Goal: Information Seeking & Learning: Find contact information

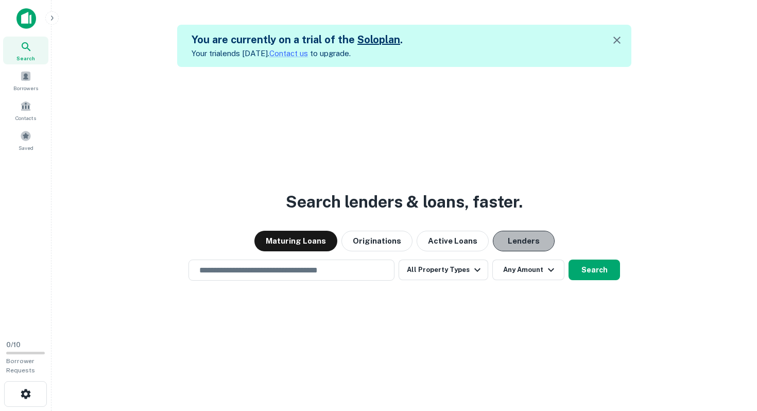
click at [502, 240] on button "Lenders" at bounding box center [524, 241] width 62 height 21
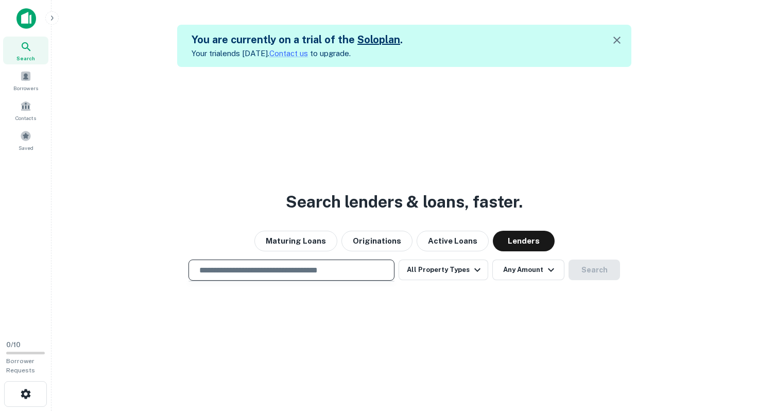
click at [374, 271] on input "text" at bounding box center [291, 270] width 197 height 12
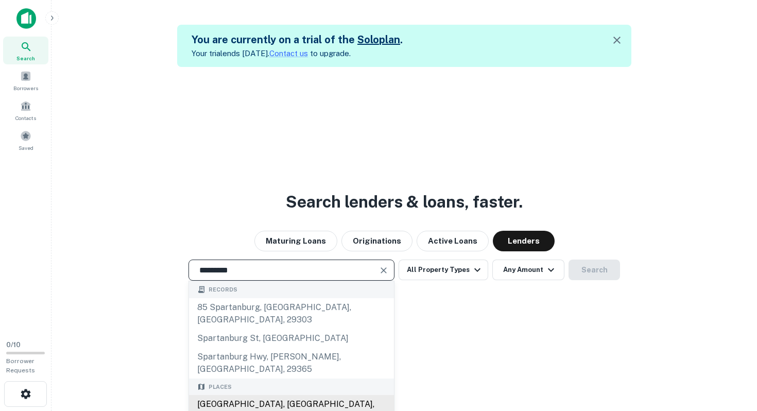
click at [352, 395] on div "Spartanburg, SC, USA" at bounding box center [291, 410] width 205 height 31
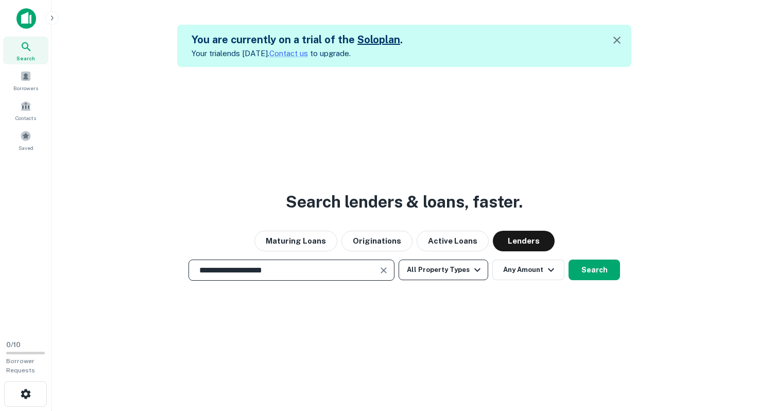
type input "**********"
click at [454, 273] on button "All Property Types" at bounding box center [444, 270] width 90 height 21
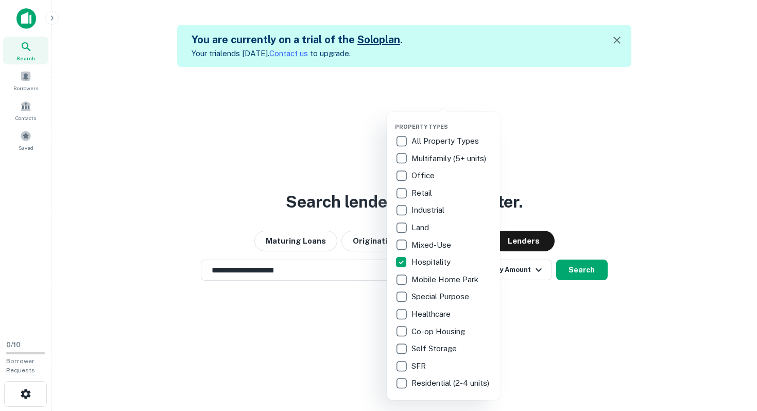
click at [501, 293] on div at bounding box center [378, 205] width 757 height 411
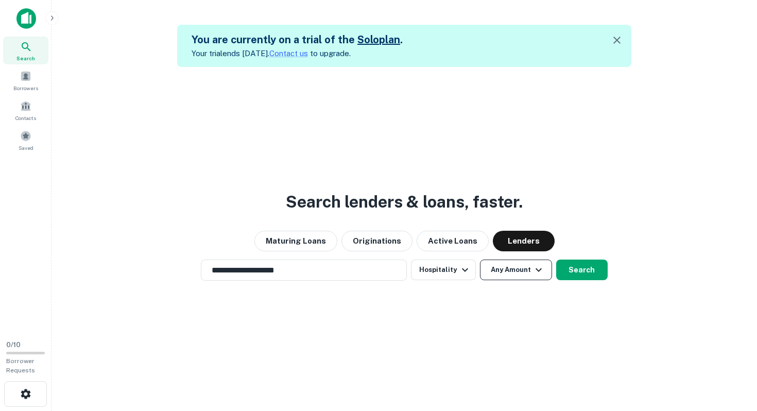
click at [512, 277] on button "Any Amount" at bounding box center [516, 270] width 72 height 21
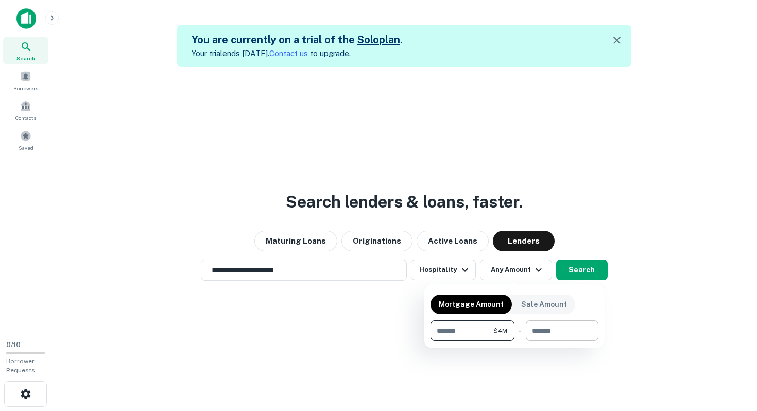
type input "*******"
click at [566, 333] on input "number" at bounding box center [558, 330] width 65 height 21
type input "********"
click at [593, 273] on div at bounding box center [378, 205] width 757 height 411
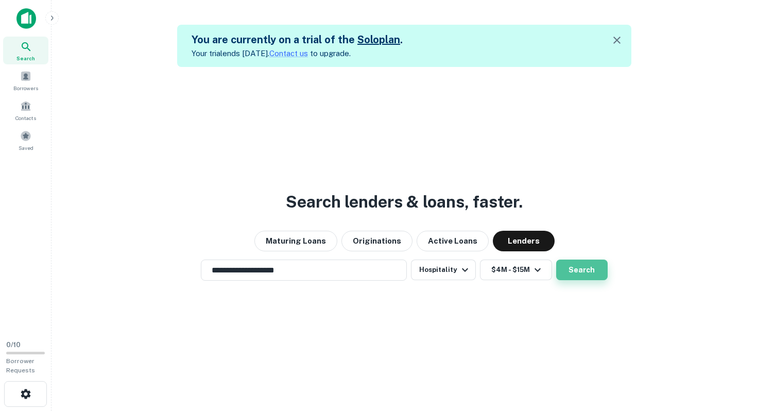
click at [586, 276] on button "Search" at bounding box center [582, 270] width 52 height 21
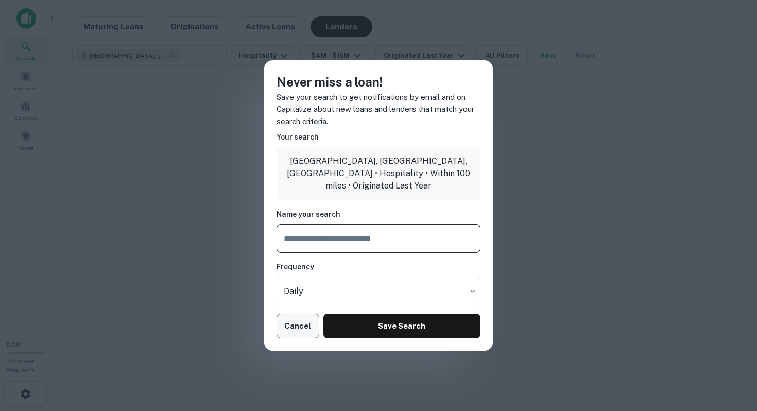
click at [312, 326] on button "Cancel" at bounding box center [298, 326] width 43 height 25
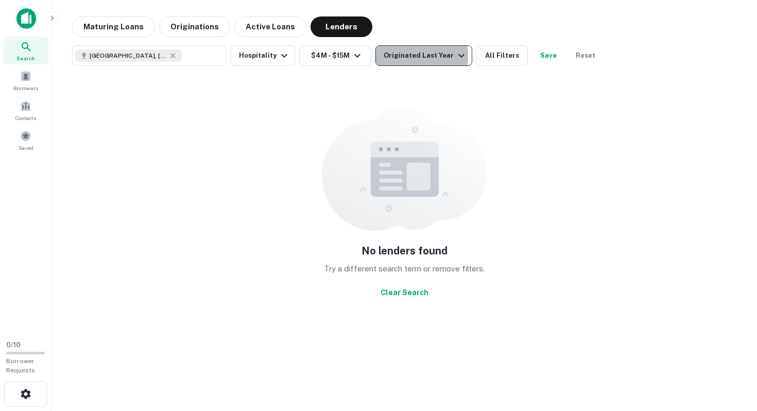
click at [390, 57] on div "Originated Last Year" at bounding box center [426, 55] width 84 height 12
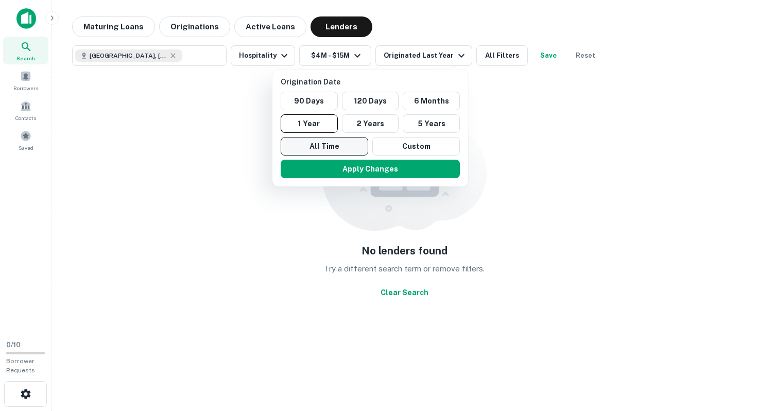
click at [345, 148] on button "All Time" at bounding box center [325, 146] width 88 height 19
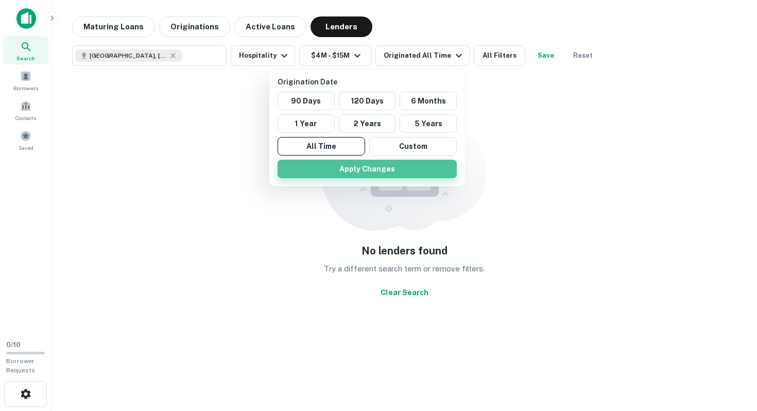
click at [349, 167] on button "Apply Changes" at bounding box center [367, 169] width 179 height 19
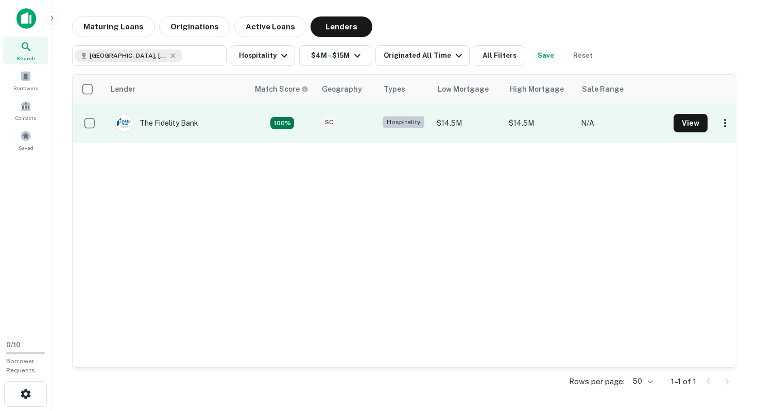
click at [223, 130] on td "The Fidelity Bank" at bounding box center [177, 123] width 144 height 39
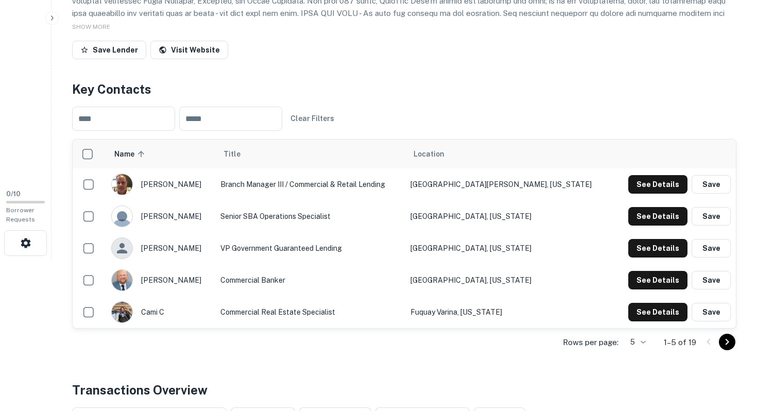
scroll to position [161, 0]
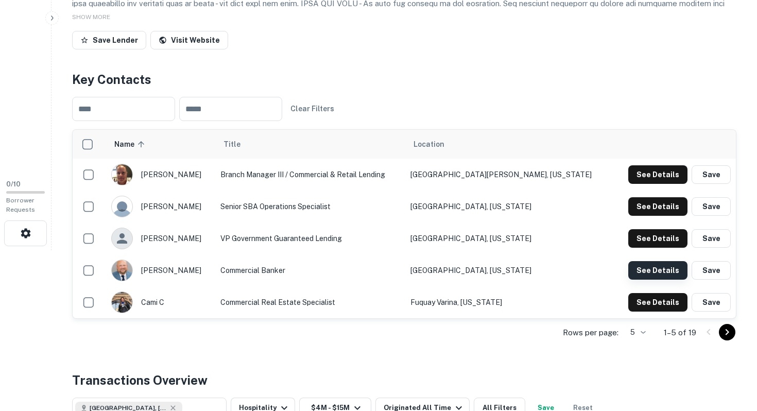
click at [657, 272] on button "See Details" at bounding box center [657, 270] width 59 height 19
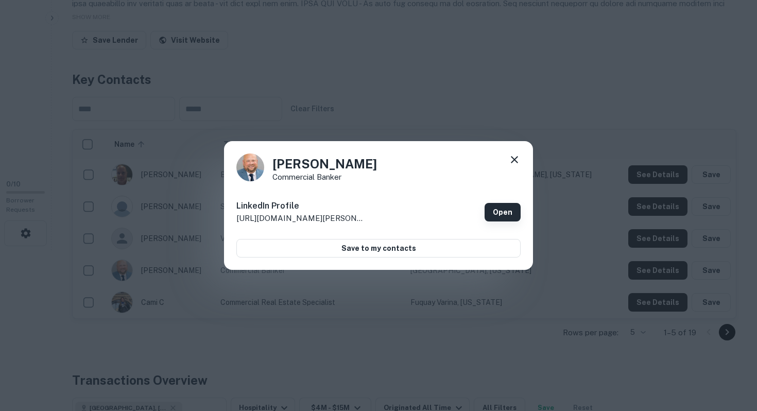
click at [510, 211] on link "Open" at bounding box center [503, 212] width 36 height 19
click at [515, 161] on icon at bounding box center [514, 160] width 12 height 12
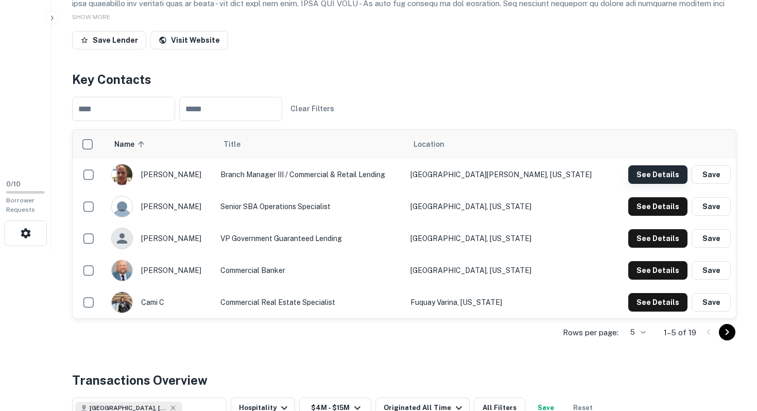
click at [631, 178] on button "See Details" at bounding box center [657, 174] width 59 height 19
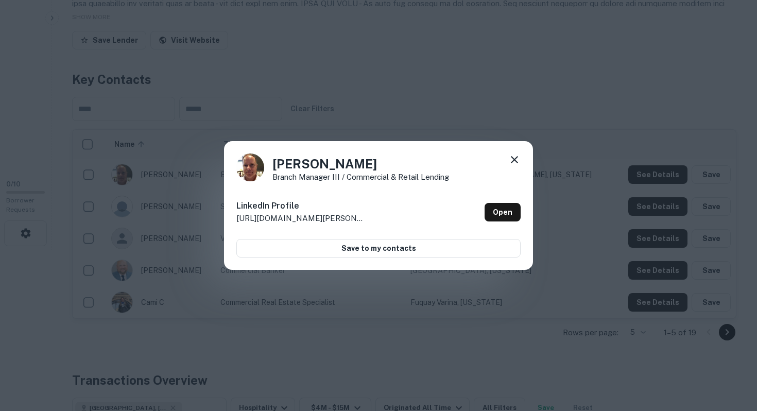
click at [513, 159] on icon at bounding box center [514, 159] width 7 height 7
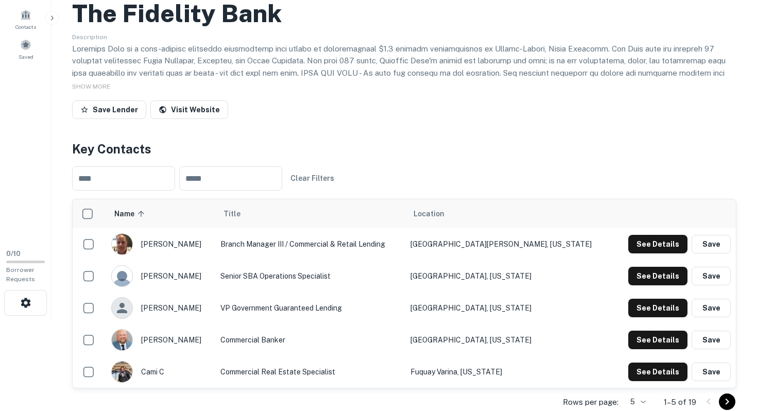
scroll to position [53, 0]
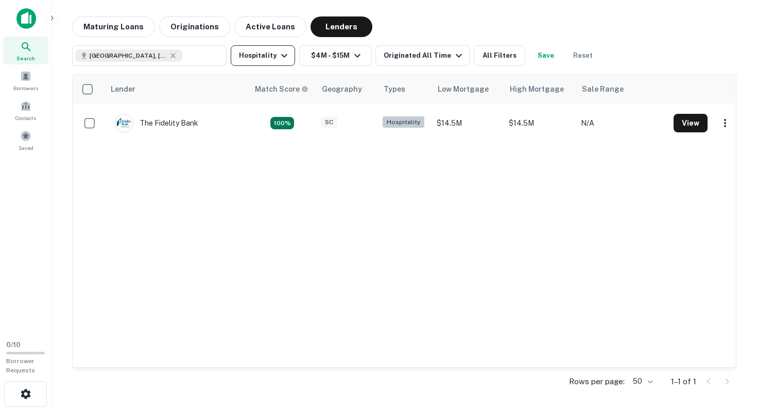
click at [266, 61] on button "Hospitality" at bounding box center [263, 55] width 64 height 21
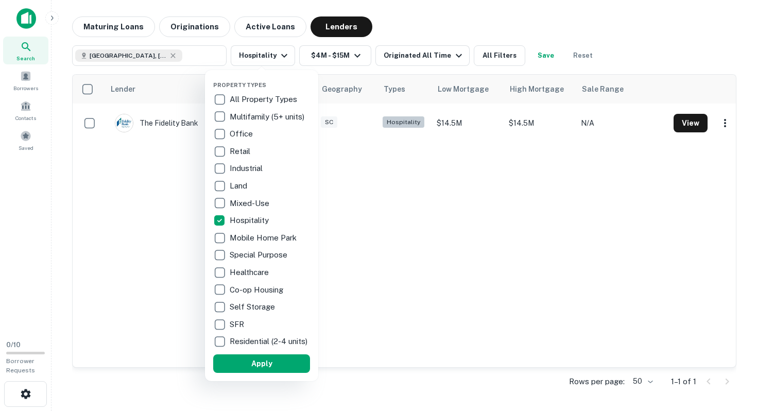
click at [264, 95] on p "All Property Types" at bounding box center [265, 99] width 70 height 12
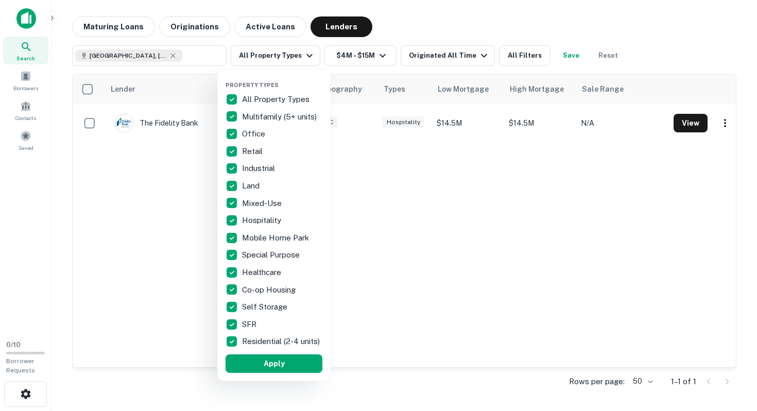
click at [683, 123] on div at bounding box center [378, 205] width 757 height 411
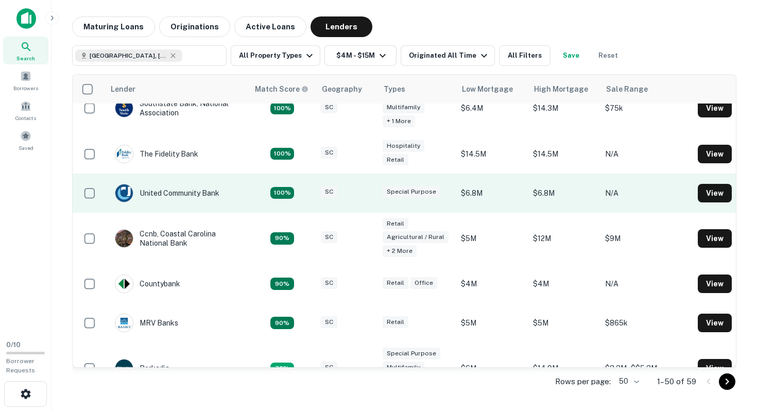
scroll to position [156, 0]
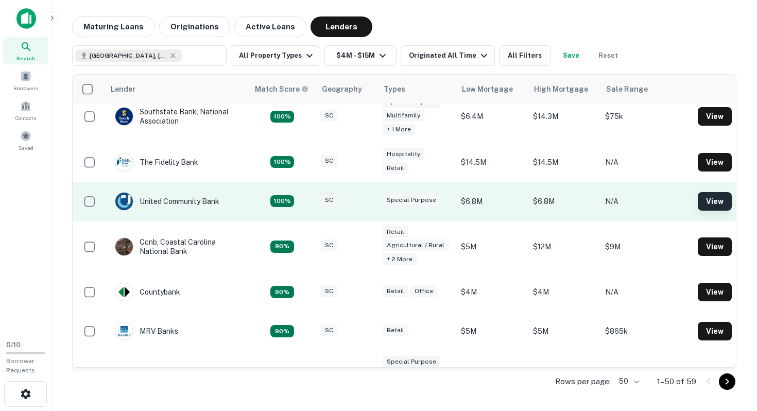
click at [705, 198] on button "View" at bounding box center [715, 201] width 34 height 19
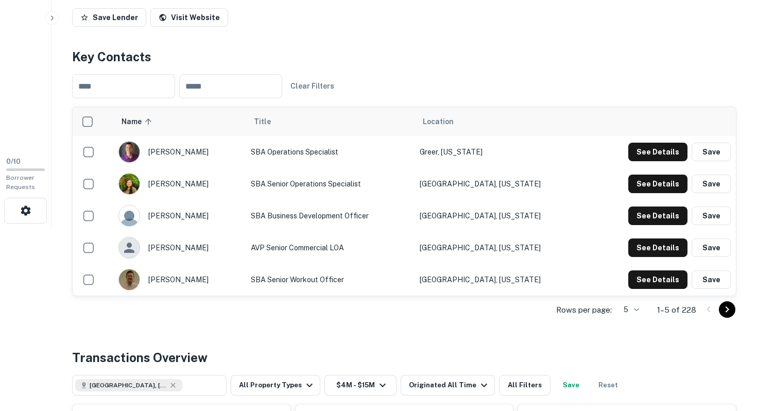
scroll to position [237, 0]
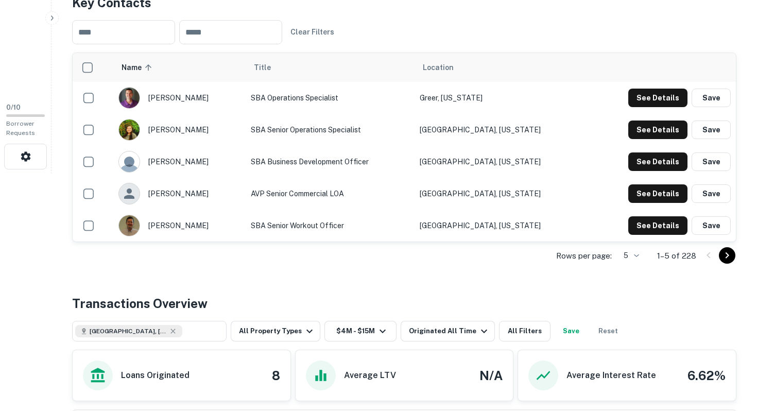
click at [725, 259] on icon "Go to next page" at bounding box center [727, 255] width 12 height 12
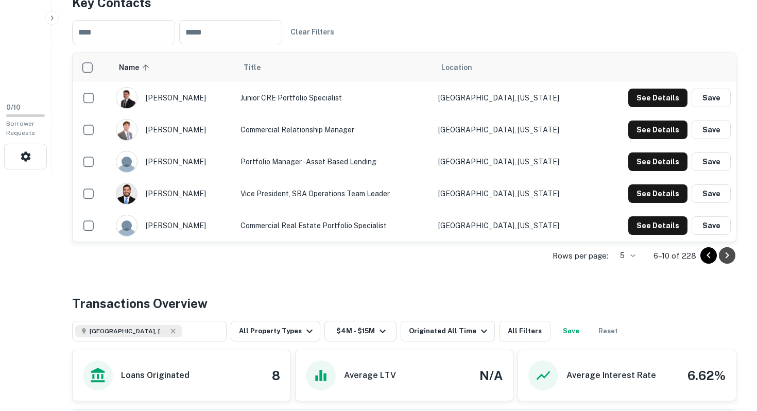
click at [726, 262] on button "Go to next page" at bounding box center [727, 255] width 16 height 16
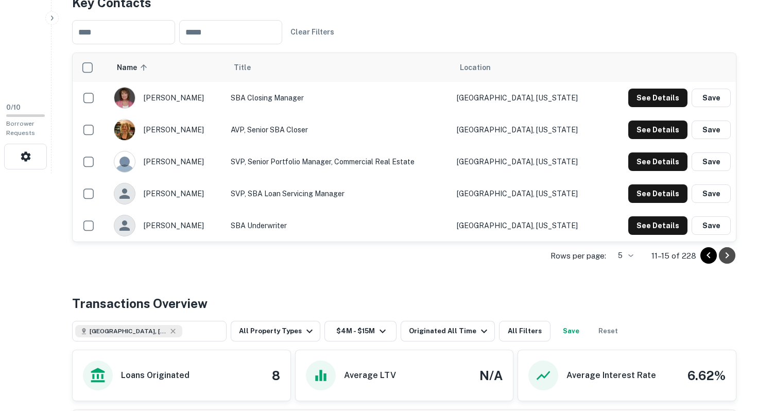
click at [727, 261] on icon "Go to next page" at bounding box center [727, 255] width 12 height 12
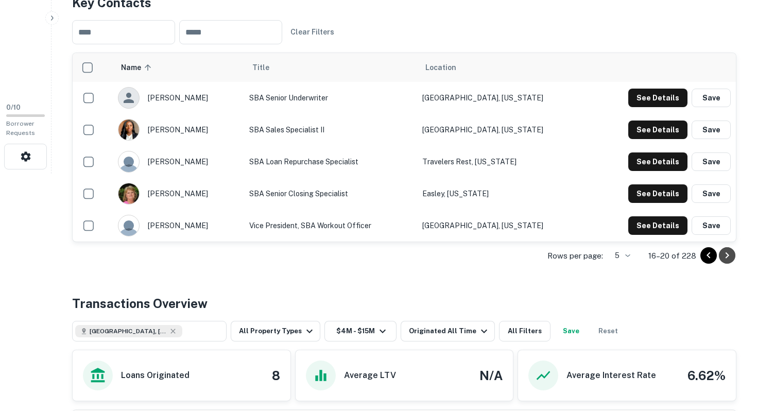
click at [727, 261] on icon "Go to next page" at bounding box center [727, 255] width 12 height 12
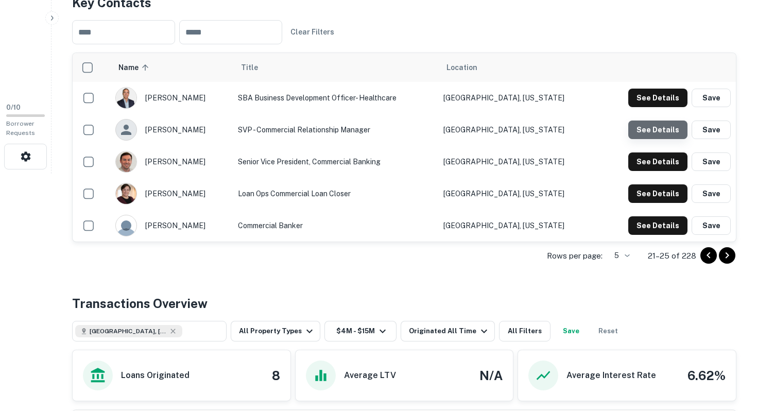
click at [663, 133] on button "See Details" at bounding box center [657, 130] width 59 height 19
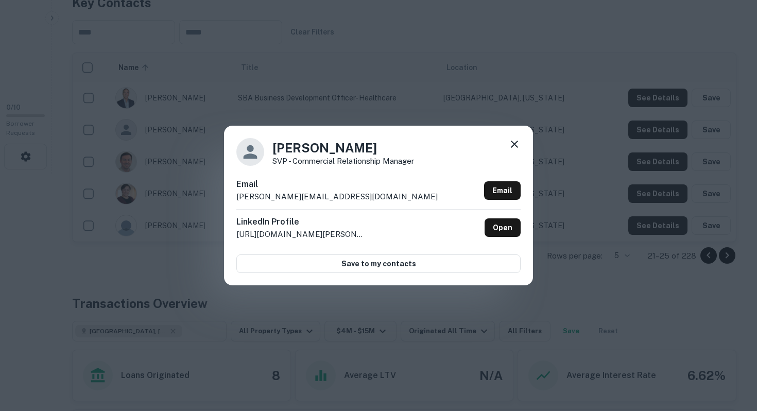
click at [515, 145] on icon at bounding box center [514, 144] width 12 height 12
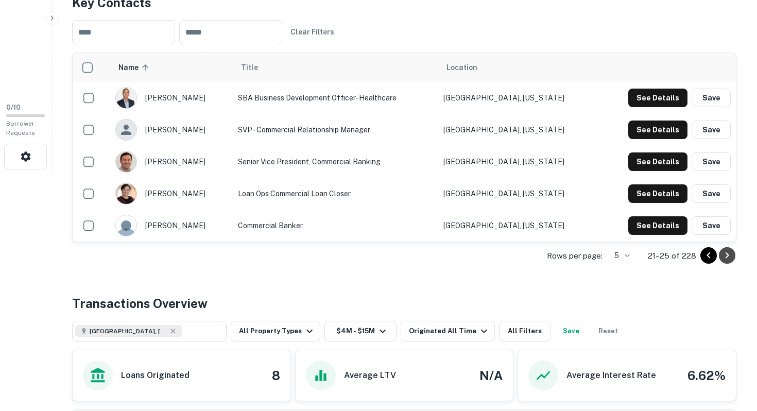
click at [723, 253] on icon "Go to next page" at bounding box center [727, 255] width 12 height 12
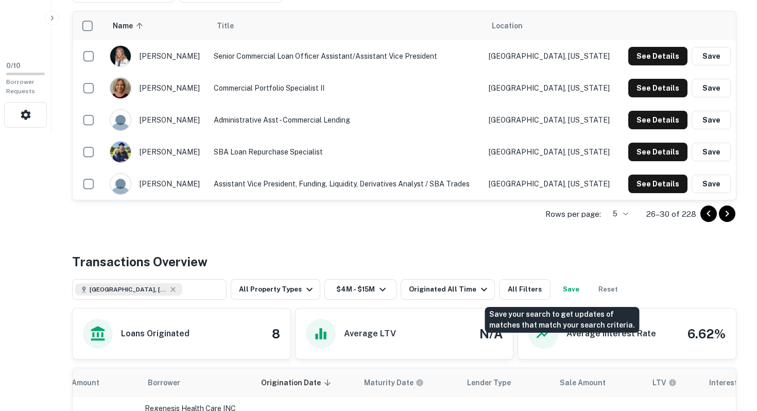
scroll to position [278, 0]
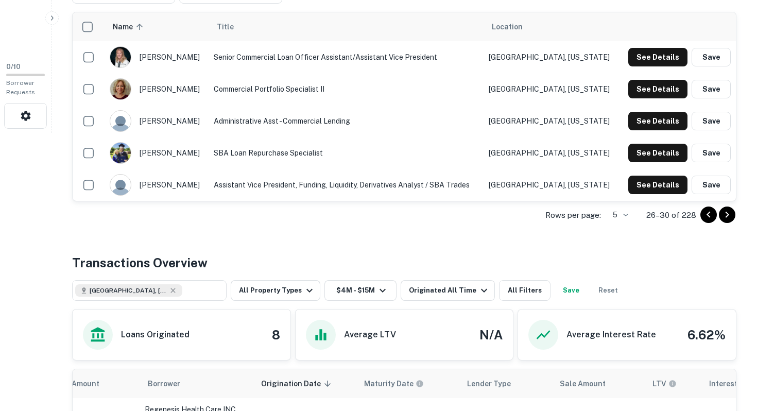
click at [725, 213] on icon "Go to next page" at bounding box center [727, 215] width 12 height 12
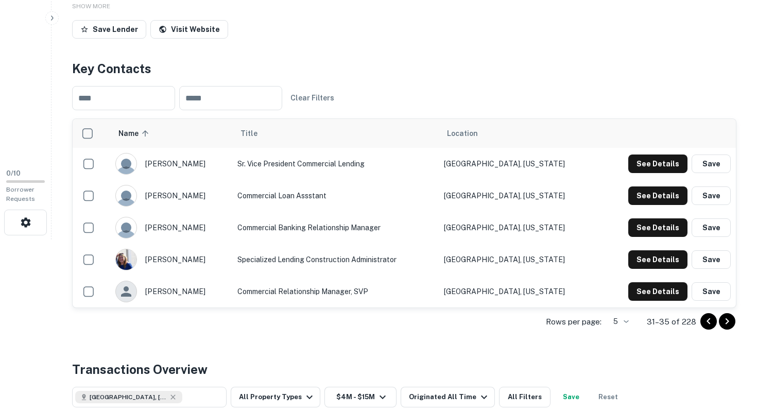
scroll to position [186, 0]
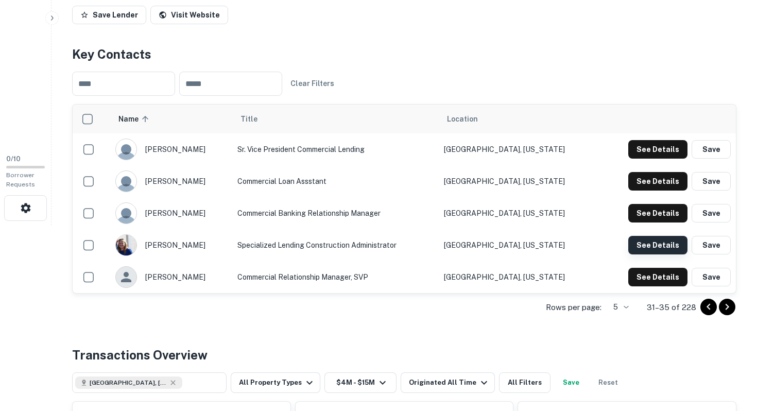
click at [682, 240] on button "See Details" at bounding box center [657, 245] width 59 height 19
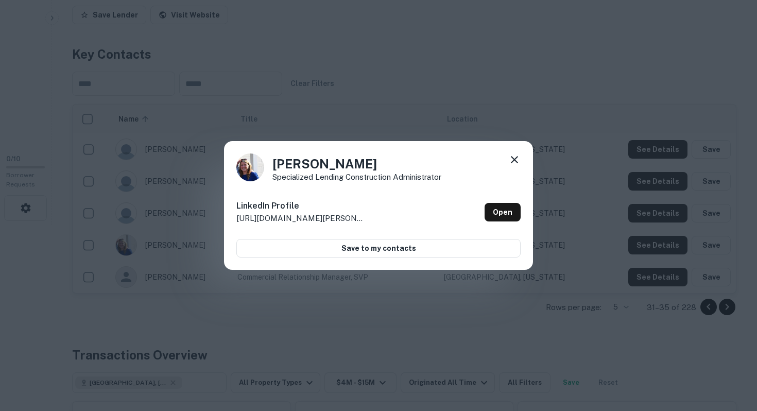
click at [543, 322] on div "Deangela McNees Specialized Lending Construction Administrator LinkedIn Profile…" at bounding box center [378, 205] width 757 height 411
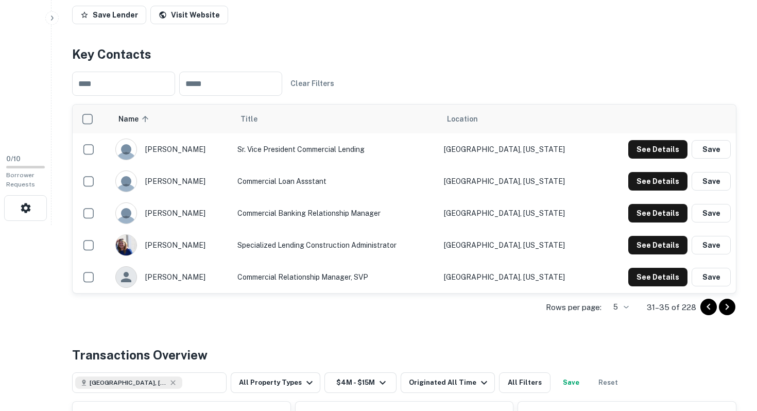
click at [731, 313] on icon "Go to next page" at bounding box center [727, 307] width 12 height 12
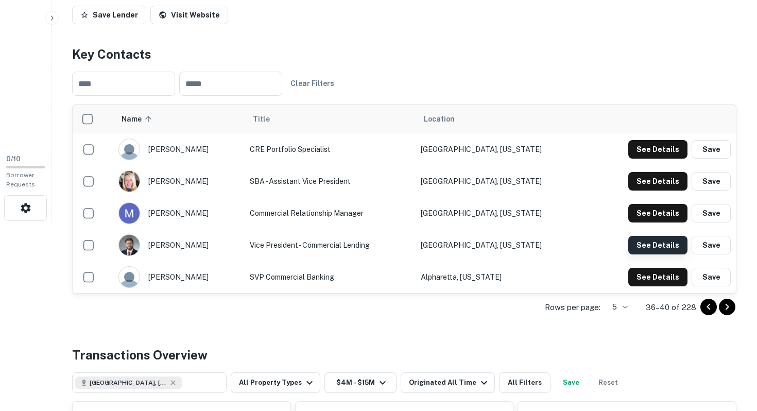
click at [648, 241] on button "See Details" at bounding box center [657, 245] width 59 height 19
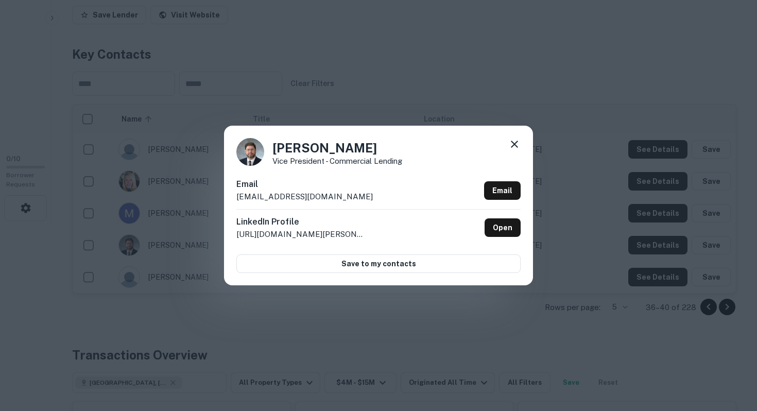
click at [515, 144] on icon at bounding box center [514, 144] width 7 height 7
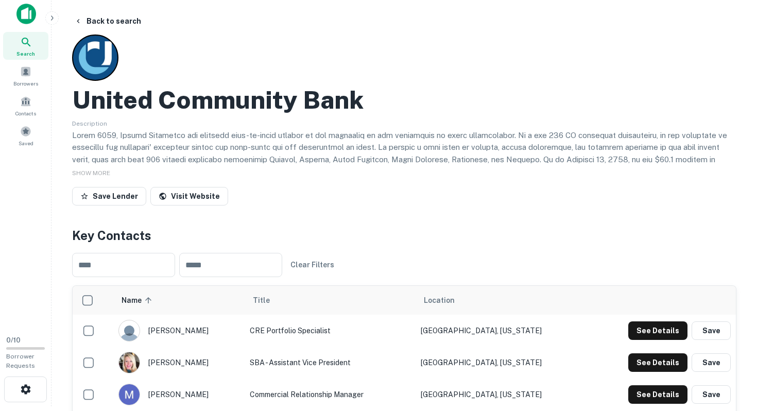
scroll to position [0, 0]
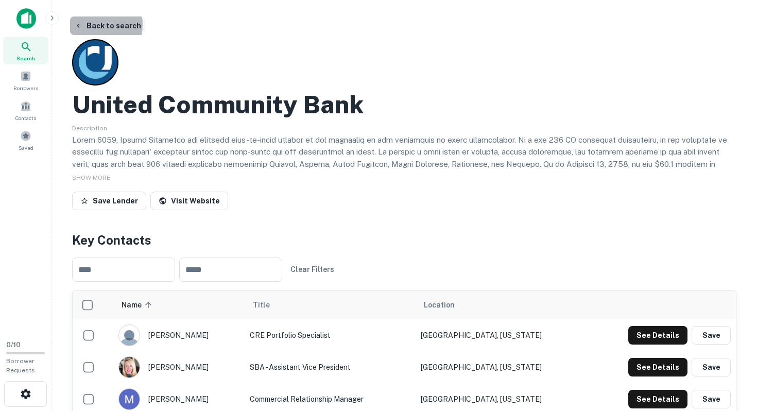
click at [92, 25] on button "Back to search" at bounding box center [107, 25] width 75 height 19
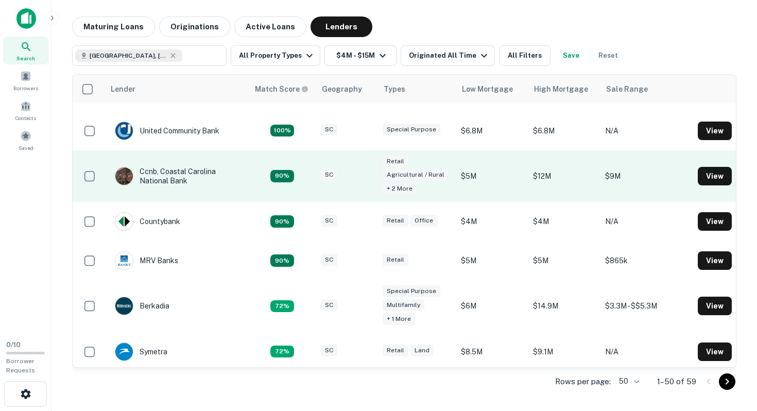
scroll to position [234, 0]
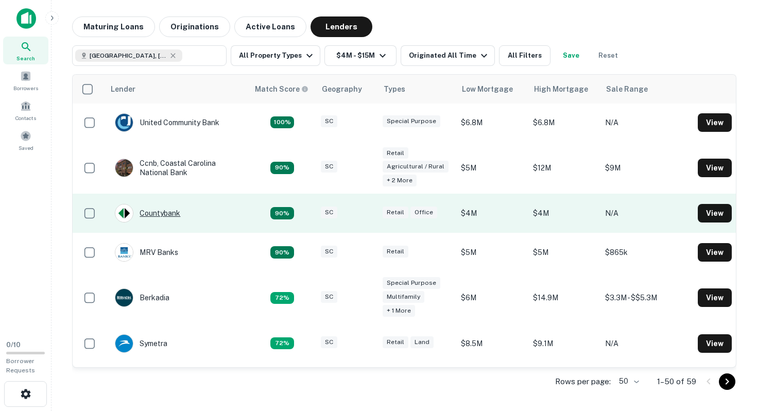
click at [160, 210] on div "Countybank" at bounding box center [147, 213] width 65 height 19
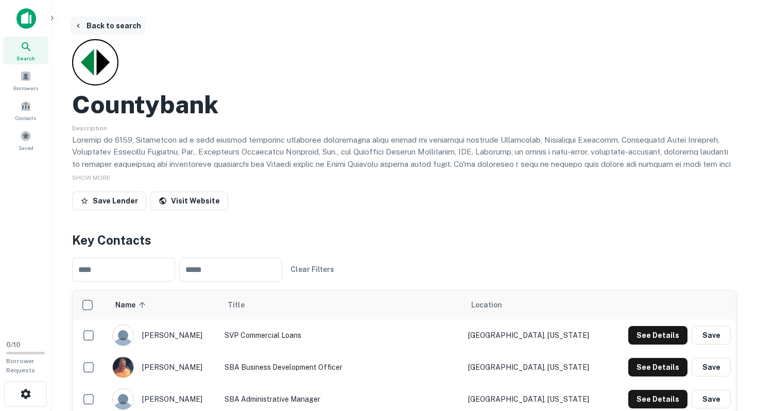
click at [109, 26] on button "Back to search" at bounding box center [107, 25] width 75 height 19
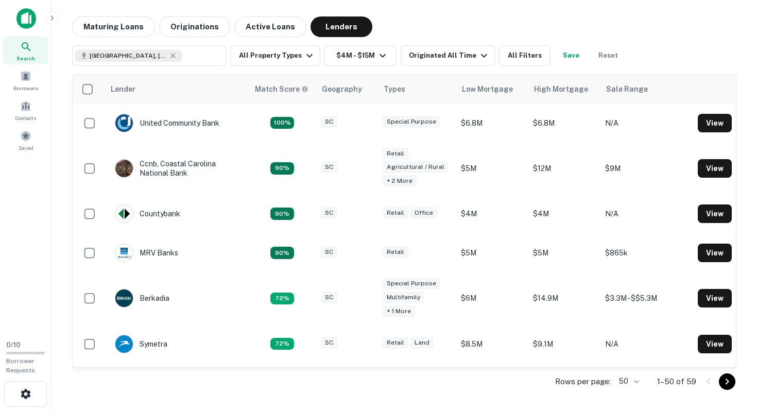
scroll to position [234, 0]
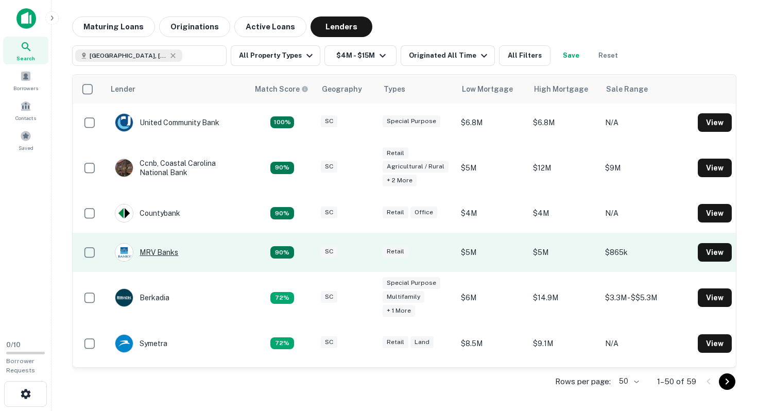
click at [164, 256] on div "MRV Banks" at bounding box center [146, 252] width 63 height 19
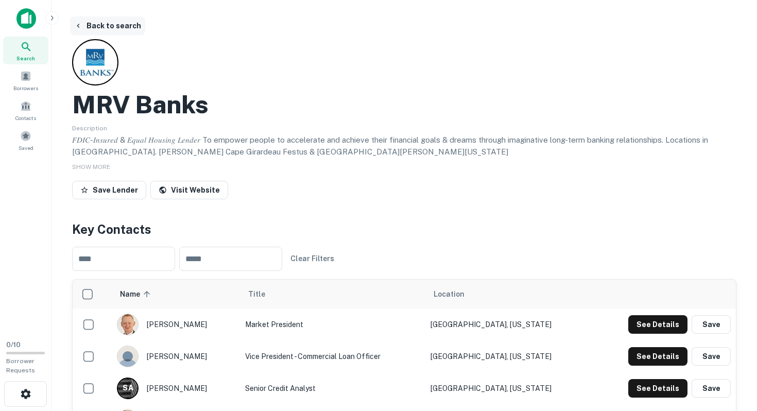
click at [106, 26] on button "Back to search" at bounding box center [107, 25] width 75 height 19
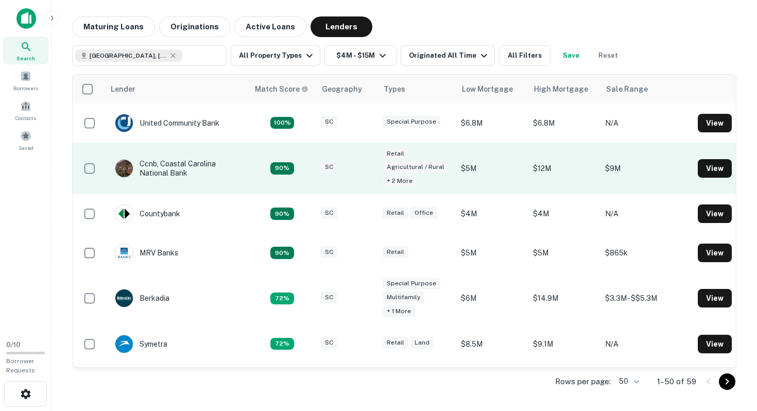
scroll to position [234, 0]
click at [182, 171] on div "Ccnb, Coastal Carolina National Bank" at bounding box center [177, 168] width 124 height 19
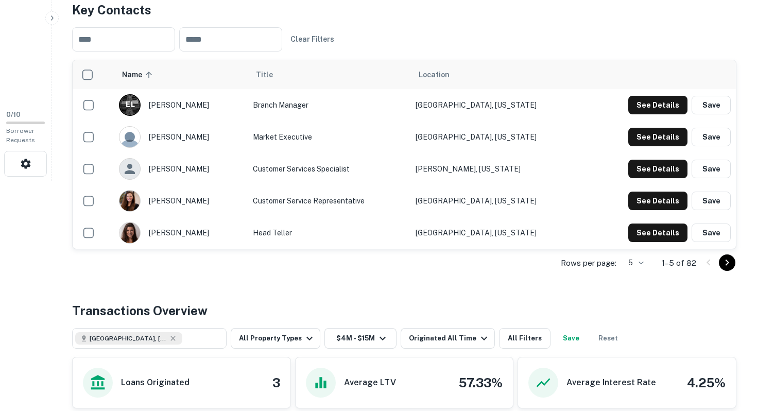
scroll to position [233, 0]
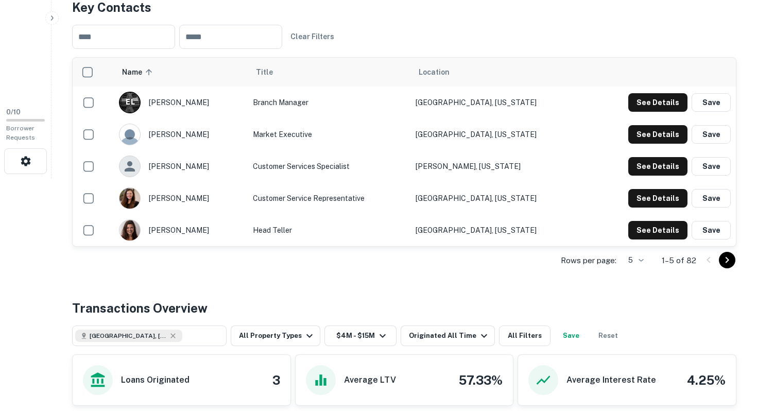
click at [725, 258] on icon "Go to next page" at bounding box center [727, 260] width 12 height 12
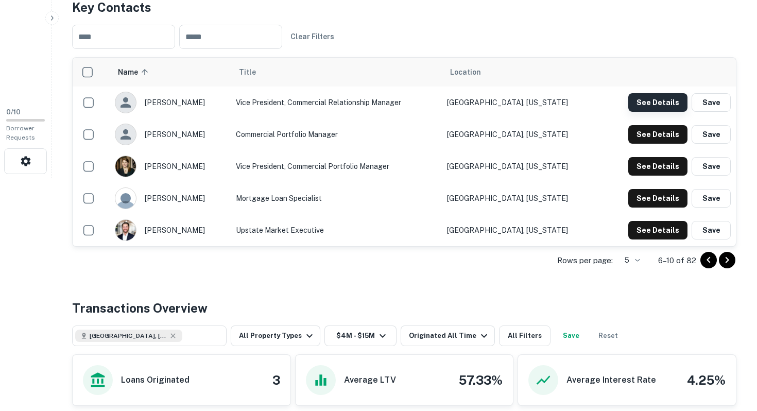
click at [667, 101] on button "See Details" at bounding box center [657, 102] width 59 height 19
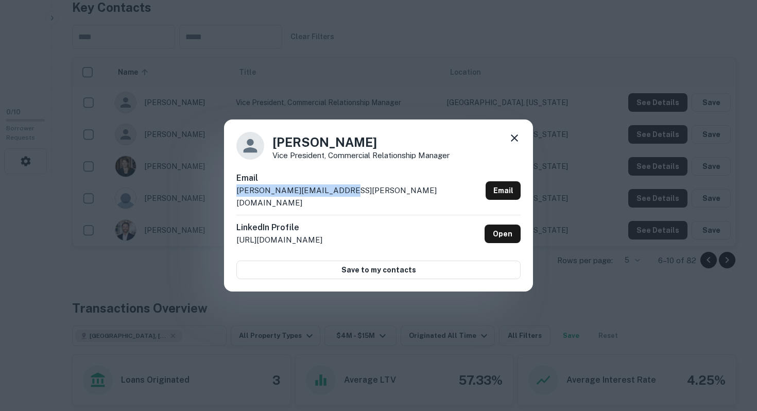
copy p "andrew.bolchoz@myccnb.com"
drag, startPoint x: 235, startPoint y: 198, endPoint x: 351, endPoint y: 195, distance: 116.5
click at [351, 195] on div "Andrew Bolchoz Vice President, Commercial Relationship Manager Email andrew.bol…" at bounding box center [378, 206] width 309 height 172
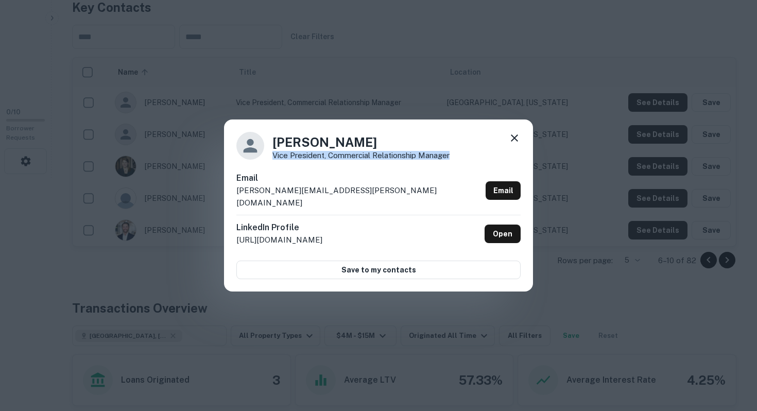
copy p "Vice President, Commercial Relationship Manager"
drag, startPoint x: 273, startPoint y: 162, endPoint x: 469, endPoint y: 162, distance: 195.7
click at [469, 160] on div "Andrew Bolchoz Vice President, Commercial Relationship Manager" at bounding box center [378, 146] width 284 height 28
click at [513, 142] on icon at bounding box center [514, 137] width 7 height 7
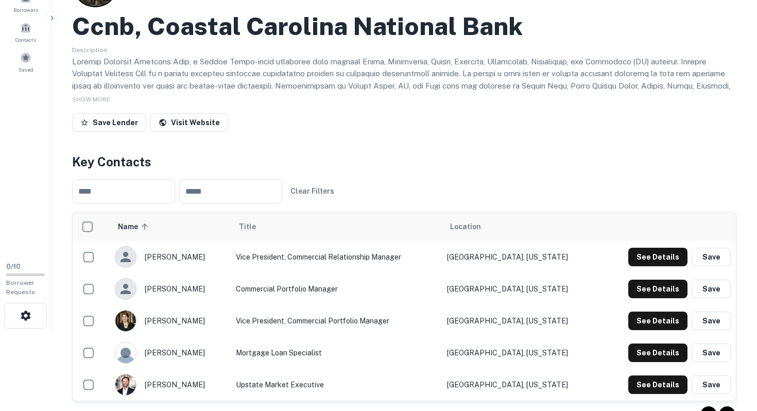
scroll to position [0, 0]
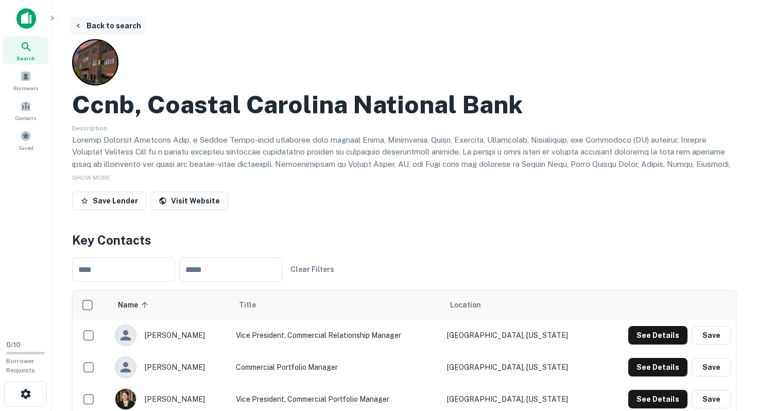
click at [129, 31] on button "Back to search" at bounding box center [107, 25] width 75 height 19
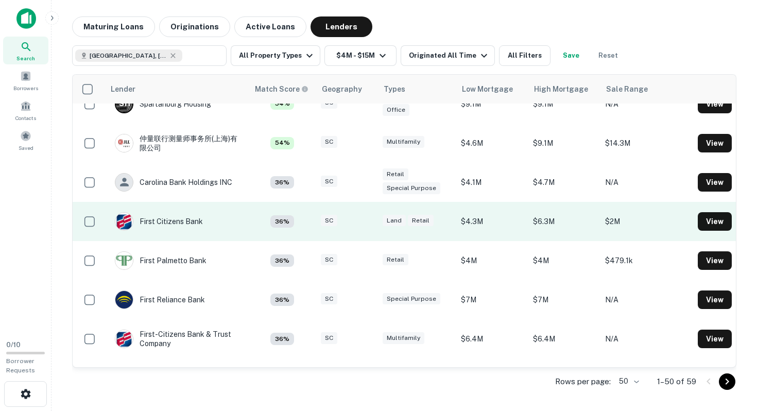
scroll to position [689, 0]
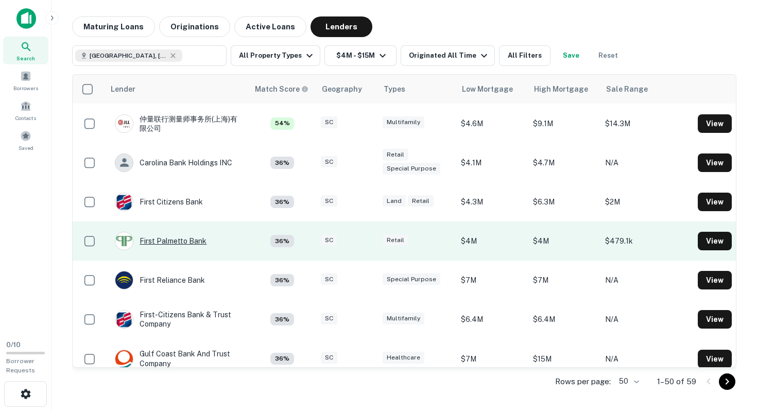
click at [191, 245] on div "First Palmetto Bank" at bounding box center [161, 241] width 92 height 19
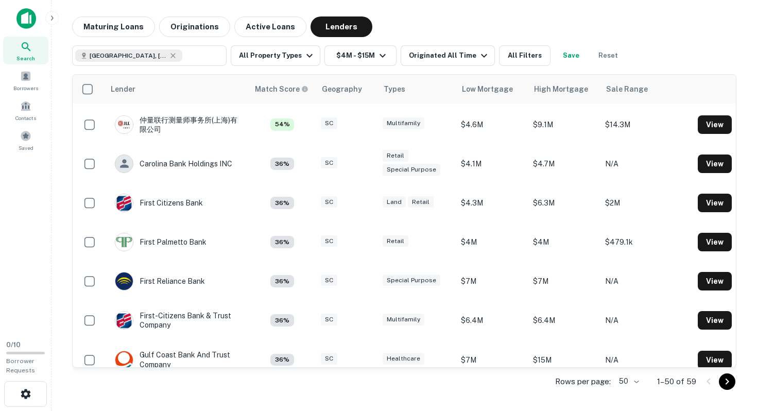
scroll to position [689, 0]
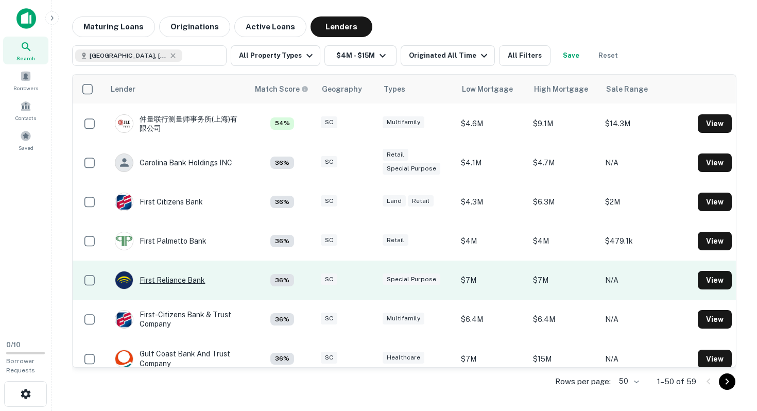
click at [189, 277] on div "First Reliance Bank" at bounding box center [160, 280] width 90 height 19
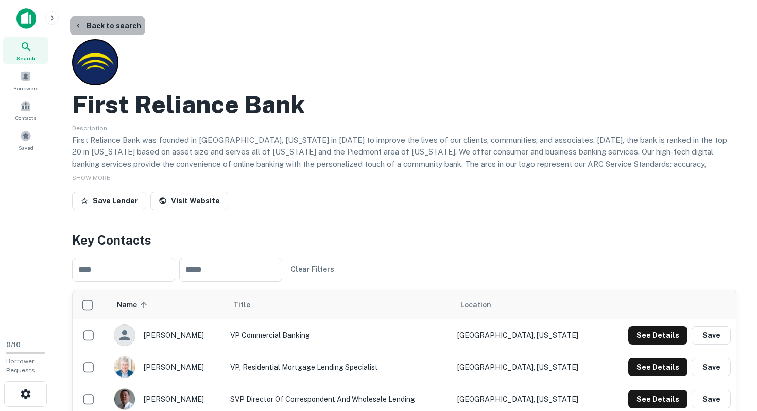
click at [127, 28] on button "Back to search" at bounding box center [107, 25] width 75 height 19
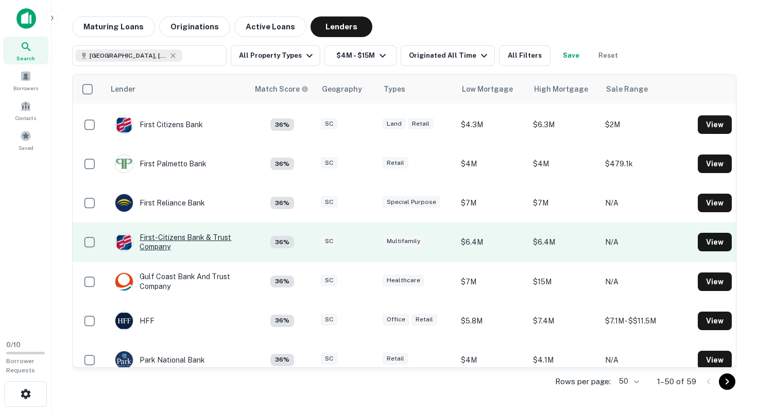
scroll to position [775, 0]
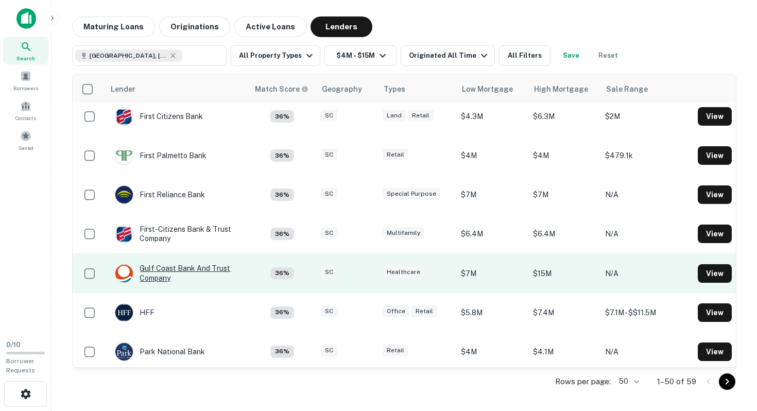
click at [206, 265] on div "Gulf Coast Bank And Trust Company" at bounding box center [177, 273] width 124 height 19
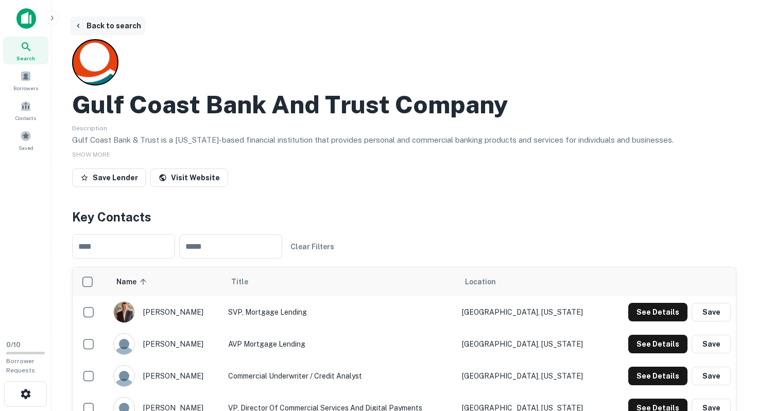
click at [121, 28] on button "Back to search" at bounding box center [107, 25] width 75 height 19
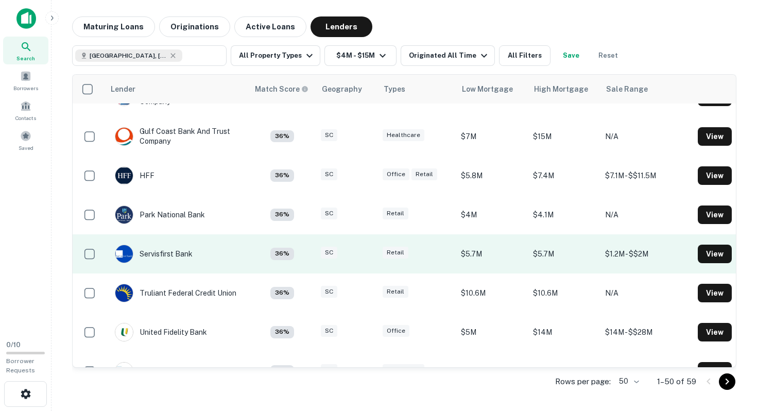
scroll to position [915, 0]
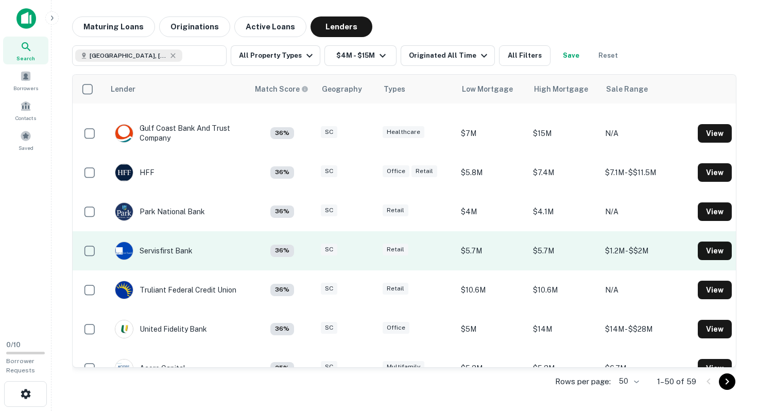
click at [195, 248] on td "Servisfirst Bank" at bounding box center [154, 250] width 88 height 29
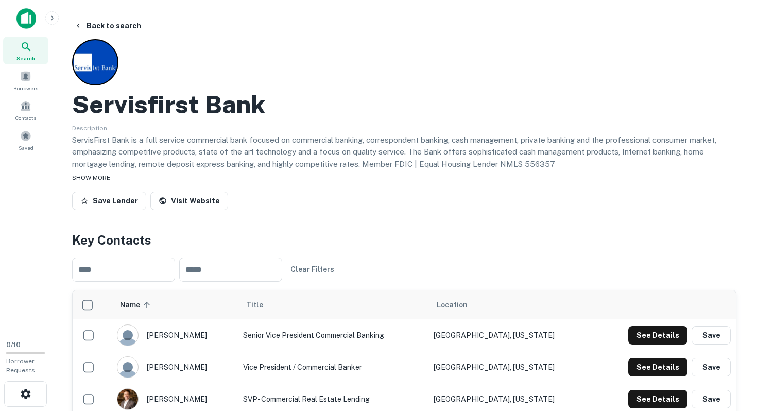
click at [112, 176] on div "SHOW MORE" at bounding box center [404, 177] width 665 height 12
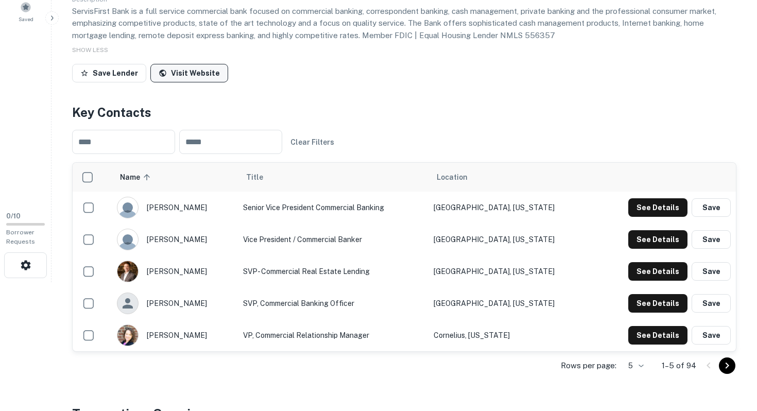
scroll to position [130, 0]
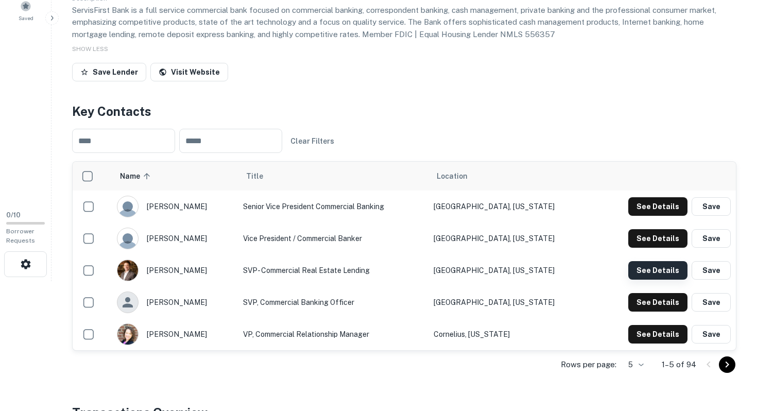
click at [637, 273] on button "See Details" at bounding box center [657, 270] width 59 height 19
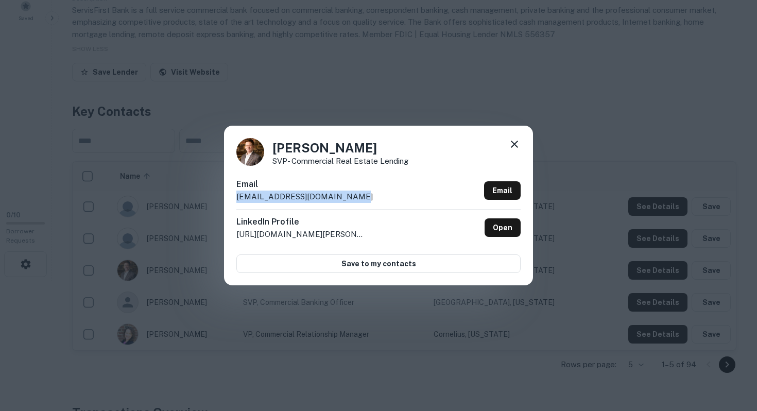
copy p "mpulley@servisfirstbank.com"
drag, startPoint x: 235, startPoint y: 199, endPoint x: 353, endPoint y: 198, distance: 117.5
click at [353, 198] on div "Matthew Pulley SVP- Commercial Real Estate Lending Email mpulley@servisfirstban…" at bounding box center [378, 206] width 309 height 160
copy p "SVP- Commercial Real Estate Lending"
drag, startPoint x: 273, startPoint y: 163, endPoint x: 424, endPoint y: 163, distance: 151.4
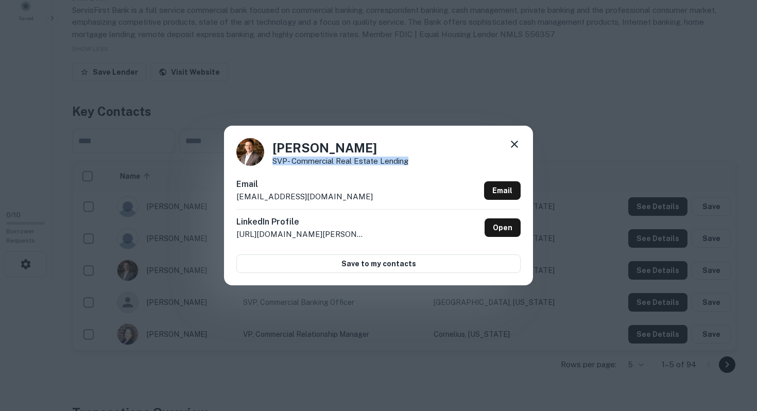
click at [424, 163] on div "Matthew Pulley SVP- Commercial Real Estate Lending" at bounding box center [378, 152] width 284 height 28
click at [517, 142] on icon at bounding box center [514, 144] width 12 height 12
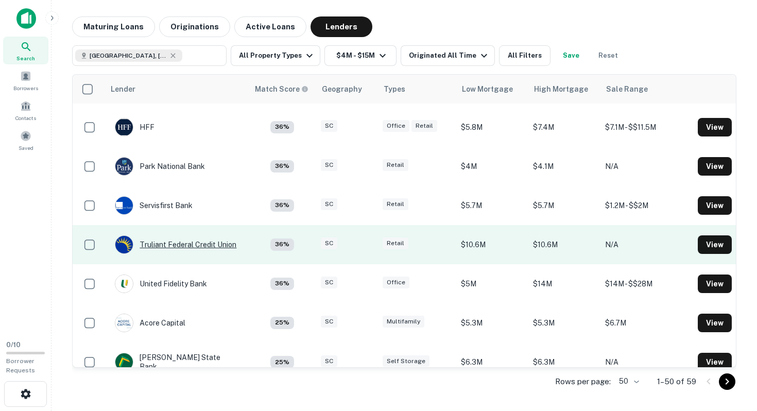
scroll to position [962, 0]
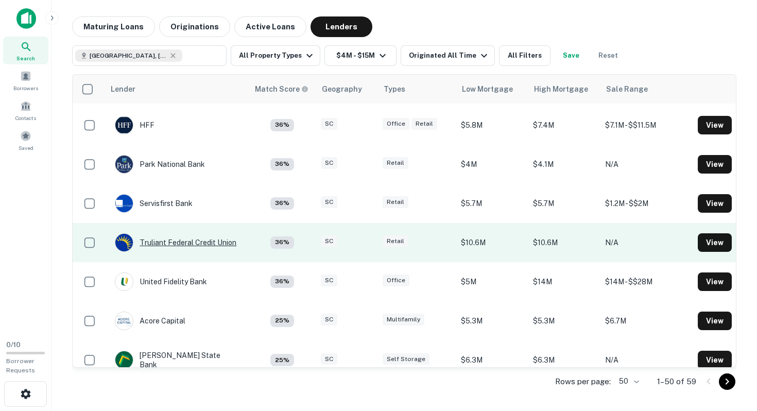
click at [211, 241] on div "Truliant Federal Credit Union" at bounding box center [176, 242] width 122 height 19
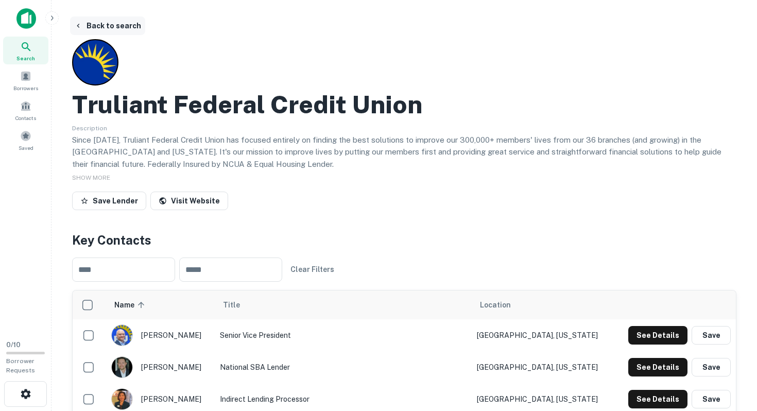
click at [87, 25] on button "Back to search" at bounding box center [107, 25] width 75 height 19
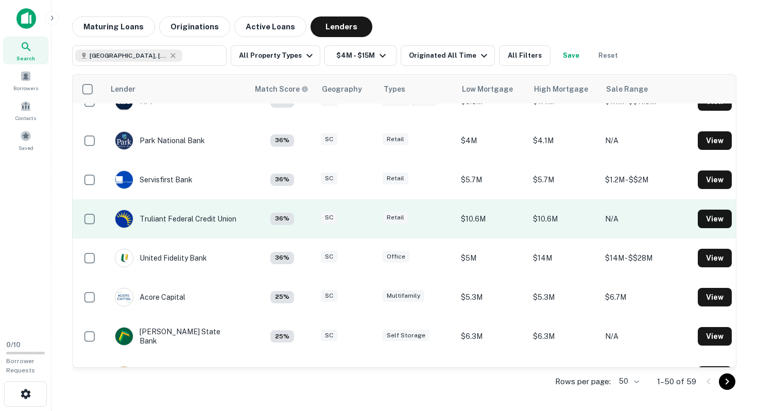
scroll to position [987, 0]
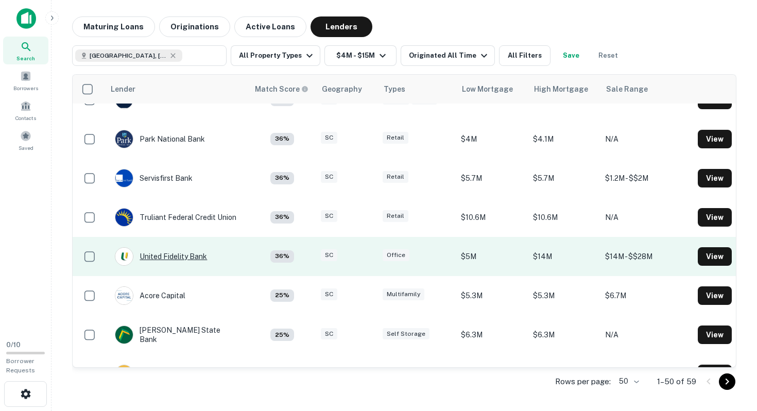
click at [202, 251] on div "United Fidelity Bank" at bounding box center [161, 256] width 92 height 19
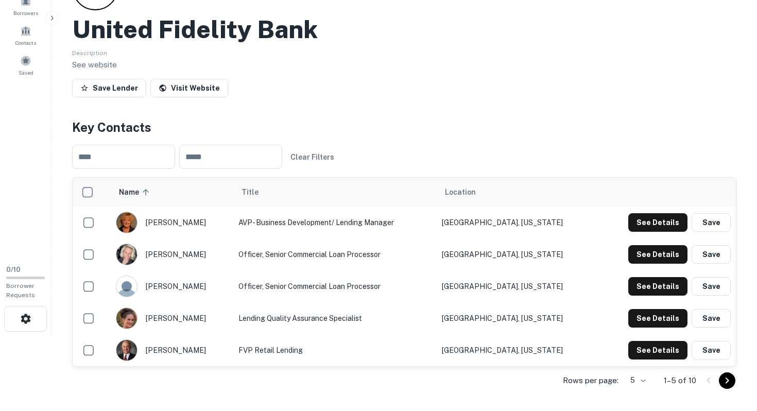
scroll to position [6, 0]
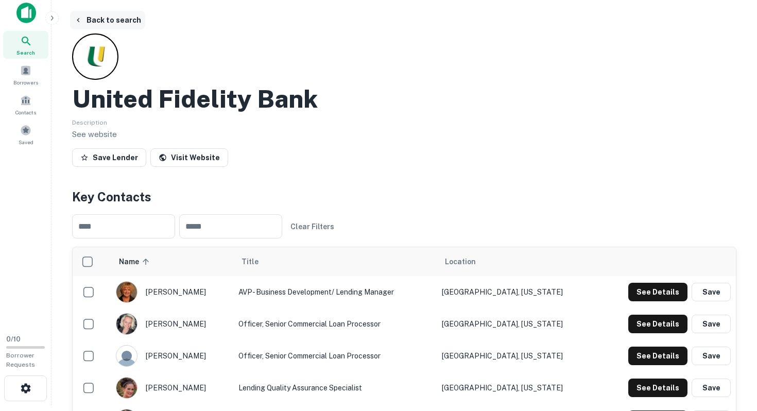
click at [122, 21] on button "Back to search" at bounding box center [107, 20] width 75 height 19
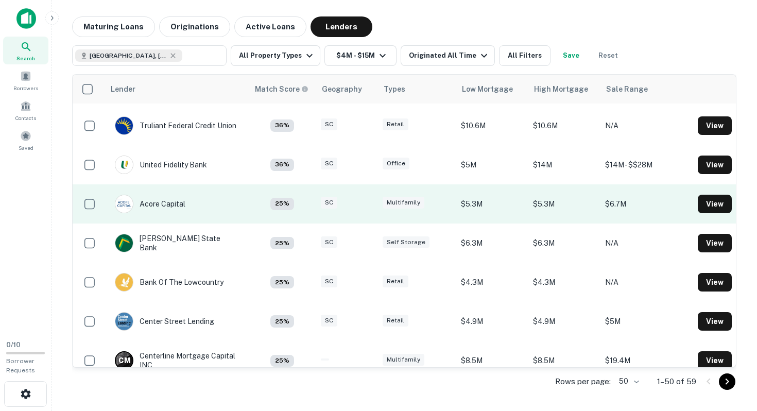
scroll to position [1144, 0]
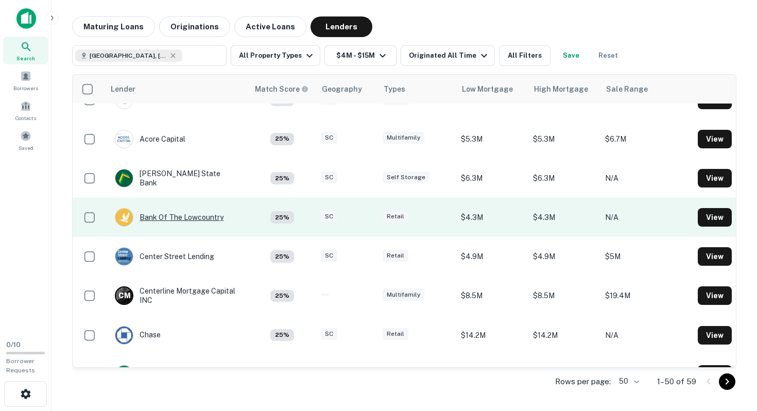
click at [216, 218] on div "Bank Of The Lowcountry" at bounding box center [169, 217] width 109 height 19
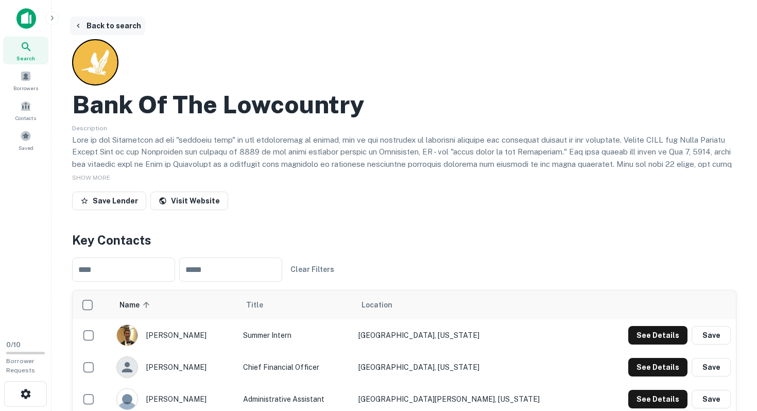
click at [125, 24] on button "Back to search" at bounding box center [107, 25] width 75 height 19
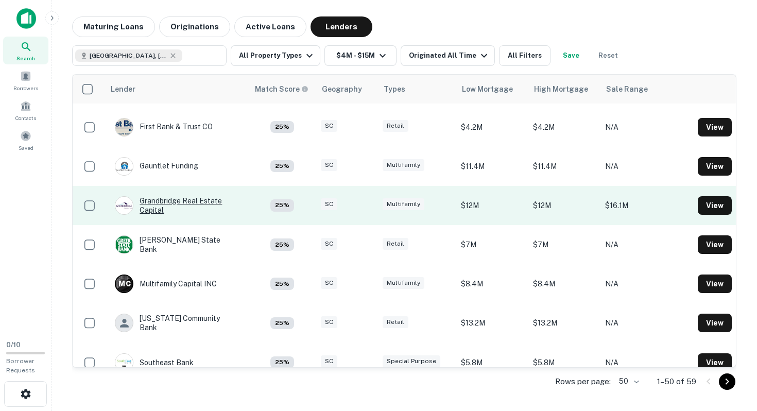
scroll to position [1552, 0]
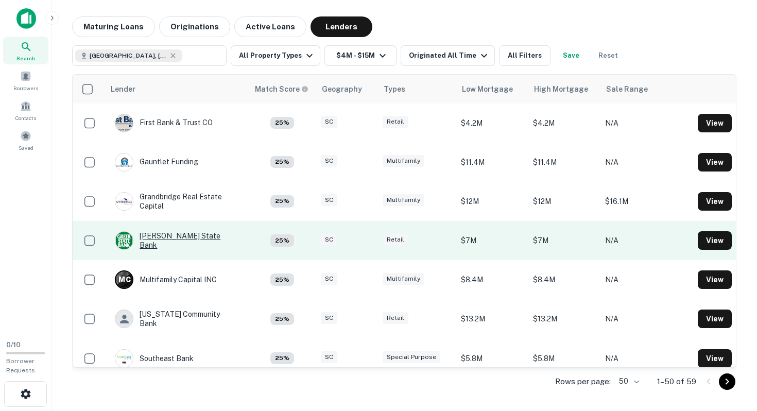
click at [181, 241] on div "Greer State Bank" at bounding box center [177, 240] width 124 height 19
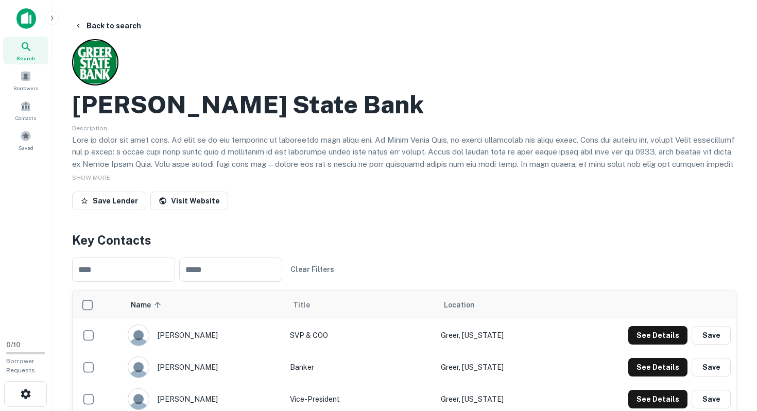
scroll to position [103, 0]
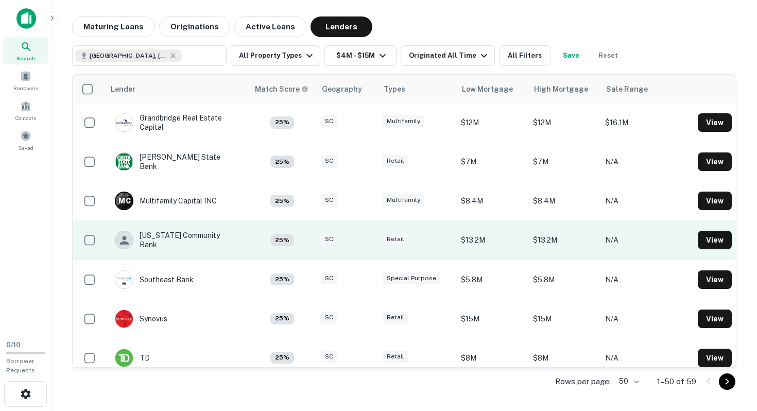
scroll to position [1649, 0]
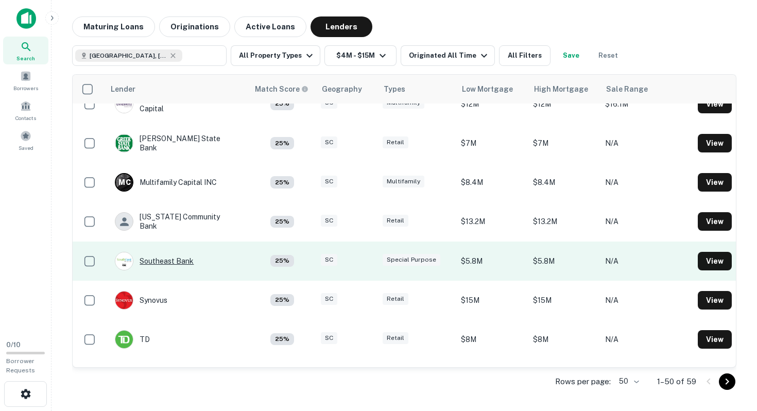
click at [185, 254] on div "Southeast Bank" at bounding box center [154, 261] width 79 height 19
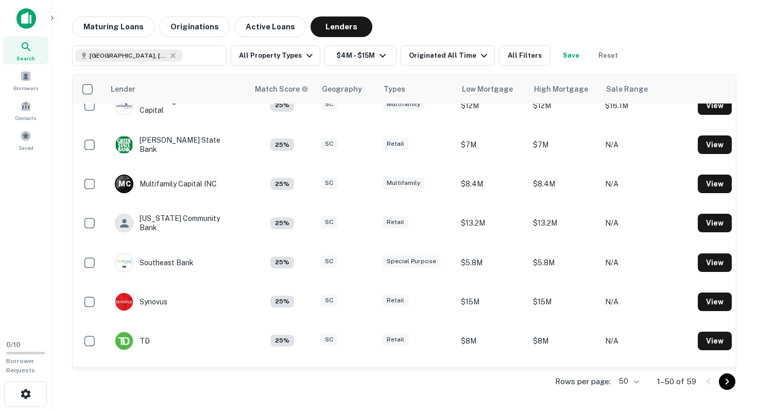
scroll to position [1649, 0]
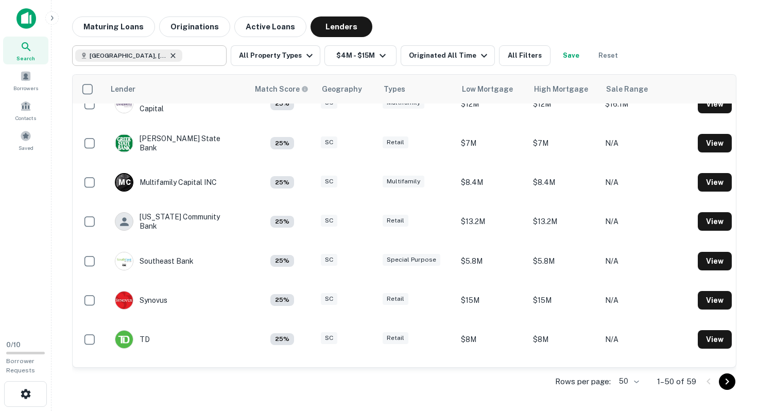
click at [169, 56] on icon at bounding box center [173, 56] width 8 height 8
type input "**********"
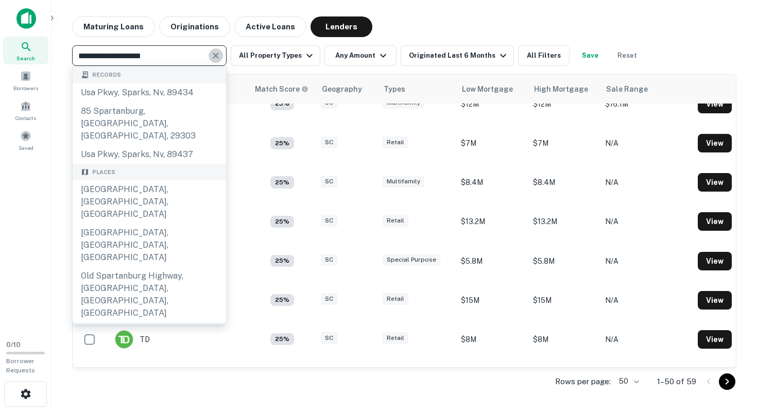
click at [220, 54] on icon "Clear" at bounding box center [216, 55] width 10 height 10
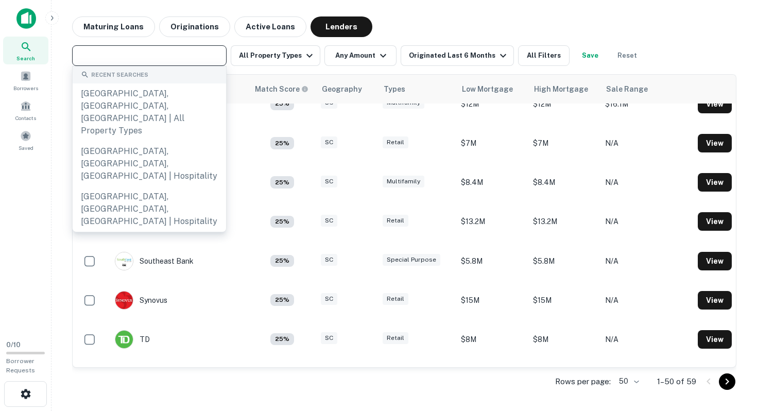
click at [41, 54] on div "Search" at bounding box center [25, 51] width 45 height 28
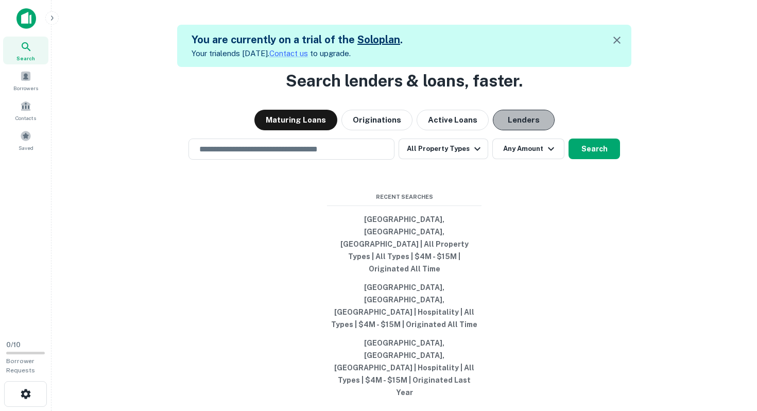
click at [516, 130] on button "Lenders" at bounding box center [524, 120] width 62 height 21
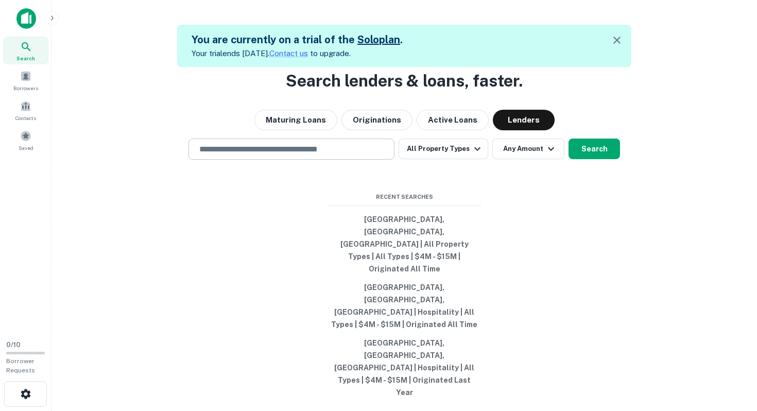
click at [357, 155] on input "text" at bounding box center [291, 149] width 197 height 12
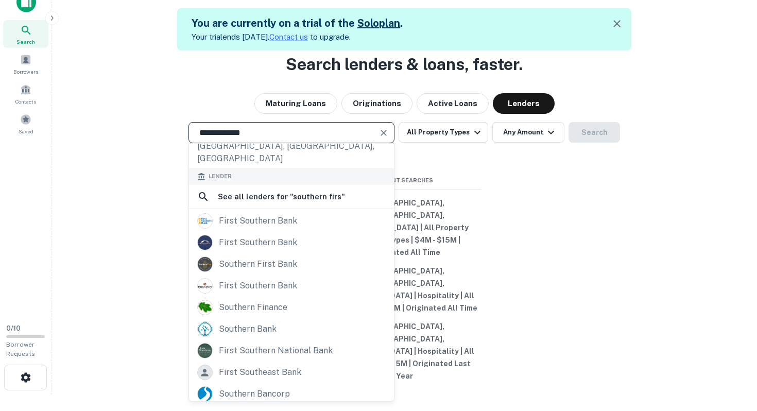
scroll to position [121, 0]
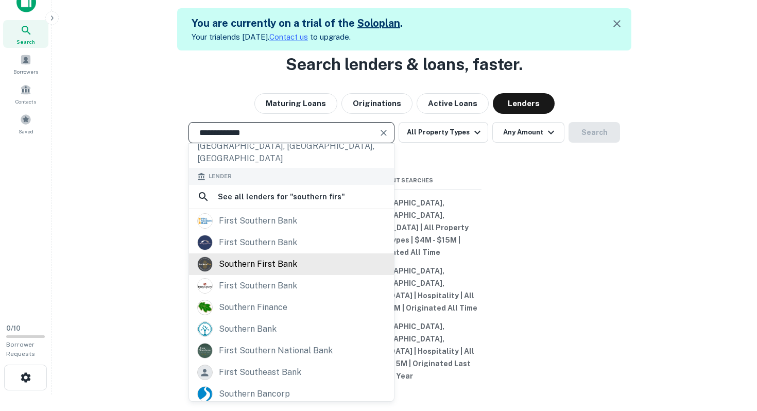
type input "**********"
click at [225, 272] on div "southern first bank" at bounding box center [258, 264] width 78 height 15
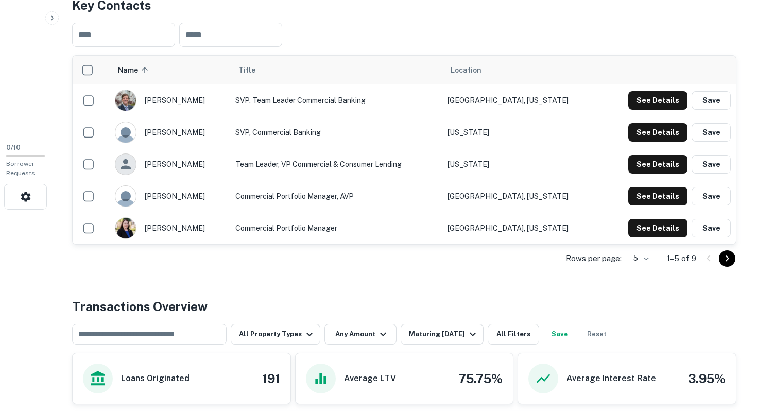
scroll to position [201, 0]
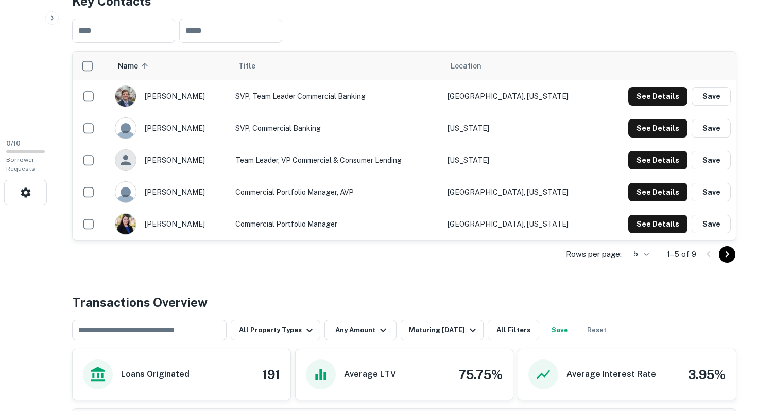
click at [725, 253] on icon "Go to next page" at bounding box center [727, 254] width 12 height 12
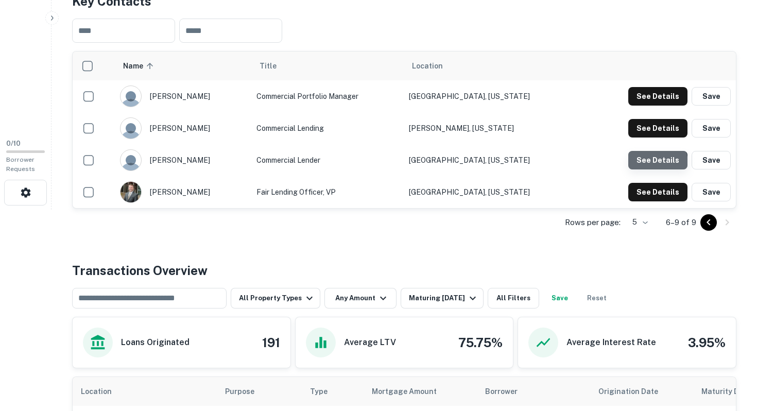
click at [658, 163] on button "See Details" at bounding box center [657, 160] width 59 height 19
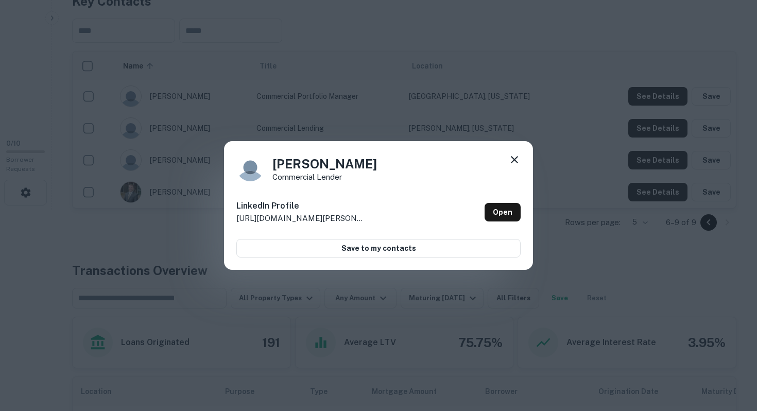
click at [674, 254] on div "Mark Mercuri Commercial Lender LinkedIn Profile http://www.linkedin.com/in/mark…" at bounding box center [378, 205] width 757 height 411
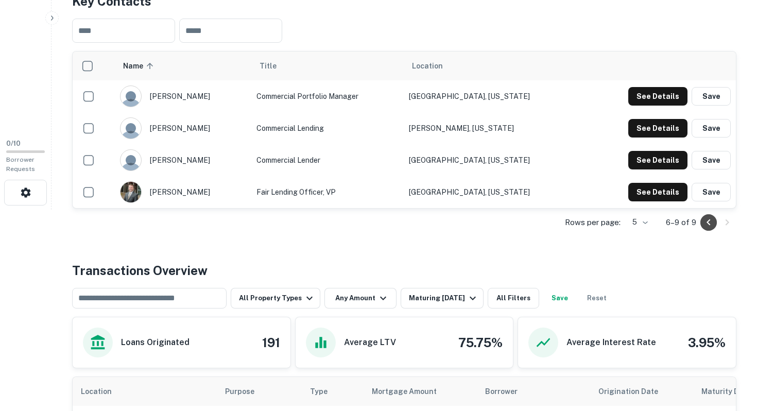
click at [704, 222] on icon "Go to previous page" at bounding box center [709, 222] width 12 height 12
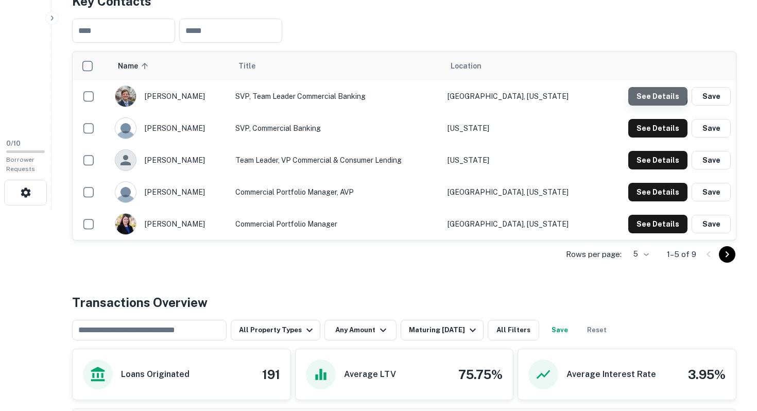
click at [642, 91] on button "See Details" at bounding box center [657, 96] width 59 height 19
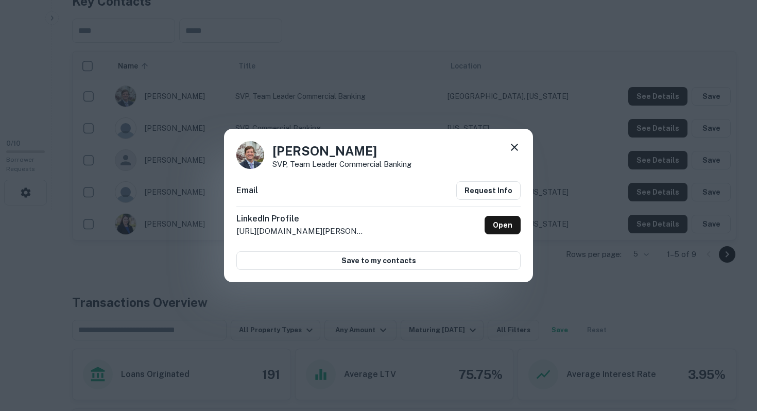
click at [638, 130] on div "Dan Shields SVP, Team Leader Commercial Banking Email Request Info LinkedIn Pro…" at bounding box center [378, 205] width 757 height 411
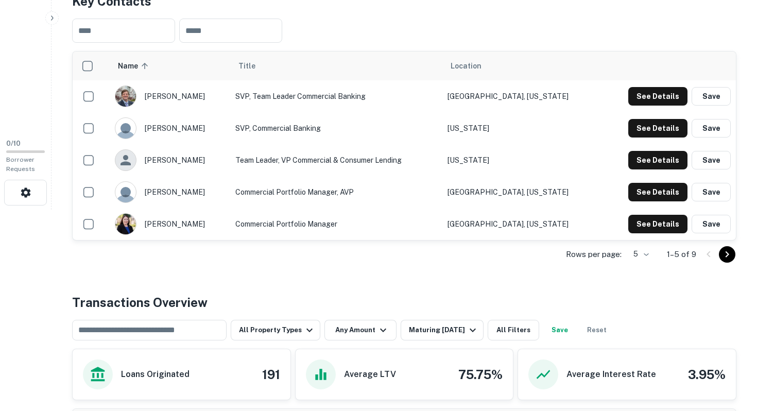
click at [638, 130] on button "See Details" at bounding box center [657, 128] width 59 height 19
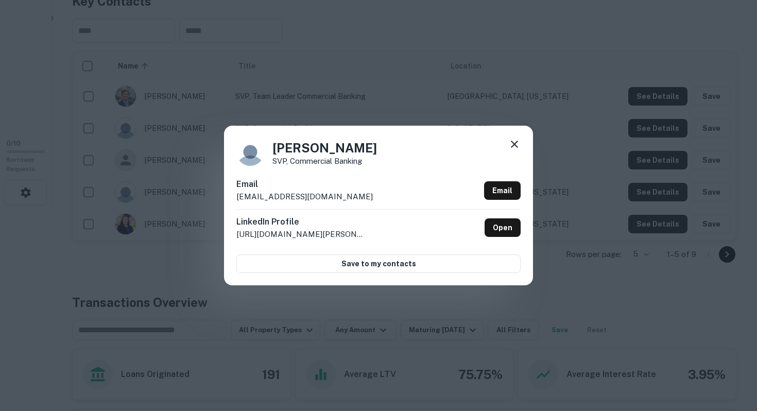
click at [612, 130] on div "John Terry SVP, Commercial Banking Email jterry@southernfirst.com Email LinkedI…" at bounding box center [378, 205] width 757 height 411
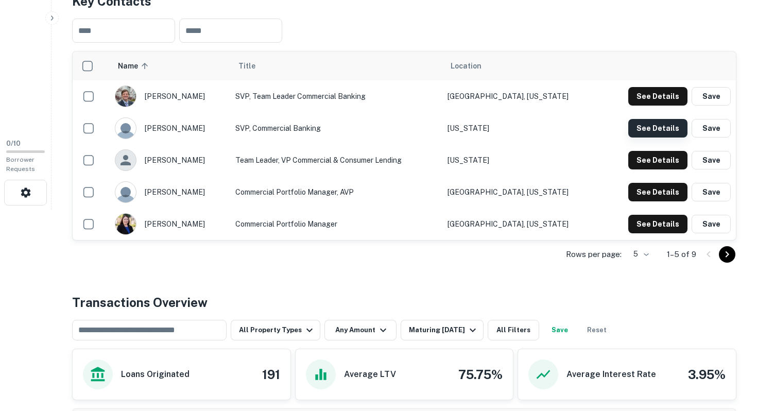
click at [643, 125] on button "See Details" at bounding box center [657, 128] width 59 height 19
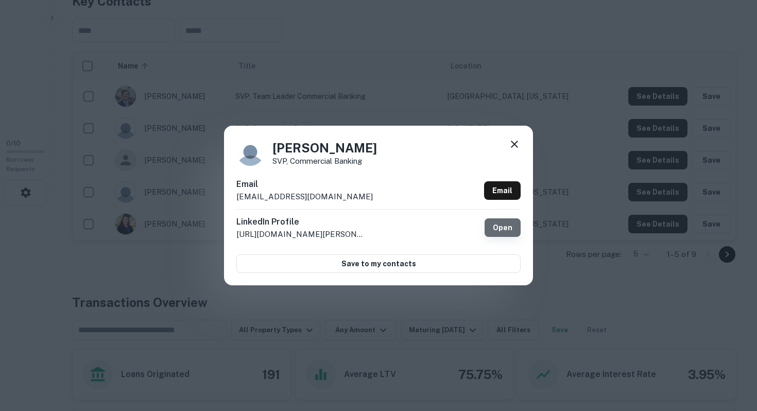
click at [509, 225] on link "Open" at bounding box center [503, 227] width 36 height 19
click at [453, 18] on div "John Terry SVP, Commercial Banking Email jterry@southernfirst.com Email LinkedI…" at bounding box center [378, 205] width 757 height 411
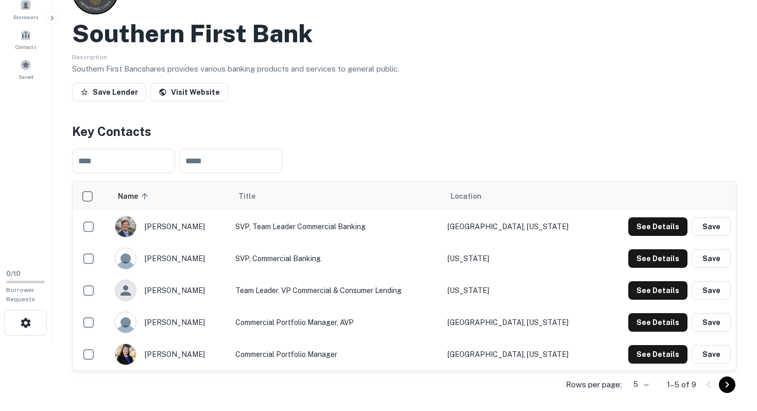
scroll to position [3, 0]
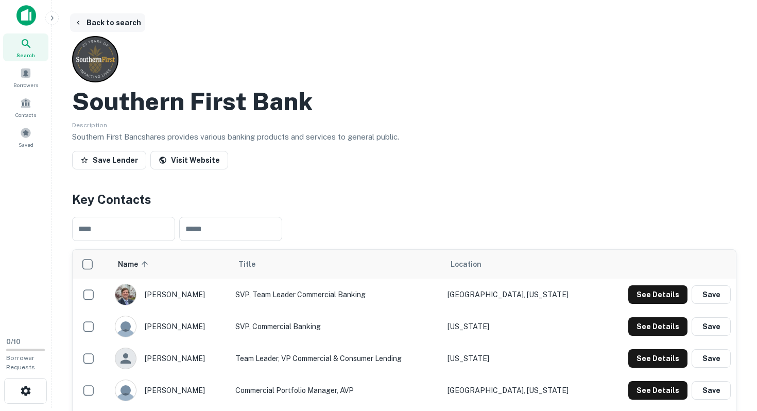
click at [105, 26] on button "Back to search" at bounding box center [107, 22] width 75 height 19
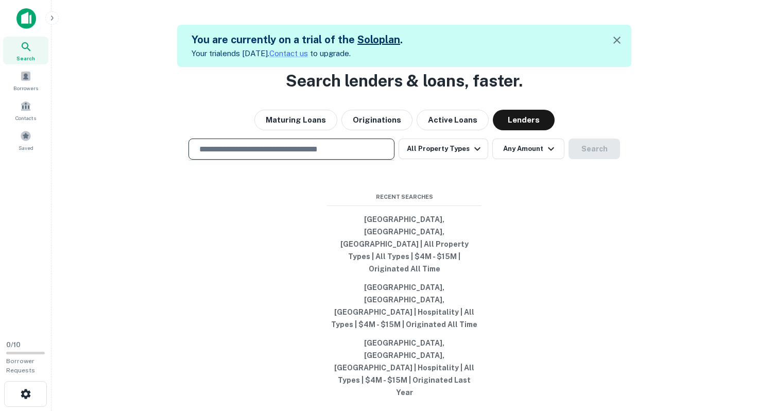
click at [298, 155] on input "text" at bounding box center [291, 149] width 197 height 12
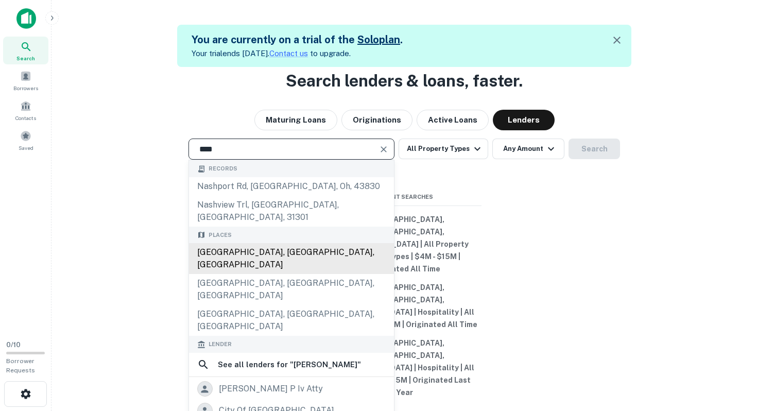
click at [296, 274] on div "[GEOGRAPHIC_DATA], [GEOGRAPHIC_DATA], [GEOGRAPHIC_DATA]" at bounding box center [291, 258] width 205 height 31
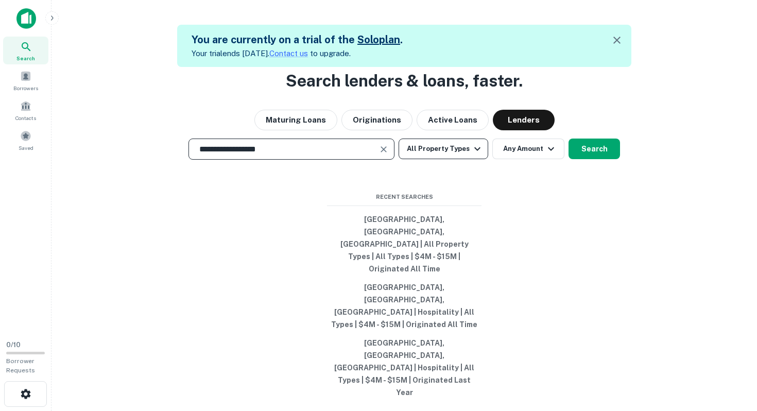
type input "**********"
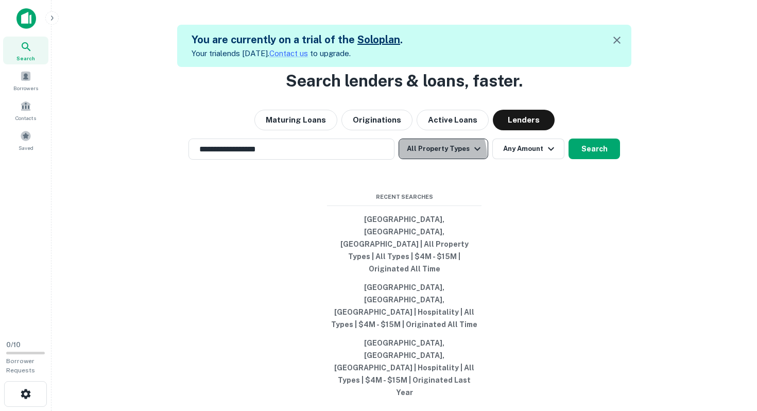
click at [430, 159] on button "All Property Types" at bounding box center [444, 149] width 90 height 21
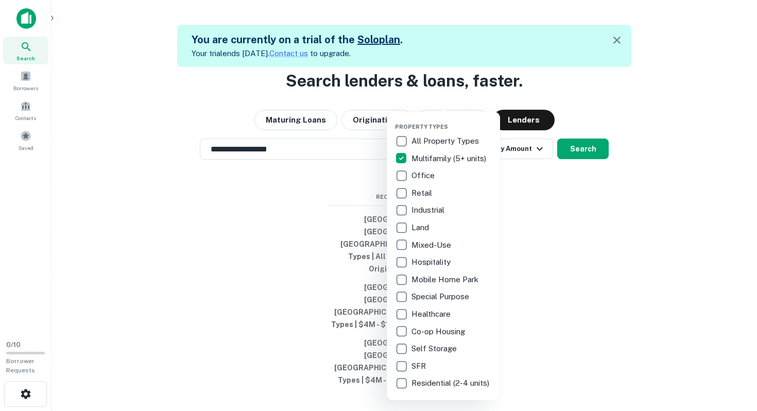
click at [544, 243] on div at bounding box center [378, 205] width 757 height 411
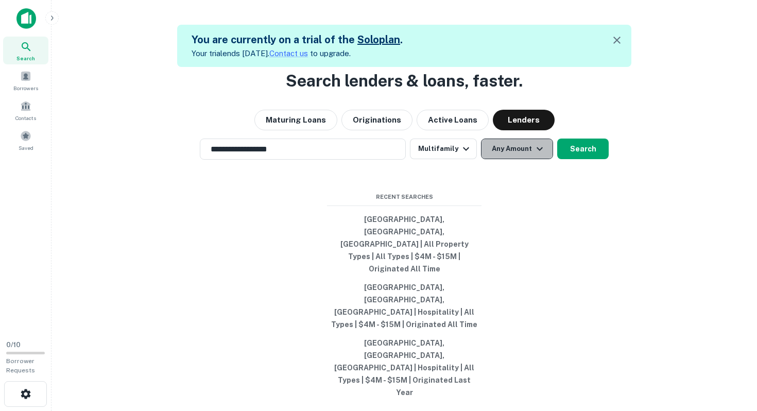
click at [514, 159] on button "Any Amount" at bounding box center [517, 149] width 72 height 21
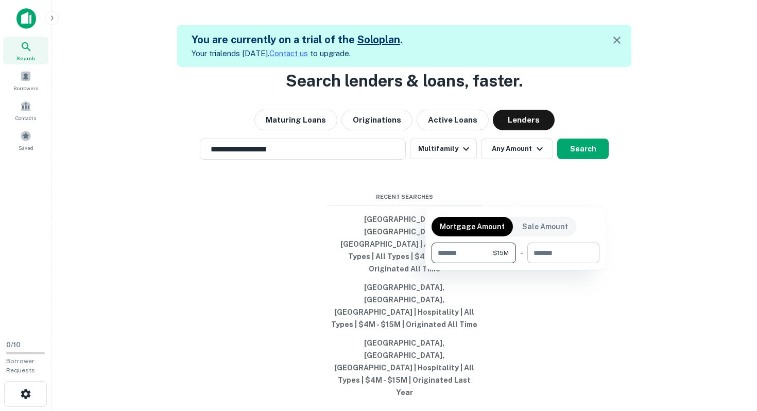
type input "********"
click at [557, 258] on input "number" at bounding box center [559, 253] width 65 height 21
type input "********"
click at [661, 227] on div at bounding box center [378, 205] width 757 height 411
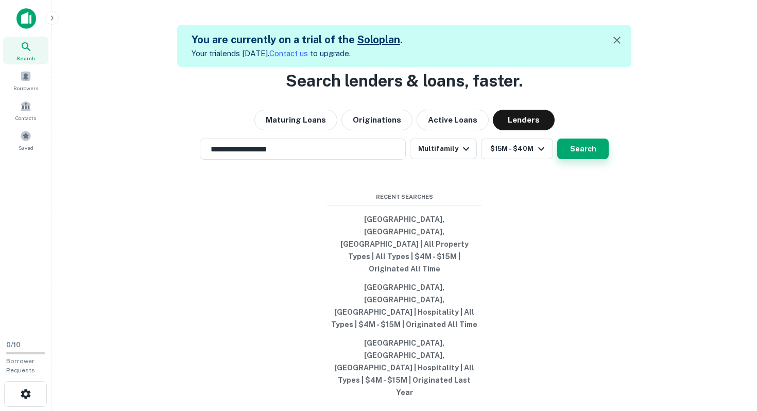
click at [582, 159] on button "Search" at bounding box center [583, 149] width 52 height 21
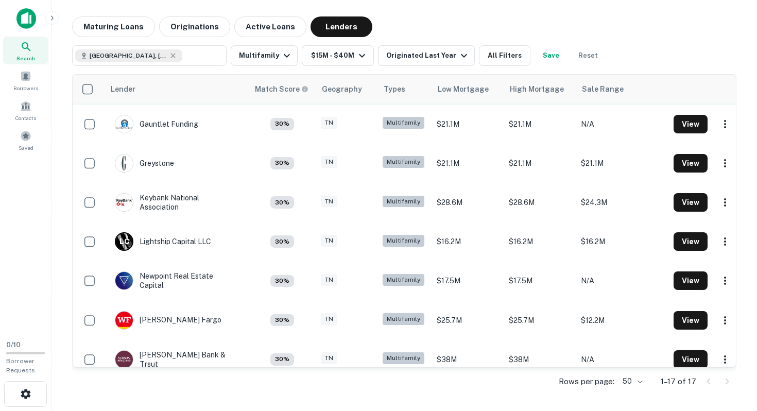
scroll to position [402, 0]
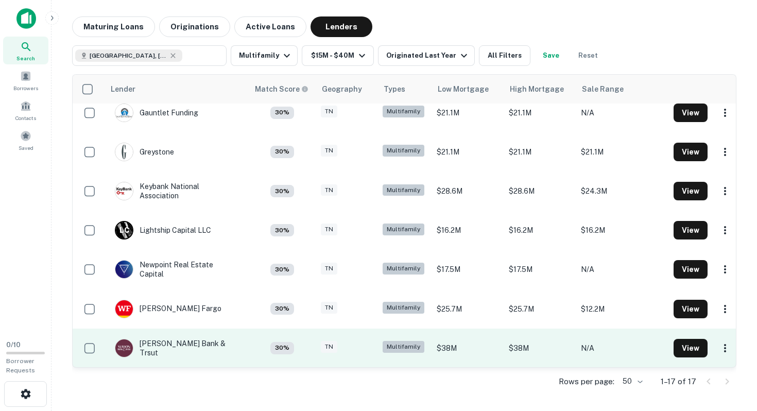
click at [345, 335] on td "TN" at bounding box center [347, 348] width 62 height 39
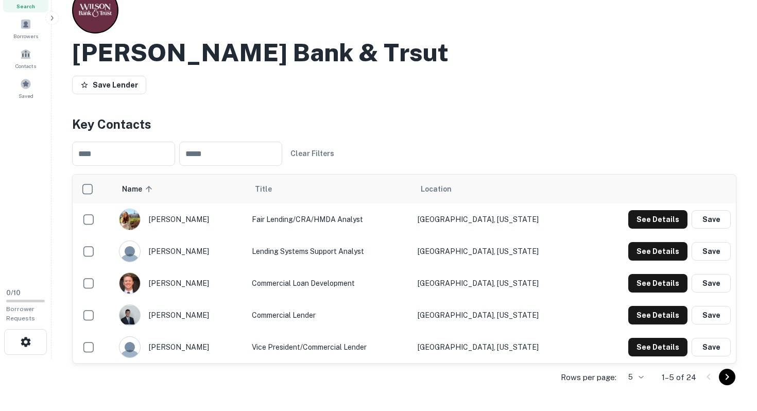
scroll to position [59, 0]
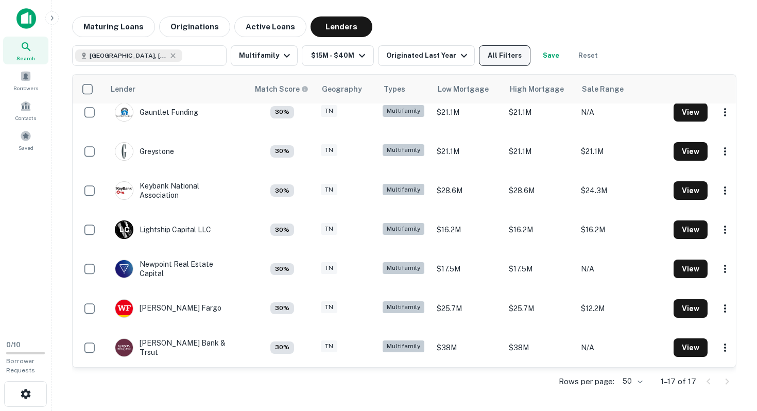
scroll to position [402, 0]
click at [356, 48] on button "$15M - $40M" at bounding box center [338, 55] width 72 height 21
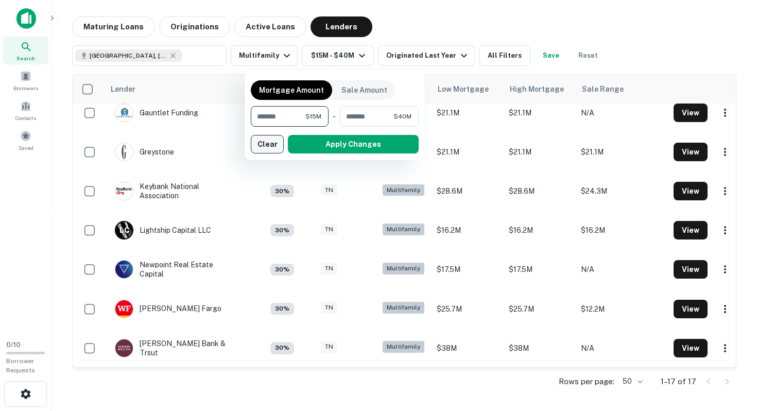
click at [281, 138] on button "Clear" at bounding box center [267, 144] width 33 height 19
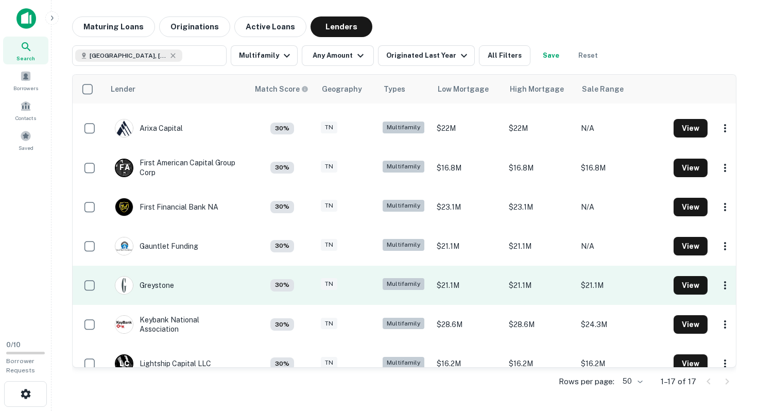
scroll to position [0, 0]
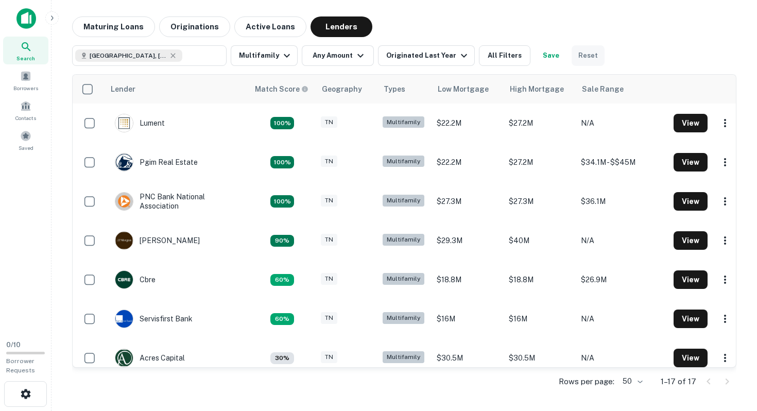
click at [582, 57] on button "Reset" at bounding box center [588, 55] width 33 height 21
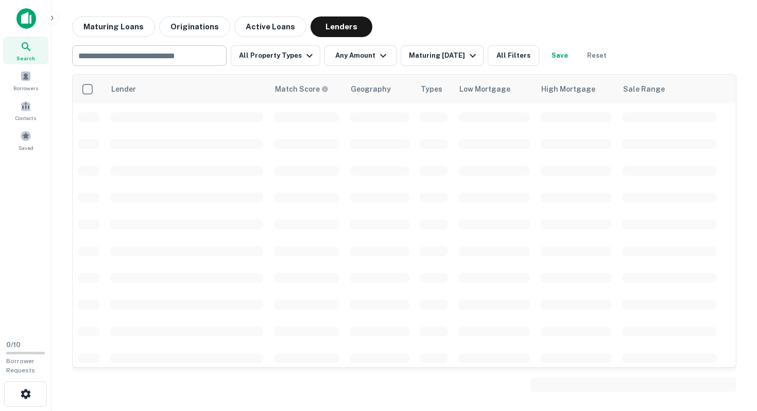
click at [212, 60] on input "text" at bounding box center [148, 55] width 147 height 14
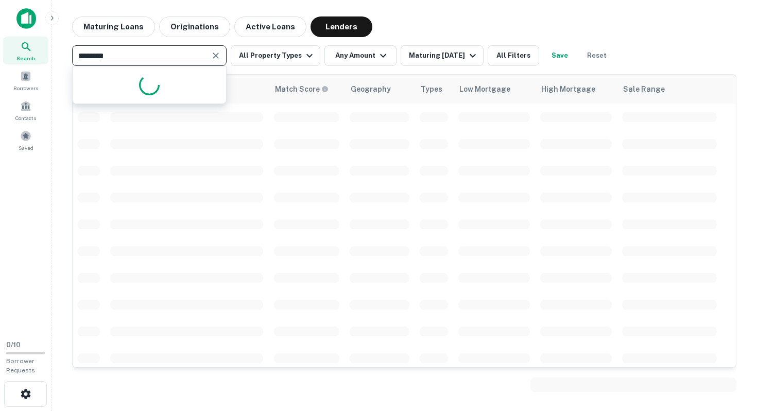
type input "*********"
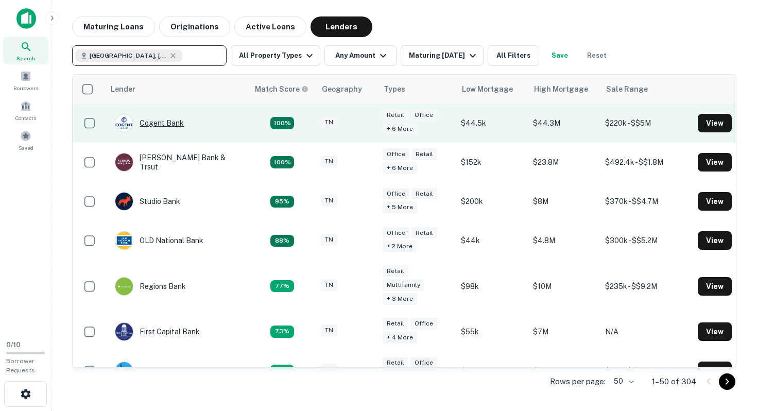
click at [167, 118] on div "Cogent Bank" at bounding box center [149, 123] width 69 height 19
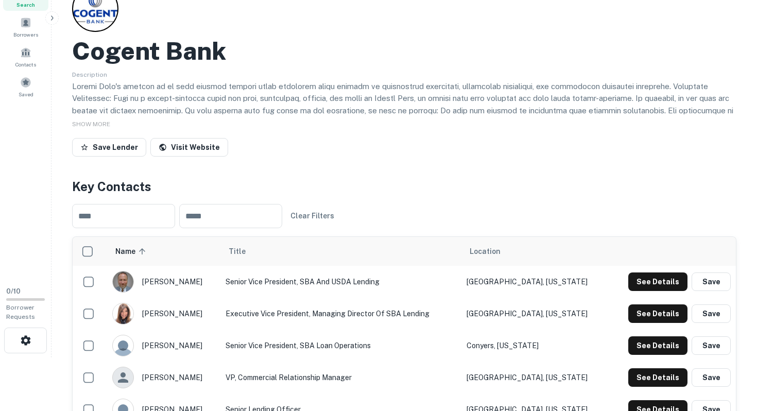
scroll to position [147, 0]
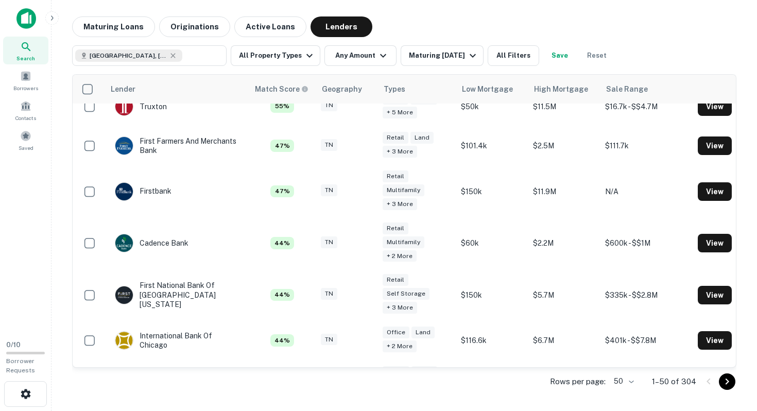
scroll to position [308, 0]
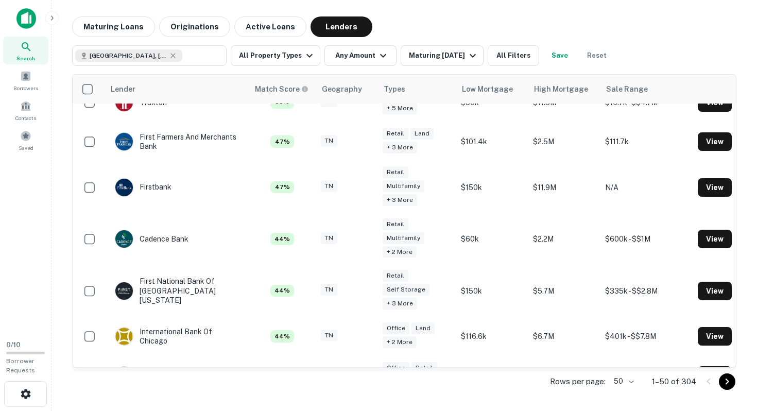
click at [179, 196] on td "Firstbank" at bounding box center [177, 187] width 144 height 52
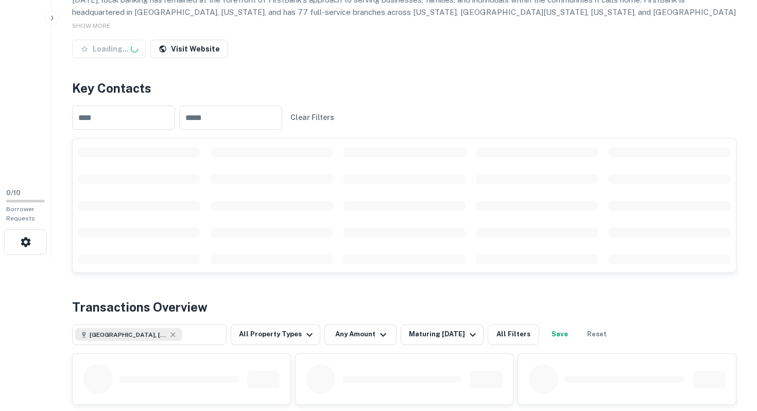
scroll to position [225, 0]
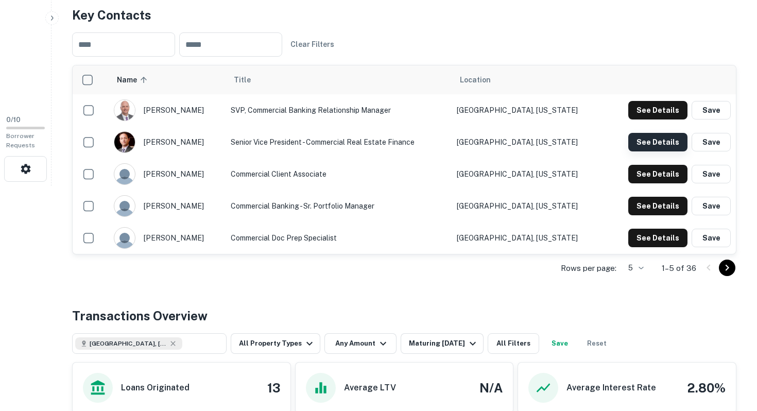
click at [638, 149] on button "See Details" at bounding box center [657, 142] width 59 height 19
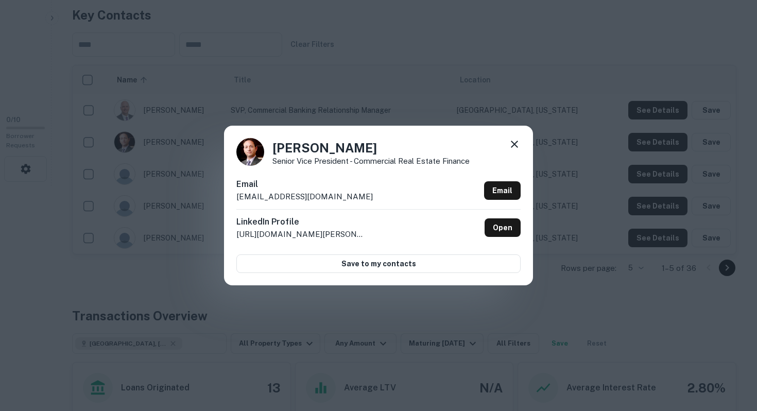
click at [517, 142] on icon at bounding box center [514, 144] width 7 height 7
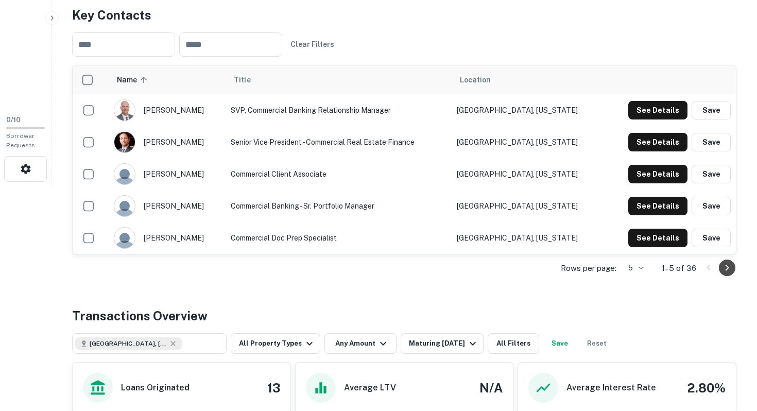
click at [726, 275] on button "Go to next page" at bounding box center [727, 268] width 16 height 16
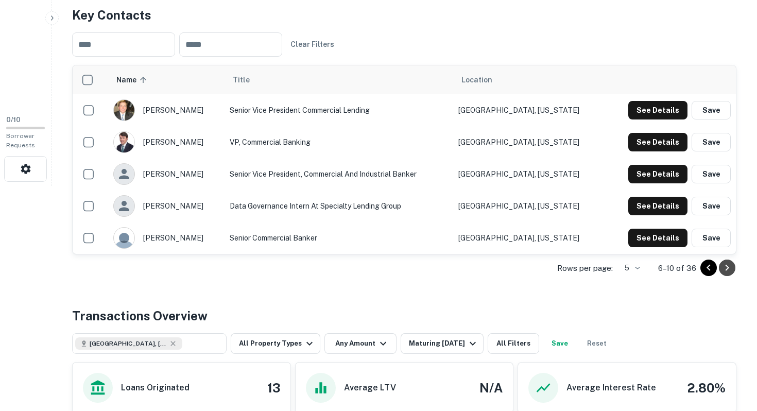
click at [726, 274] on button "Go to next page" at bounding box center [727, 268] width 16 height 16
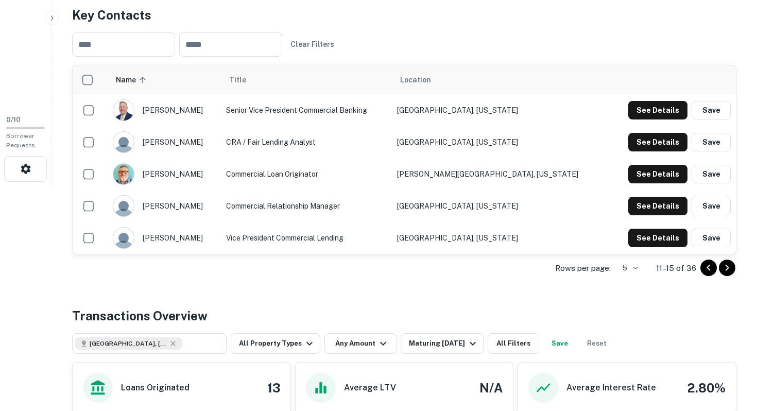
click at [726, 274] on button "Go to next page" at bounding box center [727, 268] width 16 height 16
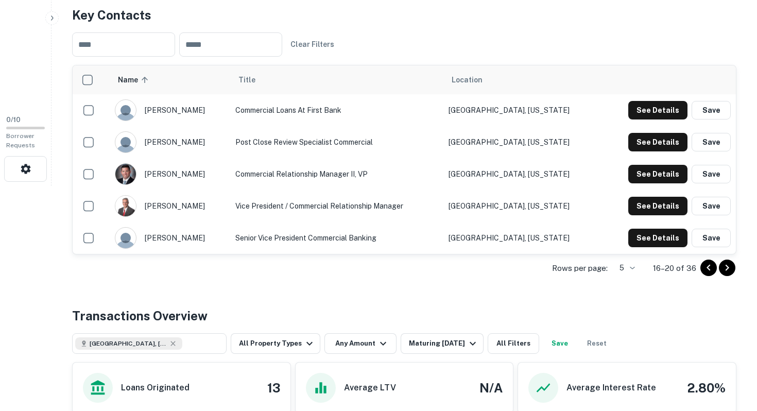
click at [726, 274] on button "Go to next page" at bounding box center [727, 268] width 16 height 16
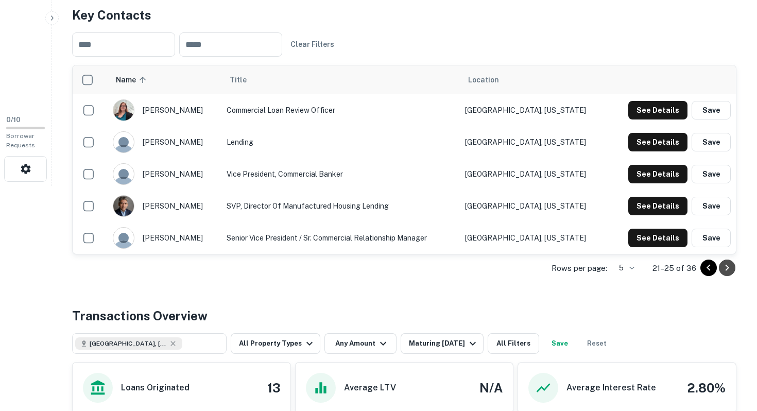
click at [726, 274] on button "Go to next page" at bounding box center [727, 268] width 16 height 16
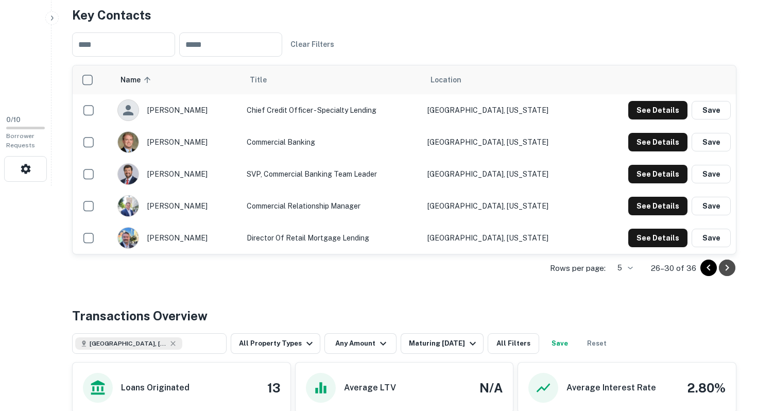
click at [726, 274] on button "Go to next page" at bounding box center [727, 268] width 16 height 16
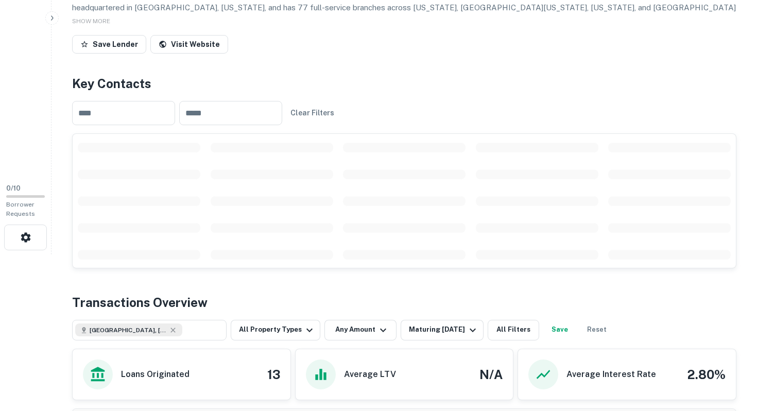
scroll to position [163, 0]
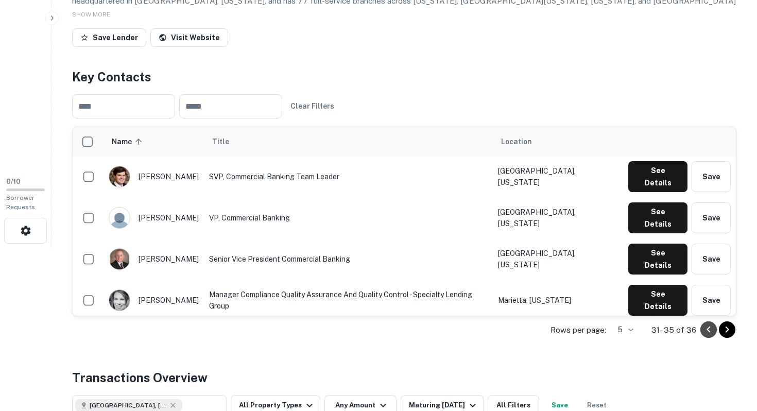
click at [711, 326] on icon "Go to previous page" at bounding box center [709, 329] width 12 height 12
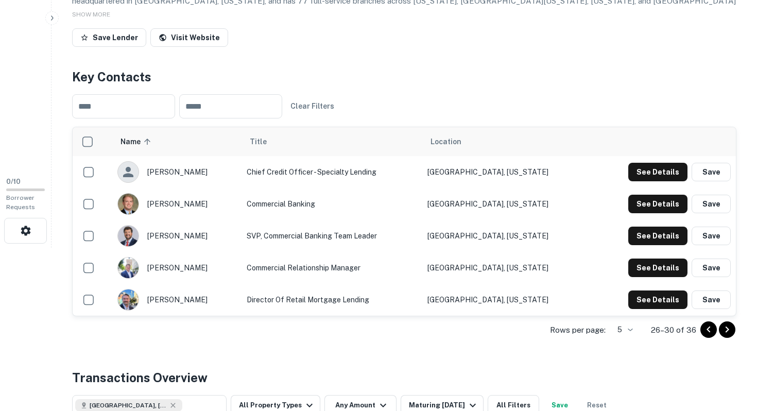
click at [711, 327] on icon "Go to previous page" at bounding box center [709, 329] width 12 height 12
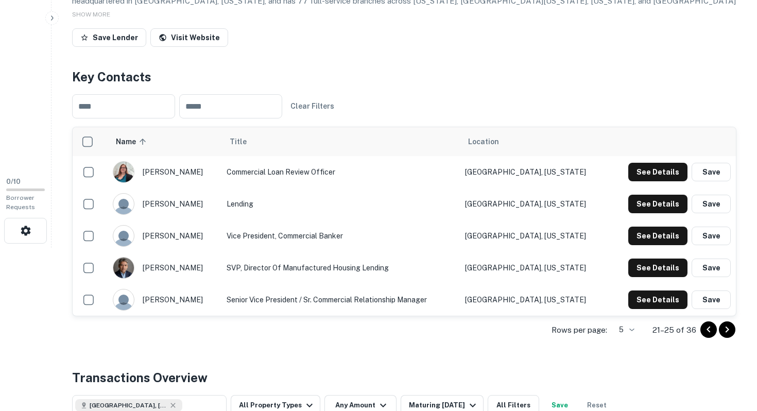
click at [711, 327] on icon "Go to previous page" at bounding box center [709, 329] width 12 height 12
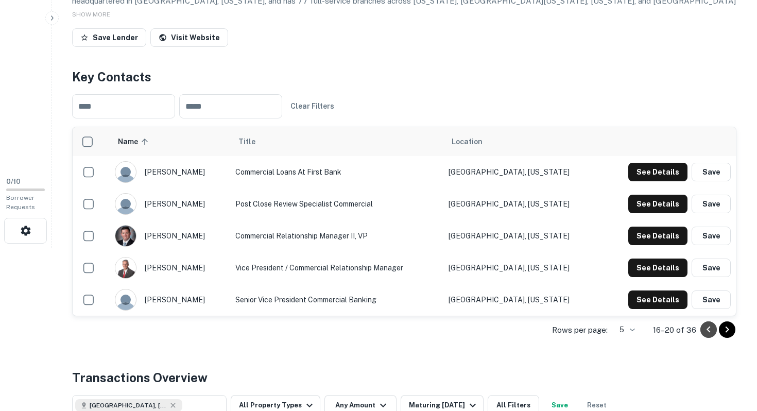
click at [711, 327] on icon "Go to previous page" at bounding box center [709, 329] width 12 height 12
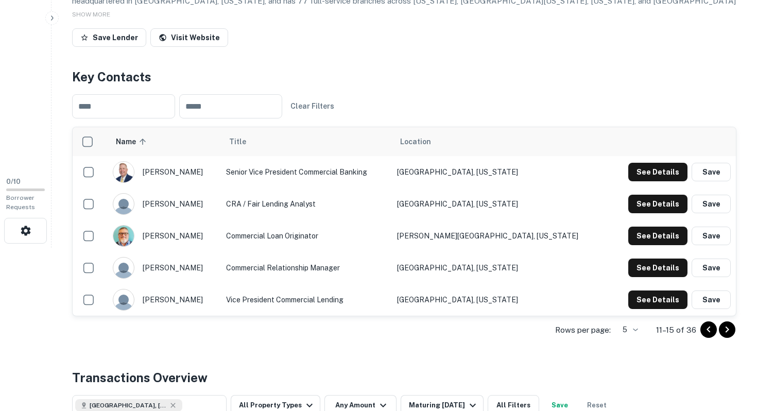
click at [711, 327] on icon "Go to previous page" at bounding box center [709, 329] width 12 height 12
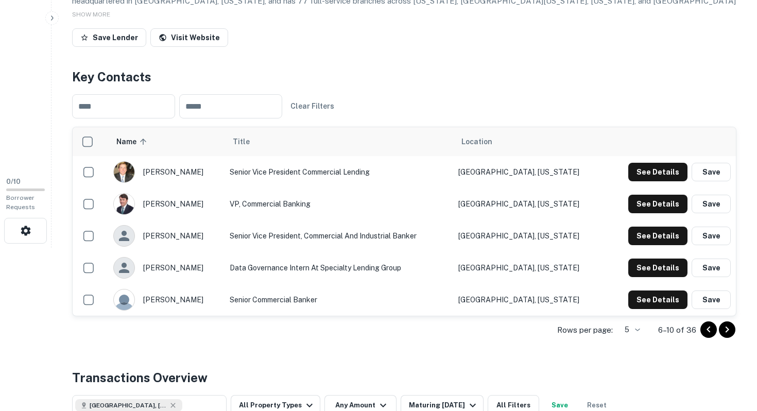
click at [711, 327] on icon "Go to previous page" at bounding box center [709, 329] width 12 height 12
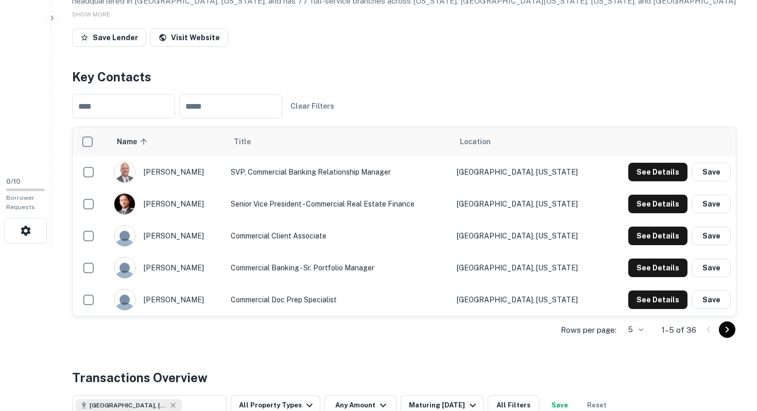
click at [711, 327] on div at bounding box center [718, 329] width 35 height 16
click at [637, 170] on button "See Details" at bounding box center [657, 172] width 59 height 19
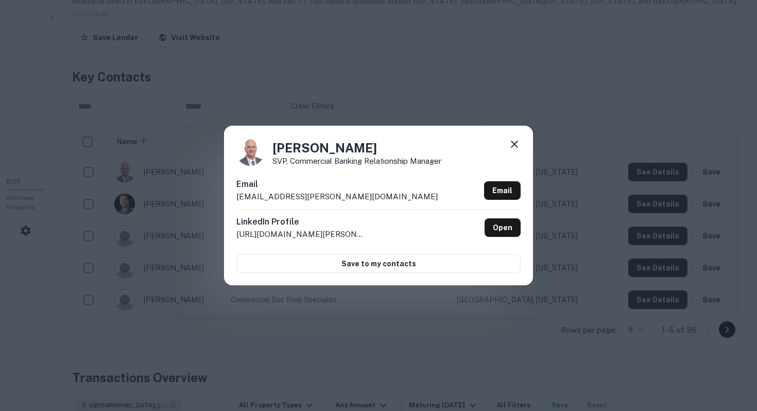
click at [625, 116] on div "Mac Alsup SVP, Commercial Banking Relationship Manager Email mac.alsup@firstban…" at bounding box center [378, 205] width 757 height 411
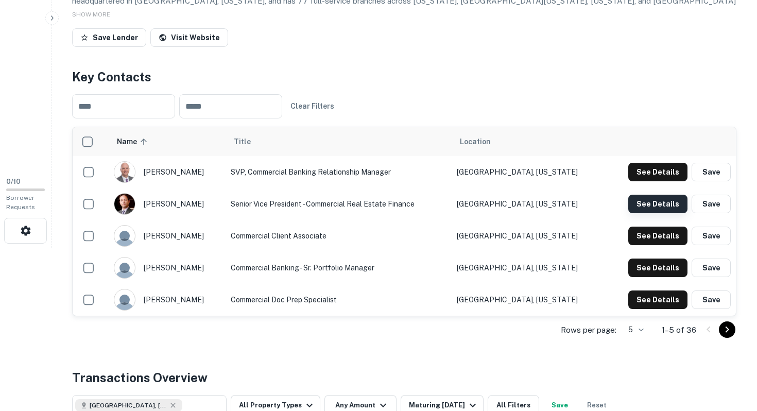
click at [649, 202] on button "See Details" at bounding box center [657, 204] width 59 height 19
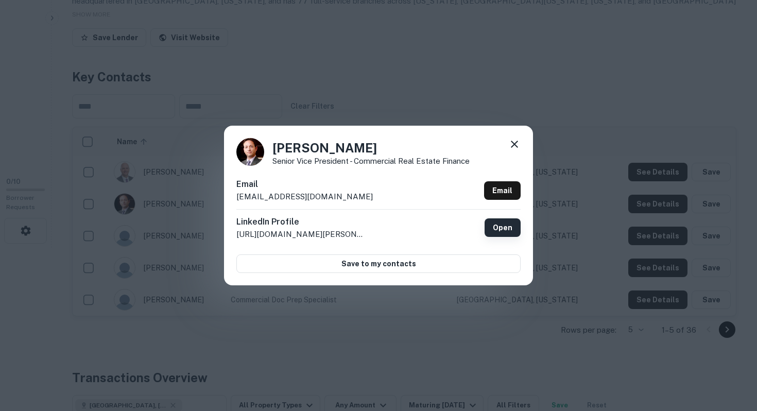
click at [495, 231] on link "Open" at bounding box center [503, 227] width 36 height 19
click at [519, 143] on icon at bounding box center [514, 144] width 12 height 12
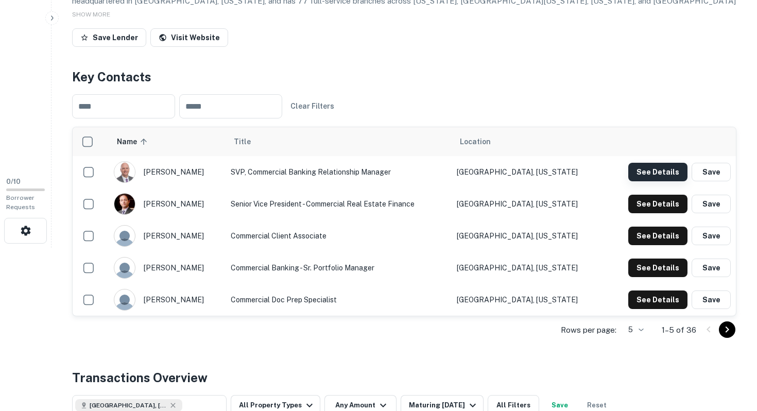
click at [669, 178] on button "See Details" at bounding box center [657, 172] width 59 height 19
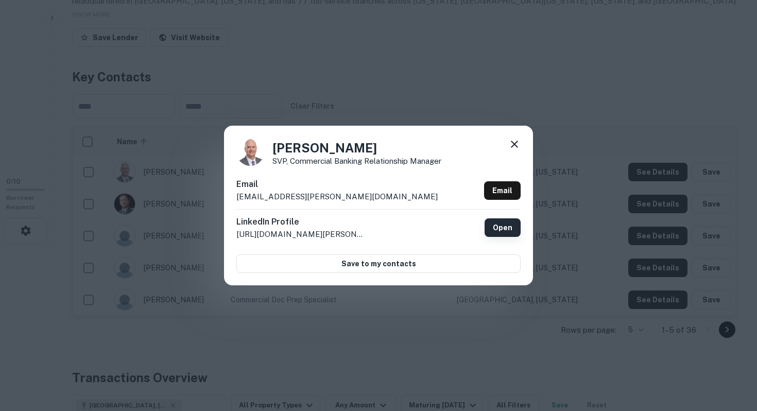
click at [518, 228] on link "Open" at bounding box center [503, 227] width 36 height 19
copy p "mac.alsup@firstbankonline.com"
drag, startPoint x: 236, startPoint y: 194, endPoint x: 356, endPoint y: 194, distance: 120.0
click at [356, 194] on div "Mac Alsup SVP, Commercial Banking Relationship Manager Email mac.alsup@firstban…" at bounding box center [378, 206] width 309 height 160
click at [518, 144] on icon at bounding box center [514, 144] width 12 height 12
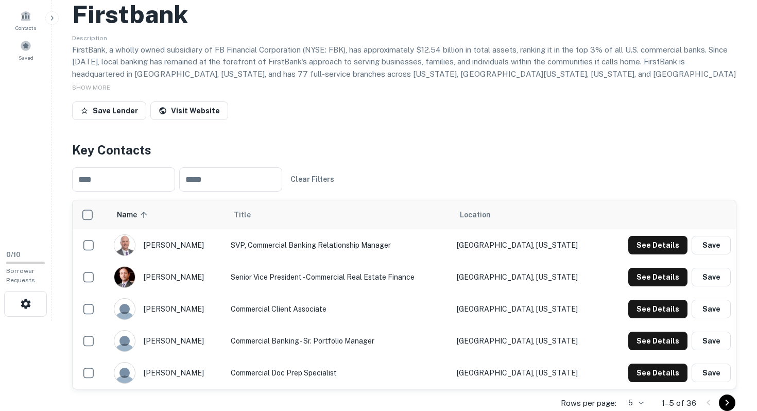
scroll to position [0, 0]
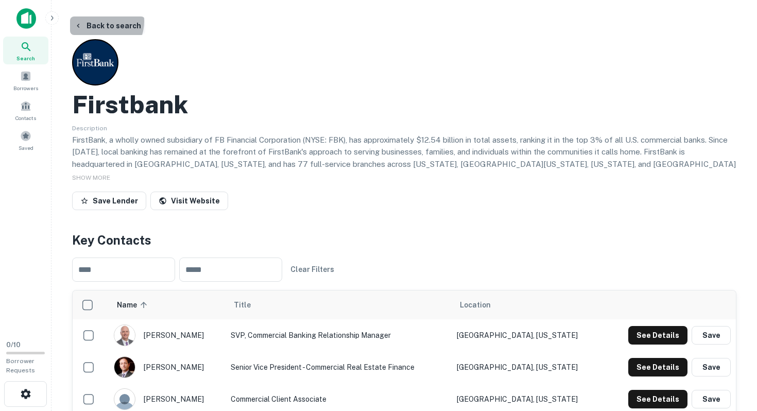
click at [98, 21] on button "Back to search" at bounding box center [107, 25] width 75 height 19
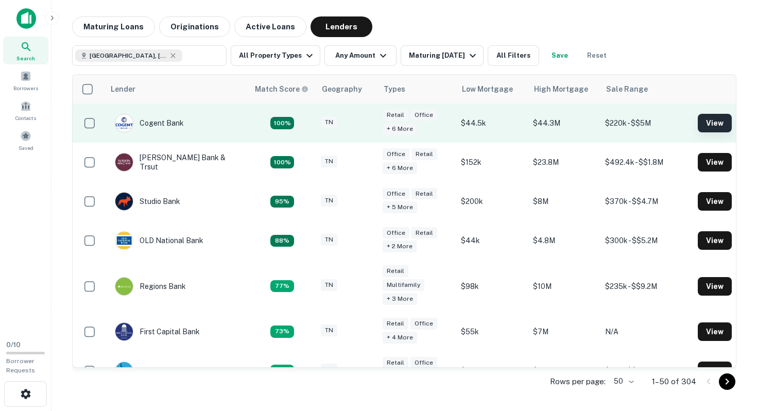
click at [709, 118] on button "View" at bounding box center [715, 123] width 34 height 19
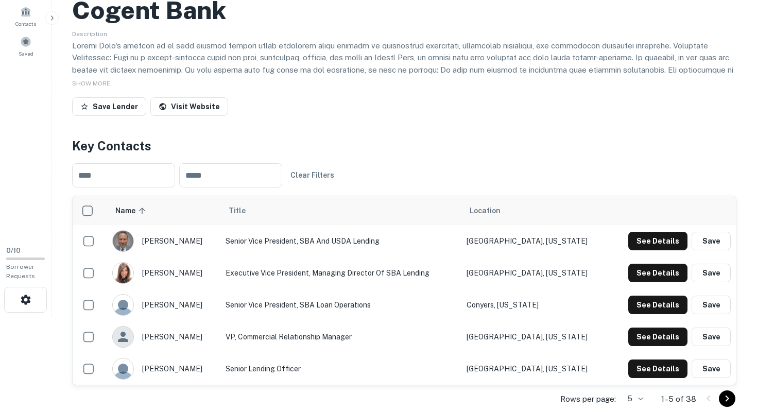
scroll to position [193, 0]
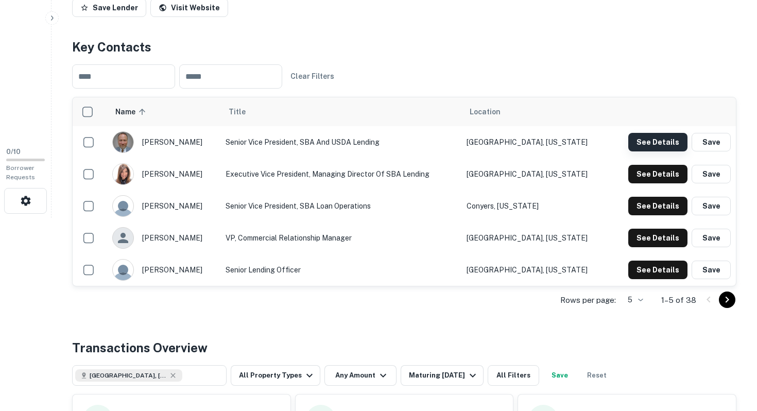
click at [651, 138] on button "See Details" at bounding box center [657, 142] width 59 height 19
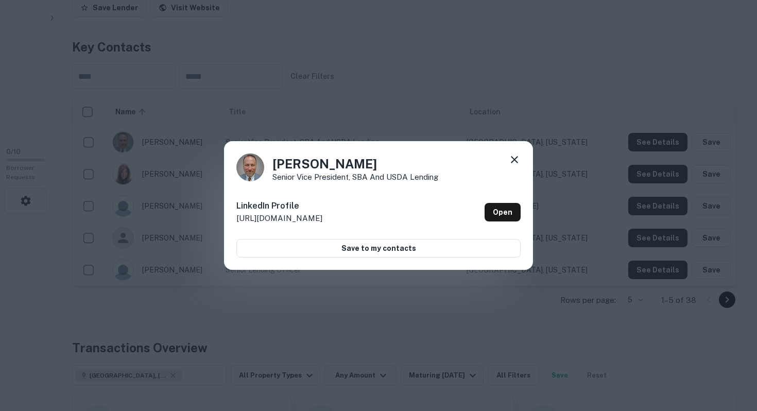
click at [512, 161] on icon at bounding box center [514, 160] width 12 height 12
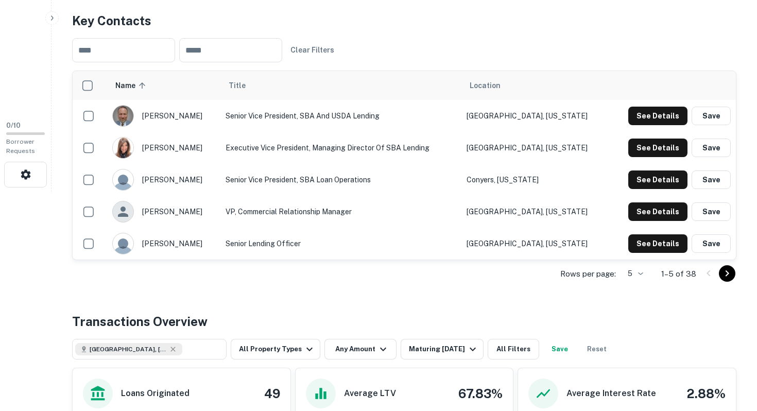
scroll to position [96, 0]
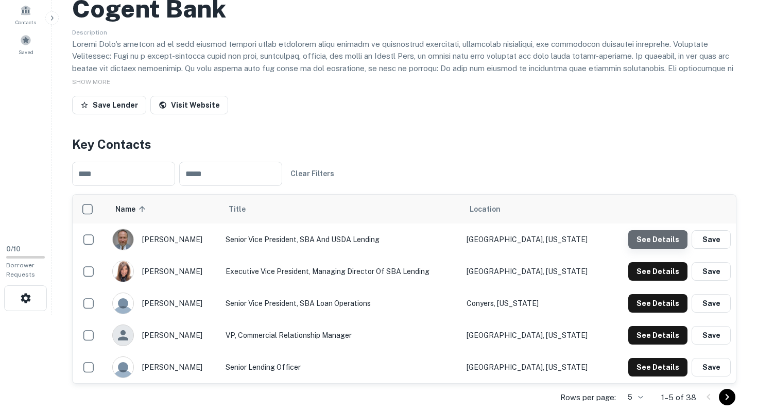
click at [659, 243] on button "See Details" at bounding box center [657, 239] width 59 height 19
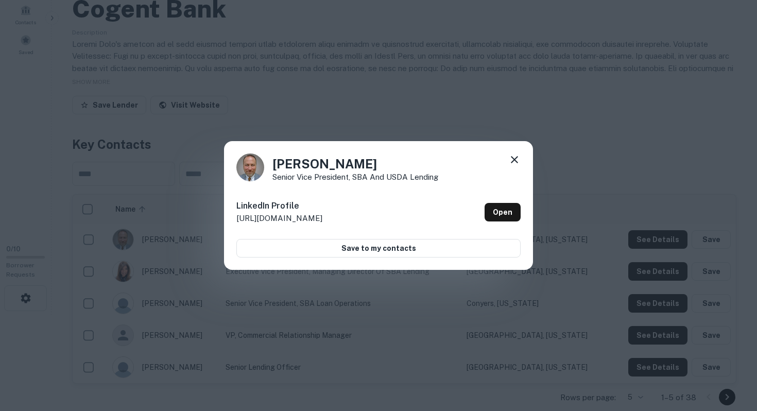
click at [516, 159] on icon at bounding box center [514, 160] width 12 height 12
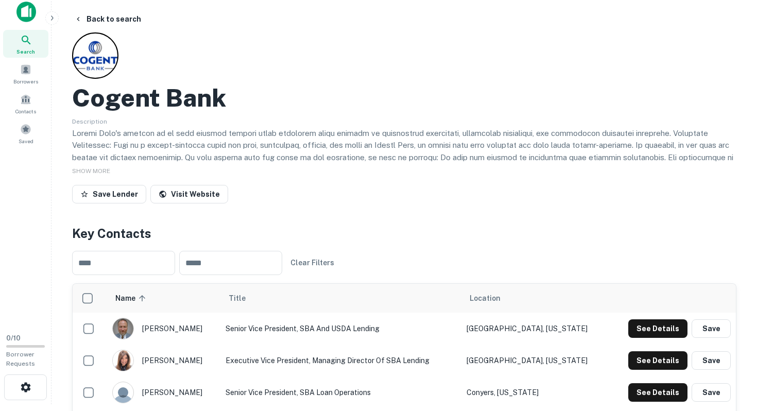
scroll to position [0, 0]
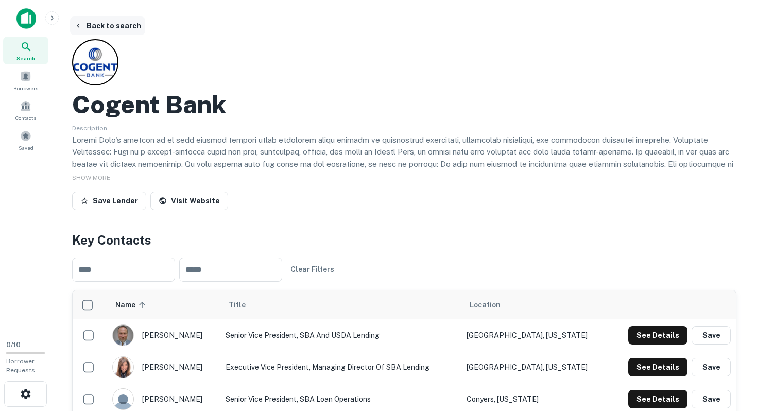
click at [98, 30] on button "Back to search" at bounding box center [107, 25] width 75 height 19
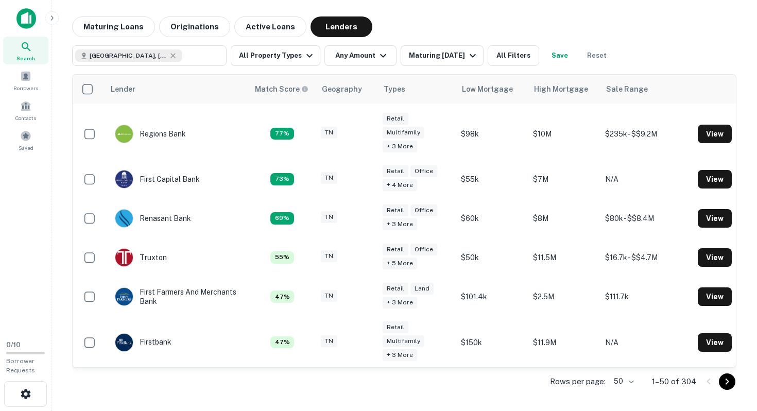
scroll to position [206, 0]
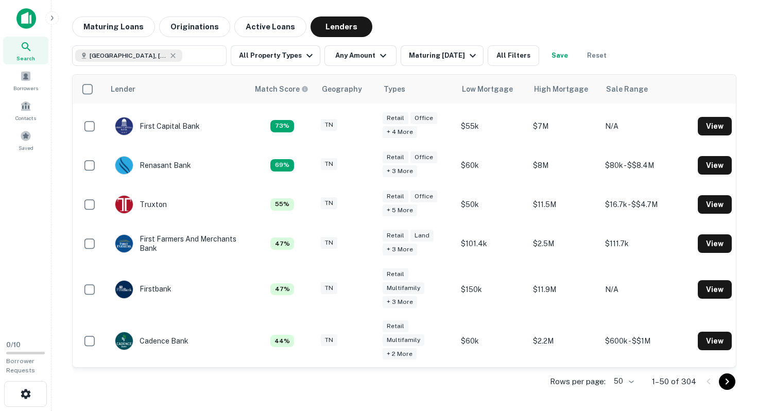
click at [197, 165] on td "Renasant Bank" at bounding box center [177, 165] width 144 height 39
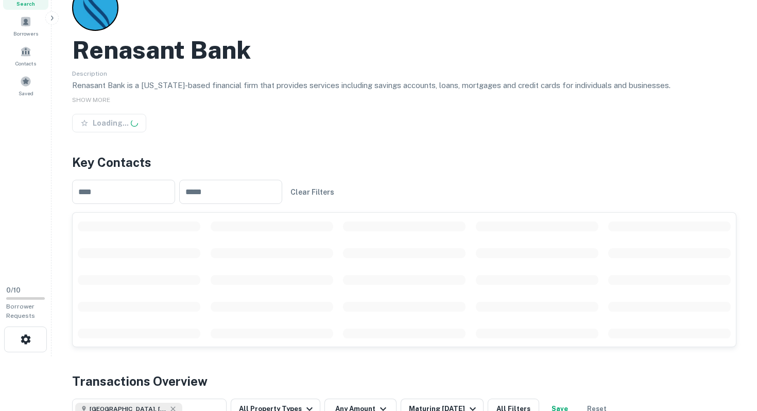
scroll to position [102, 0]
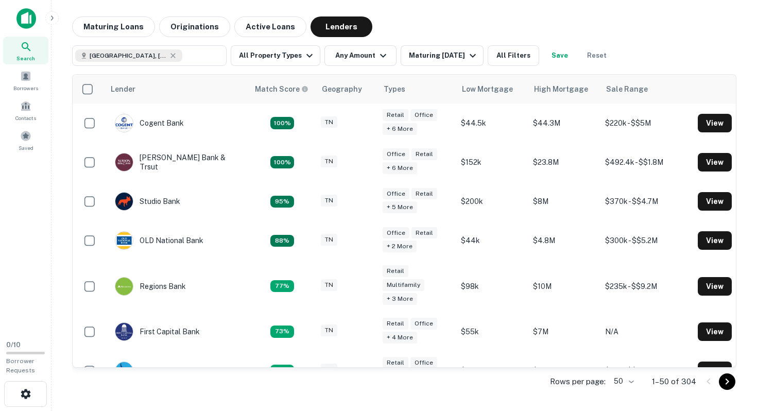
click at [387, 21] on div "Maturing Loans Originations Active Loans Lenders" at bounding box center [404, 26] width 665 height 21
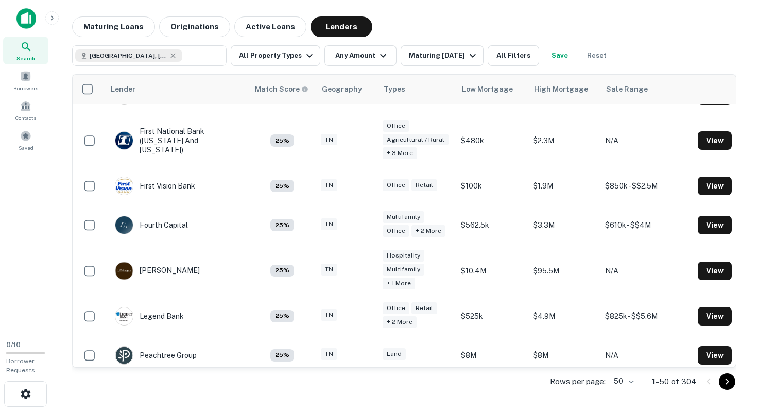
scroll to position [1859, 0]
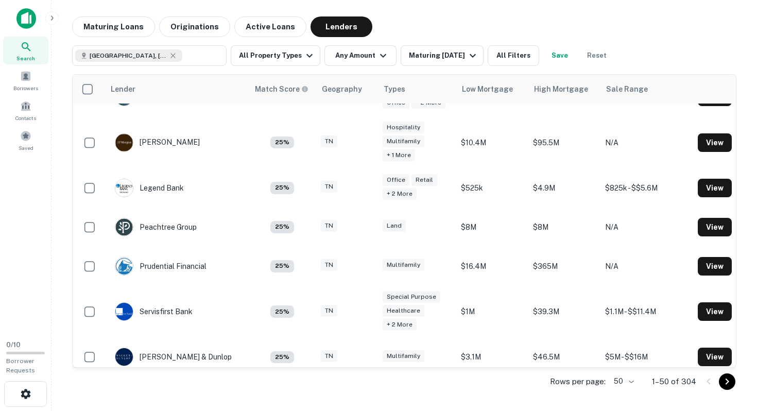
click at [723, 385] on icon "Go to next page" at bounding box center [727, 382] width 12 height 12
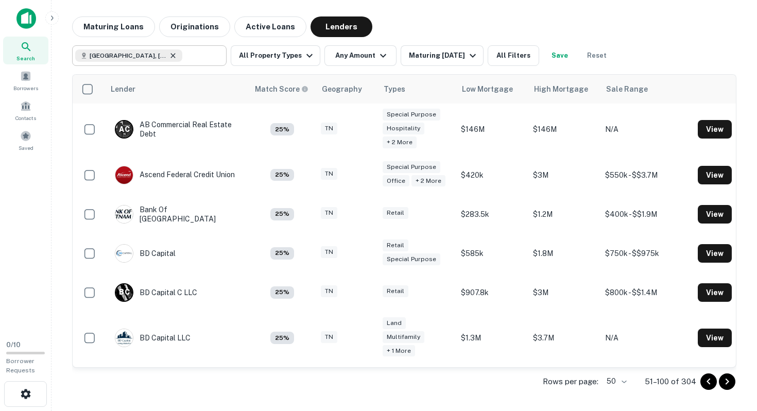
click at [169, 58] on icon at bounding box center [173, 56] width 8 height 8
type input "**********"
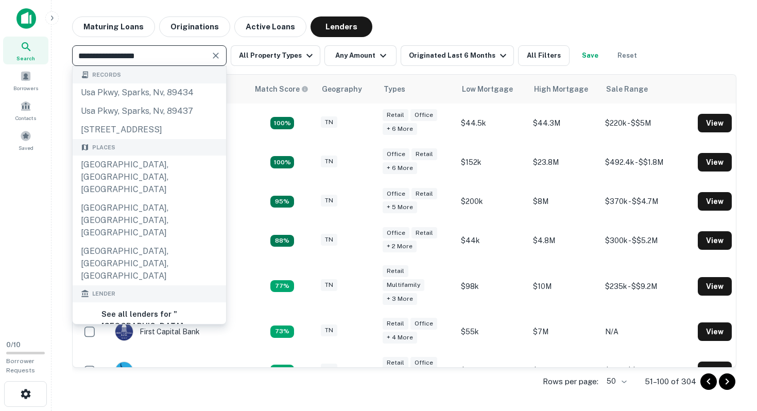
click at [220, 56] on icon "Clear" at bounding box center [216, 55] width 10 height 10
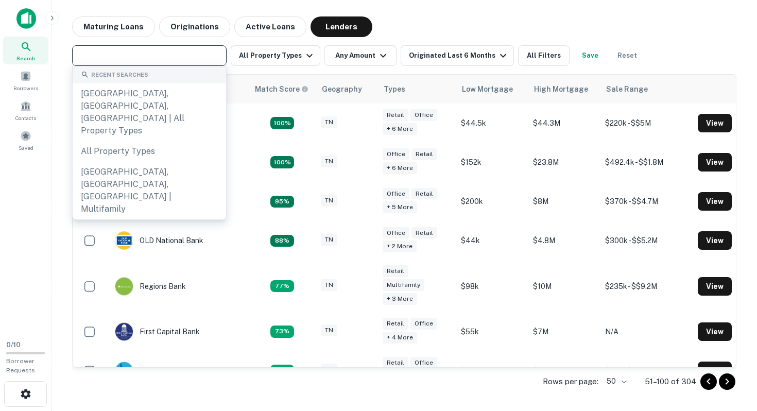
click at [192, 56] on input "text" at bounding box center [148, 55] width 147 height 14
type input "*"
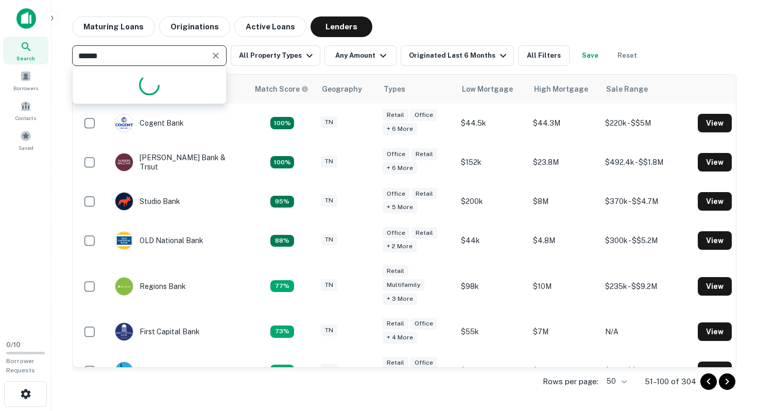
type input "*******"
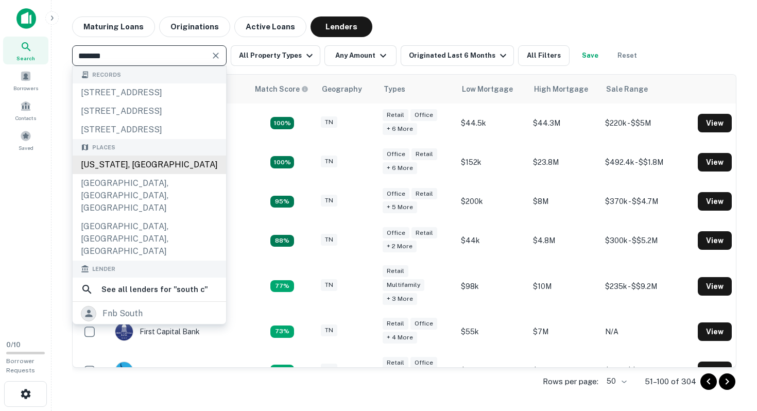
click at [171, 174] on div "South Carolina, USA" at bounding box center [150, 165] width 154 height 19
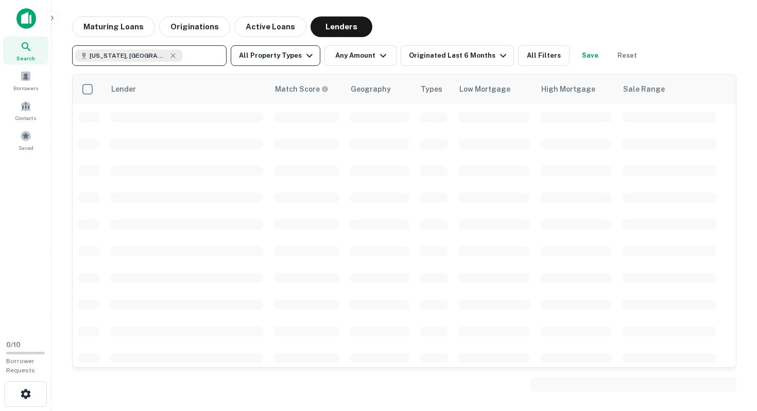
click at [302, 62] on button "All Property Types" at bounding box center [276, 55] width 90 height 21
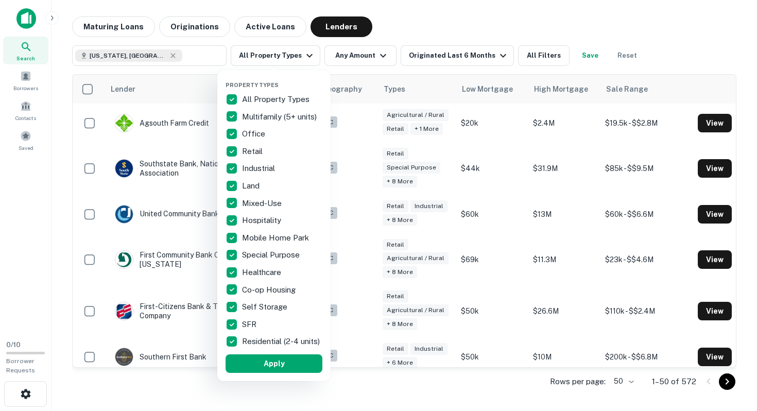
click at [263, 99] on p "All Property Types" at bounding box center [277, 99] width 70 height 12
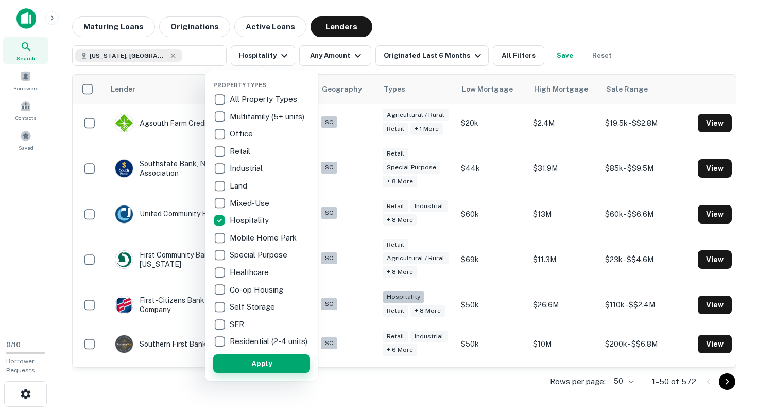
click at [278, 370] on button "Apply" at bounding box center [261, 363] width 97 height 19
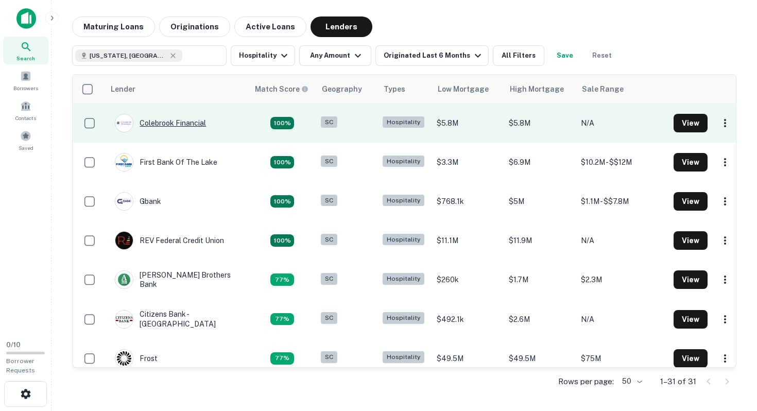
click at [197, 128] on div "Colebrook Financial" at bounding box center [160, 123] width 91 height 19
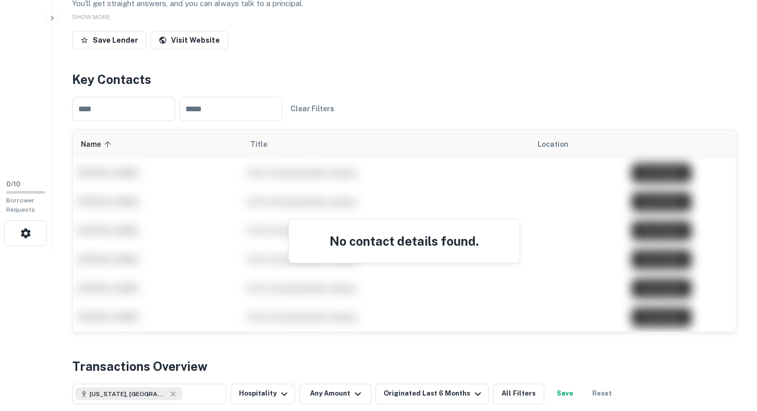
scroll to position [198, 0]
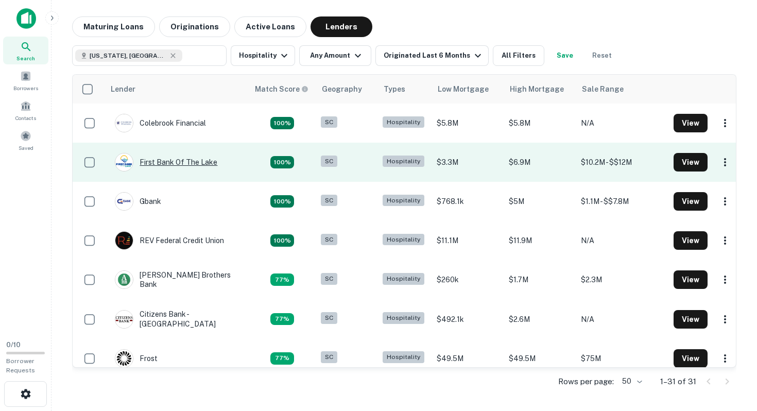
click at [182, 160] on div "First Bank Of The Lake" at bounding box center [166, 162] width 103 height 19
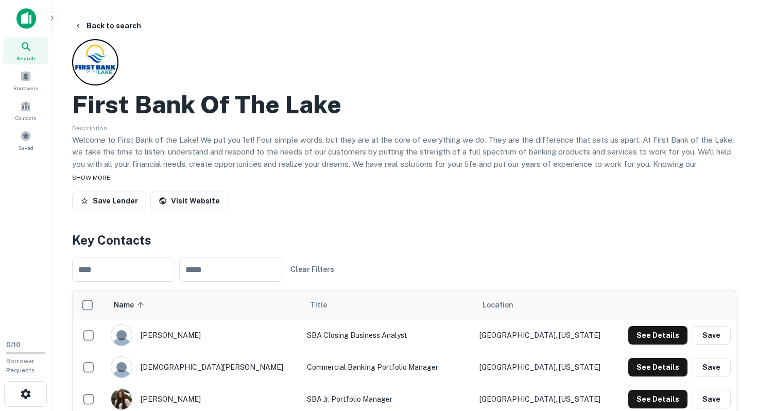
click at [112, 176] on div "SHOW MORE" at bounding box center [404, 177] width 665 height 12
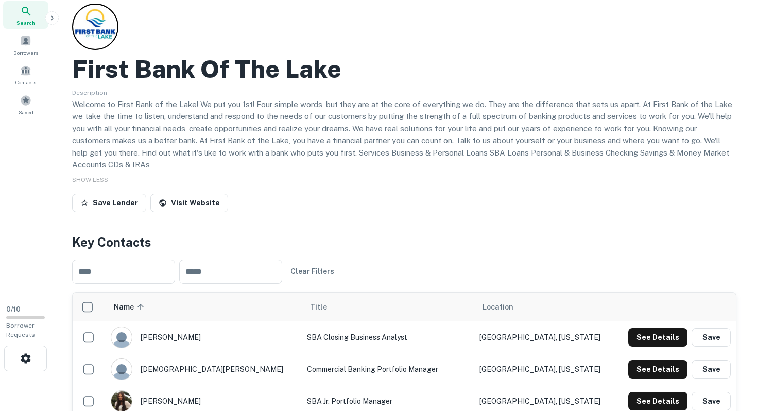
scroll to position [8, 0]
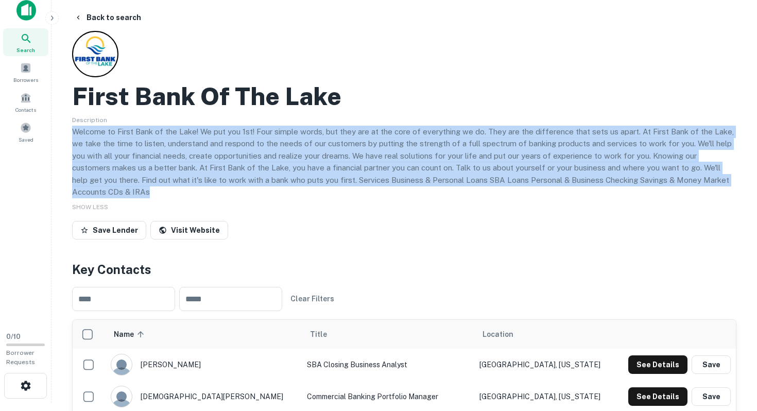
drag, startPoint x: 70, startPoint y: 129, endPoint x: 120, endPoint y: 189, distance: 77.2
click at [120, 189] on p "Welcome to First Bank of the Lake! We put you 1st! Four simple words, but they …" at bounding box center [404, 162] width 665 height 73
drag, startPoint x: 103, startPoint y: 192, endPoint x: 68, endPoint y: 135, distance: 66.8
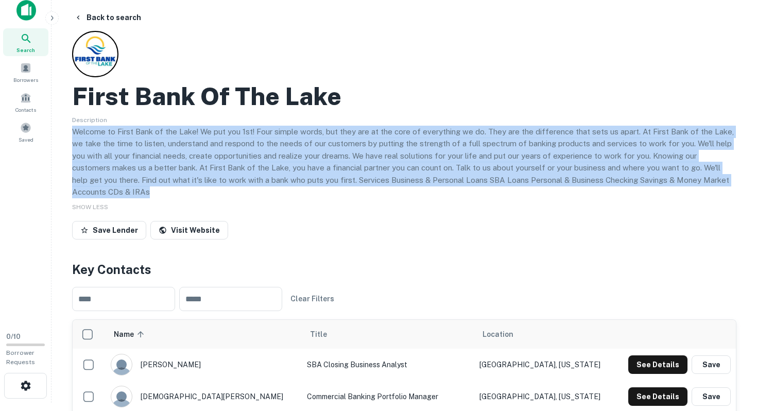
drag, startPoint x: 71, startPoint y: 131, endPoint x: 103, endPoint y: 193, distance: 69.6
click at [103, 193] on p "Welcome to First Bank of the Lake! We put you 1st! Four simple words, but they …" at bounding box center [404, 162] width 665 height 73
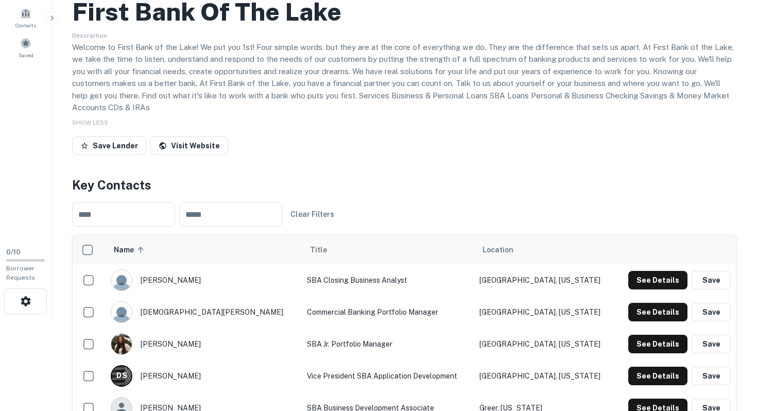
scroll to position [0, 0]
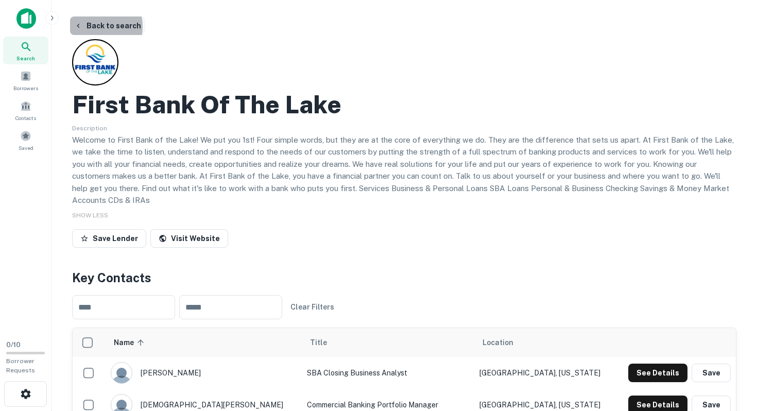
click at [90, 27] on button "Back to search" at bounding box center [107, 25] width 75 height 19
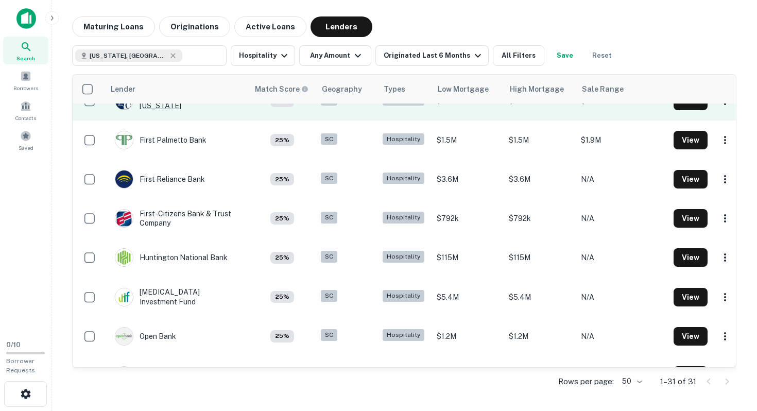
scroll to position [786, 0]
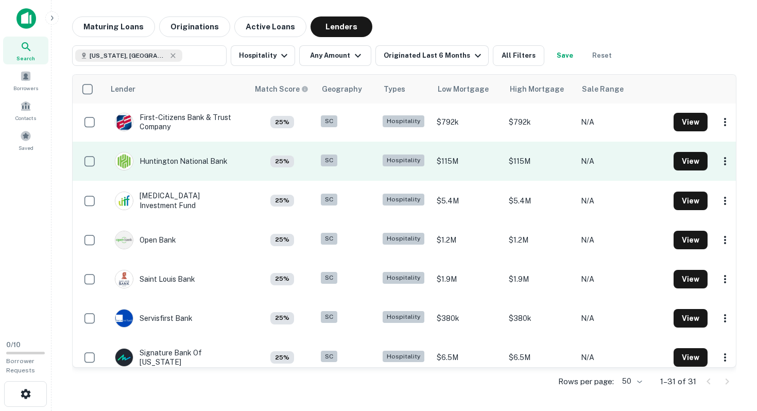
click at [262, 167] on td "25%" at bounding box center [282, 161] width 67 height 39
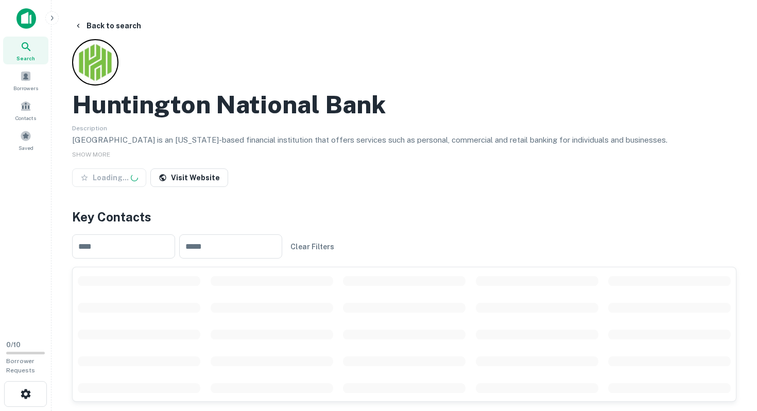
scroll to position [110, 0]
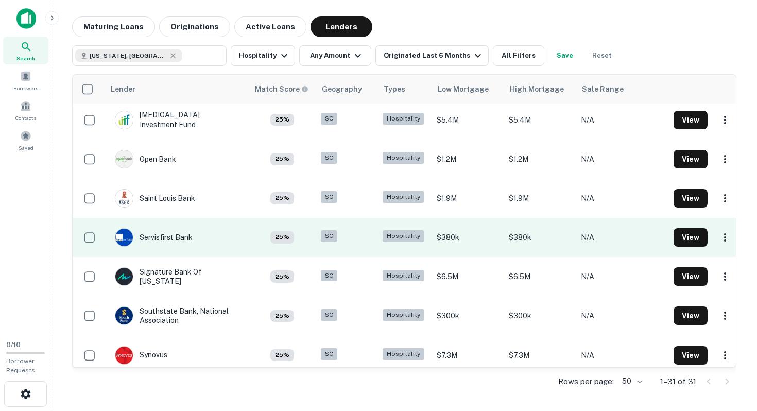
scroll to position [951, 0]
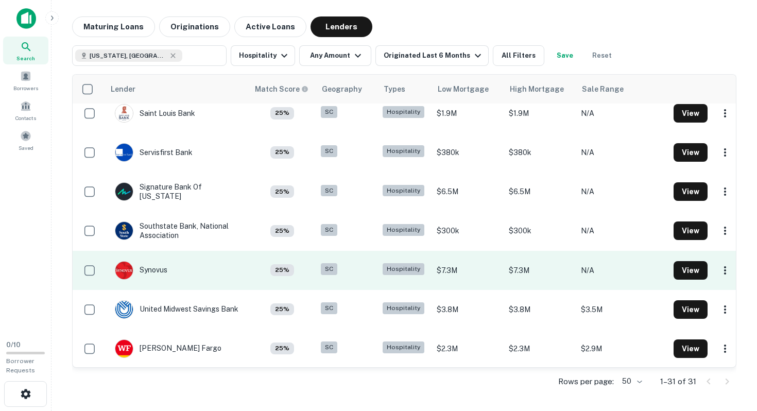
click at [185, 271] on td "Synovus" at bounding box center [177, 270] width 144 height 39
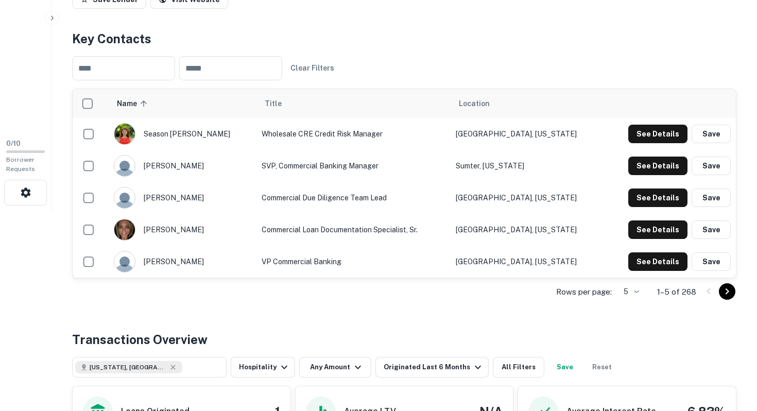
scroll to position [206, 0]
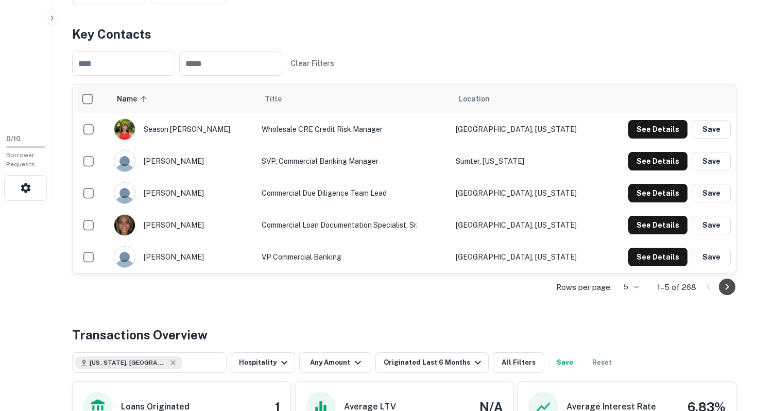
click at [733, 286] on icon "Go to next page" at bounding box center [727, 287] width 12 height 12
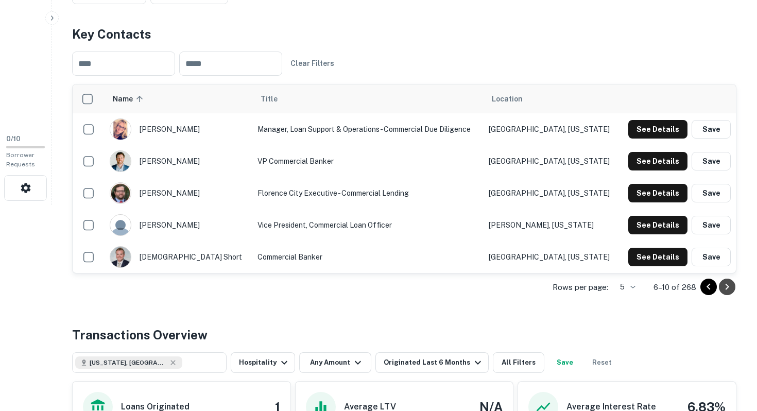
click at [733, 286] on icon "Go to next page" at bounding box center [727, 287] width 12 height 12
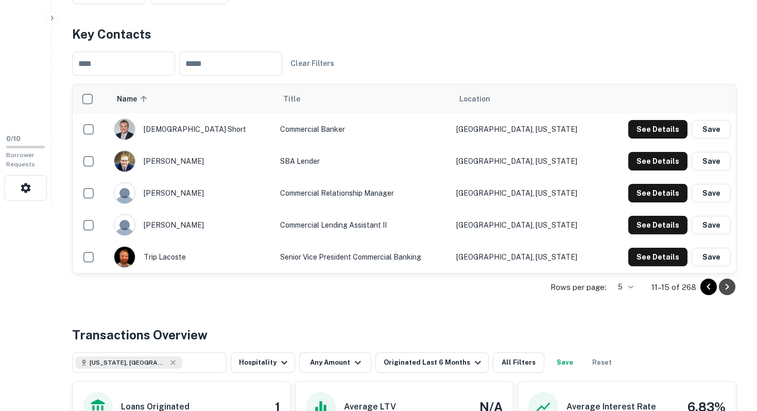
click at [733, 286] on icon "Go to next page" at bounding box center [727, 287] width 12 height 12
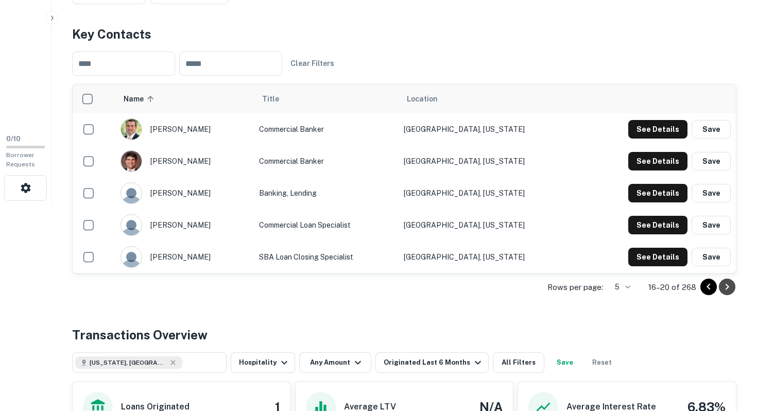
click at [733, 286] on icon "Go to next page" at bounding box center [727, 287] width 12 height 12
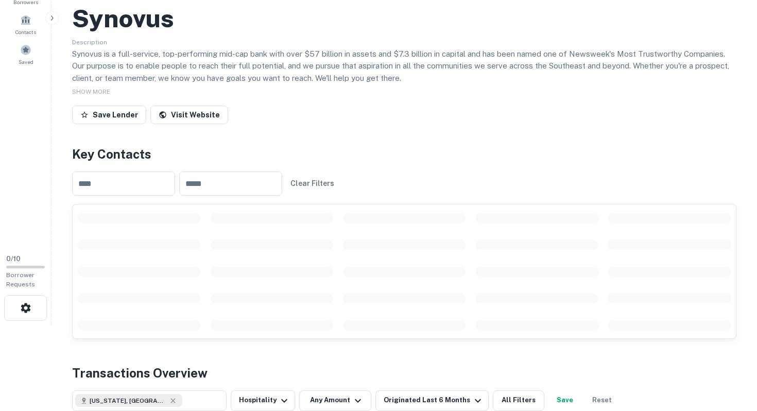
scroll to position [0, 0]
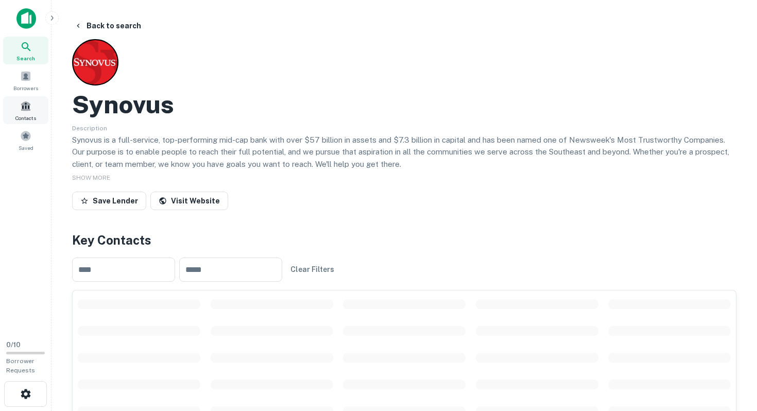
click at [24, 110] on span at bounding box center [25, 105] width 11 height 11
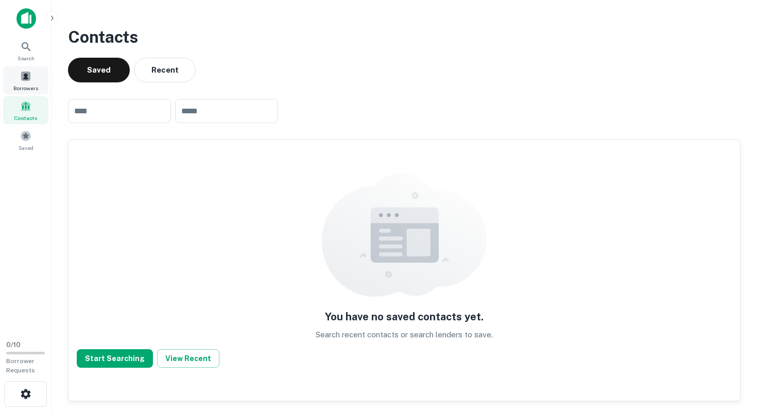
click at [24, 86] on span "Borrowers" at bounding box center [25, 88] width 25 height 8
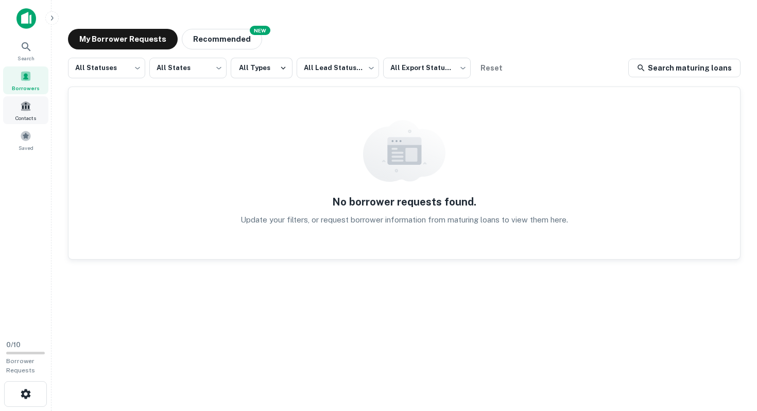
click at [29, 120] on span "Contacts" at bounding box center [25, 118] width 21 height 8
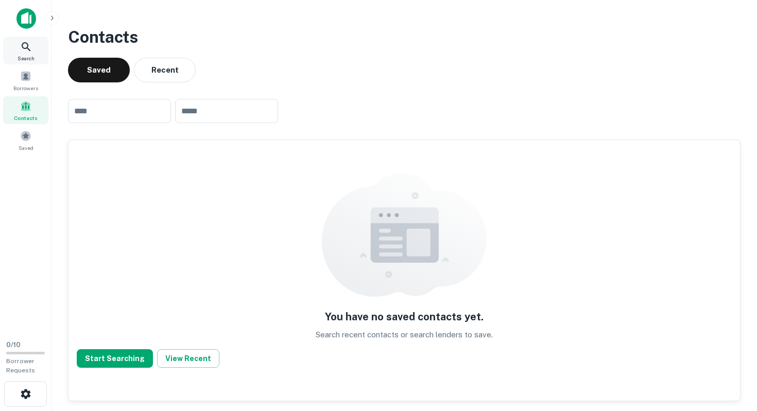
click at [30, 48] on icon at bounding box center [26, 47] width 12 height 12
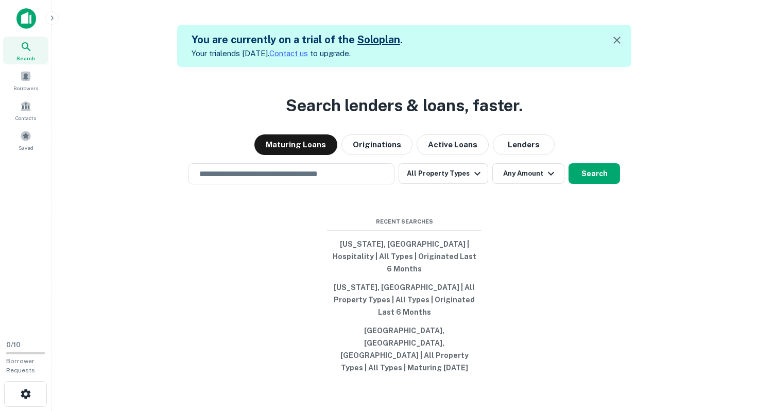
click at [56, 17] on icon "button" at bounding box center [52, 18] width 8 height 8
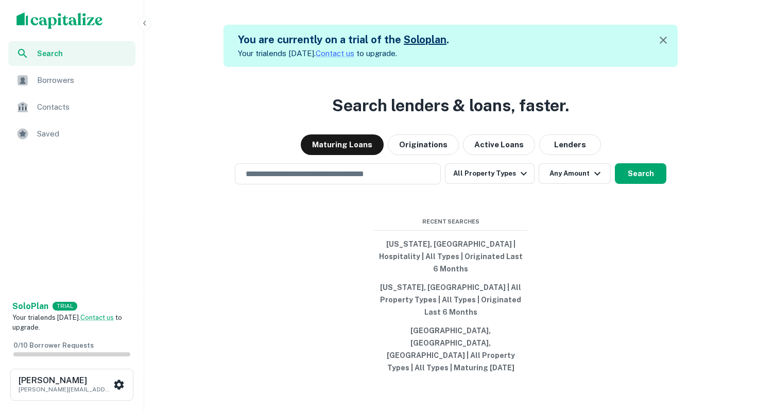
click at [48, 112] on span "Contacts" at bounding box center [83, 107] width 92 height 12
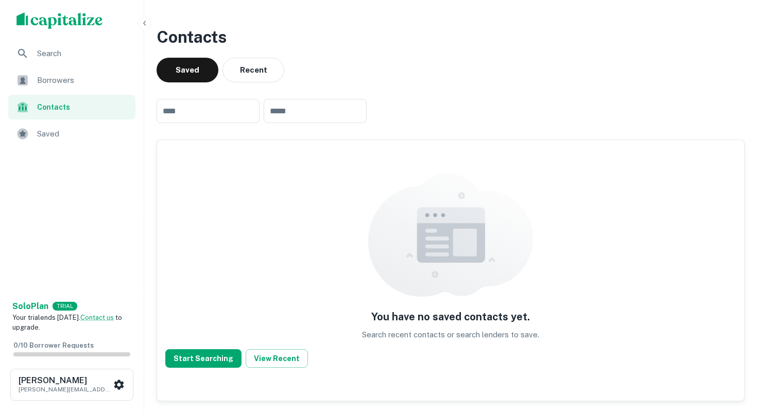
click at [54, 84] on span "Borrowers" at bounding box center [83, 80] width 92 height 12
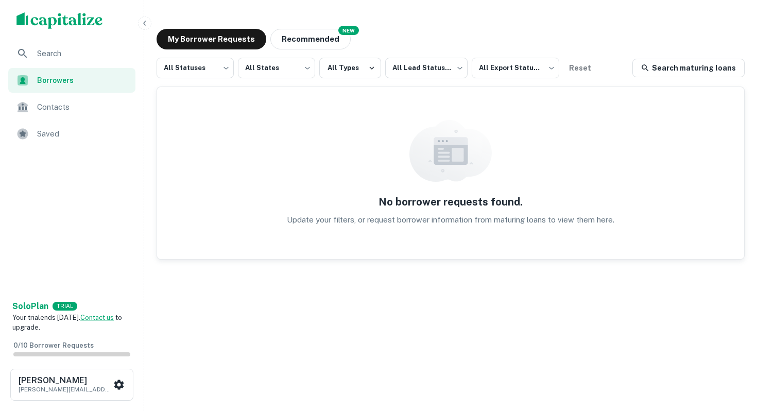
click at [63, 62] on div "Search" at bounding box center [71, 53] width 127 height 25
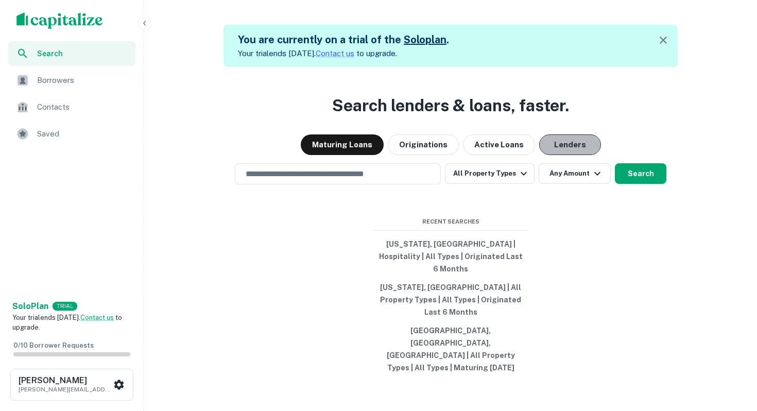
click at [564, 155] on button "Lenders" at bounding box center [570, 144] width 62 height 21
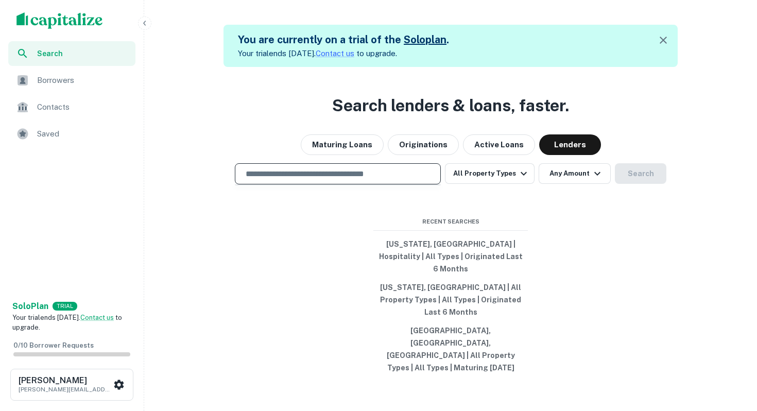
click at [395, 180] on input "text" at bounding box center [338, 174] width 197 height 12
type input "*"
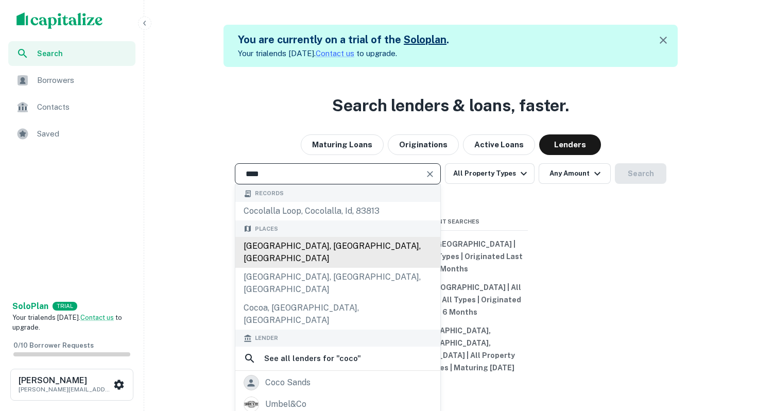
click at [369, 268] on div "[GEOGRAPHIC_DATA], [GEOGRAPHIC_DATA], [GEOGRAPHIC_DATA]" at bounding box center [337, 252] width 205 height 31
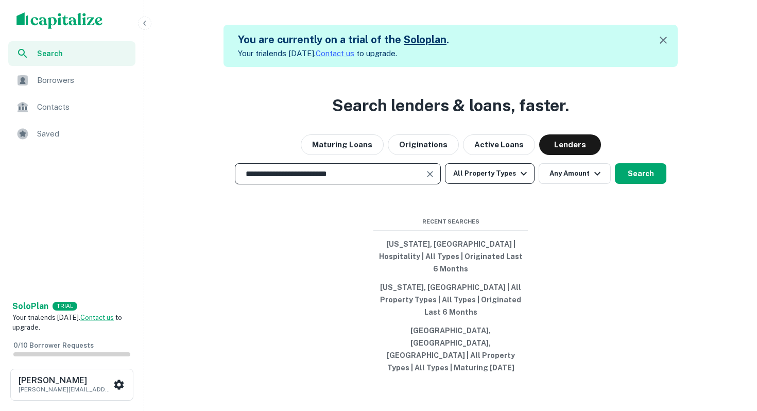
type input "**********"
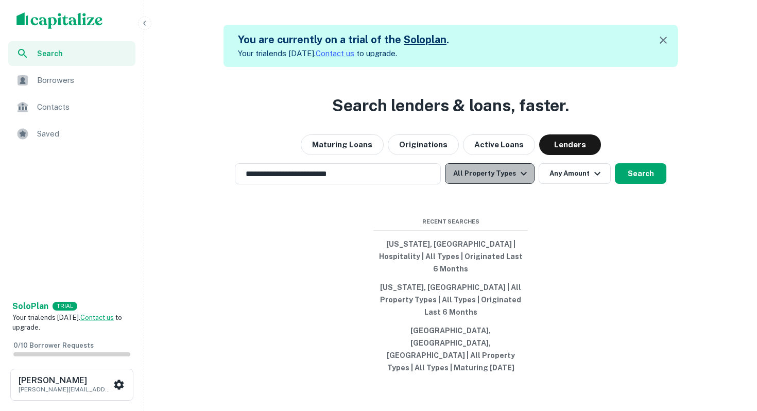
click at [524, 180] on icon "button" at bounding box center [524, 173] width 12 height 12
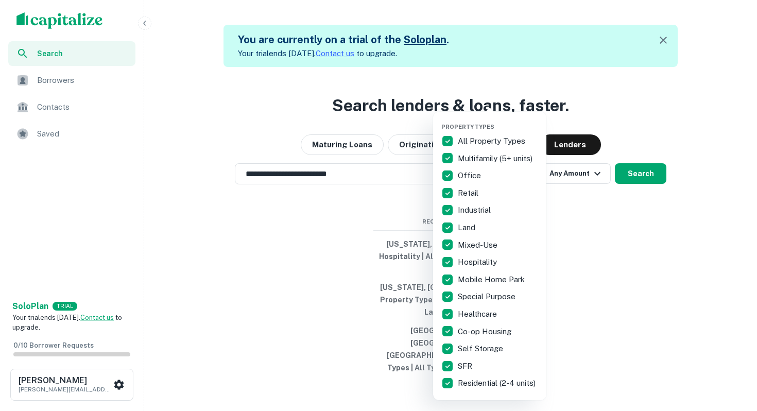
click at [594, 250] on div at bounding box center [378, 205] width 757 height 411
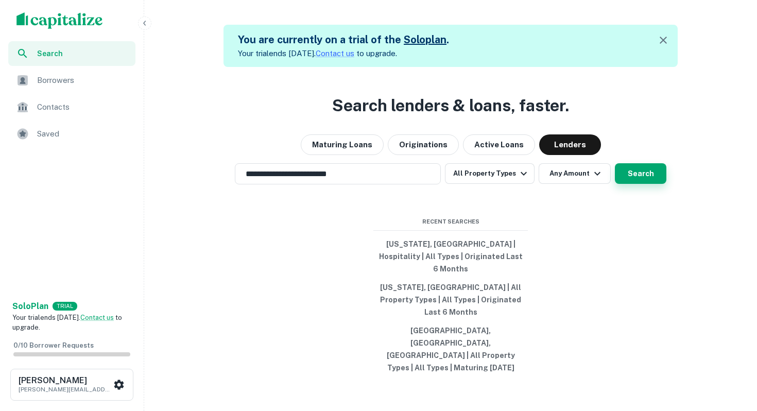
click at [636, 184] on button "Search" at bounding box center [641, 173] width 52 height 21
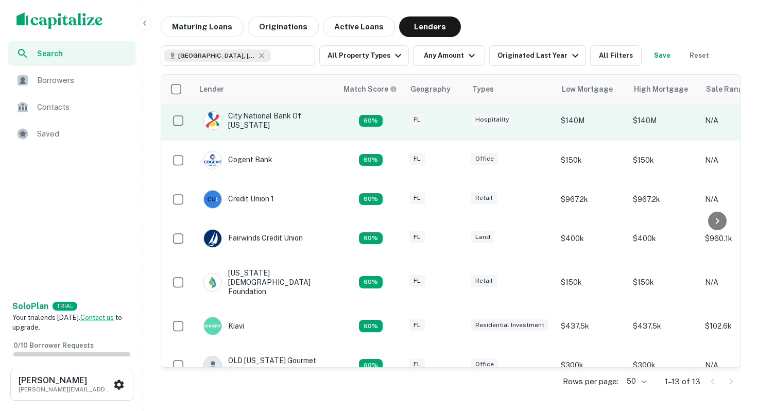
scroll to position [246, 0]
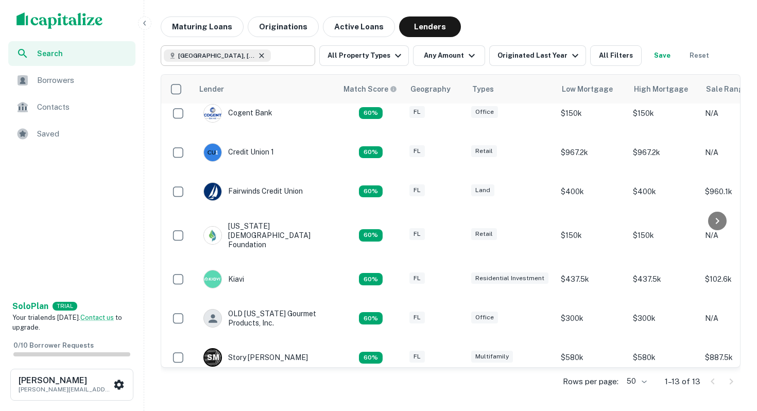
click at [264, 57] on icon at bounding box center [262, 56] width 8 height 8
type input "**********"
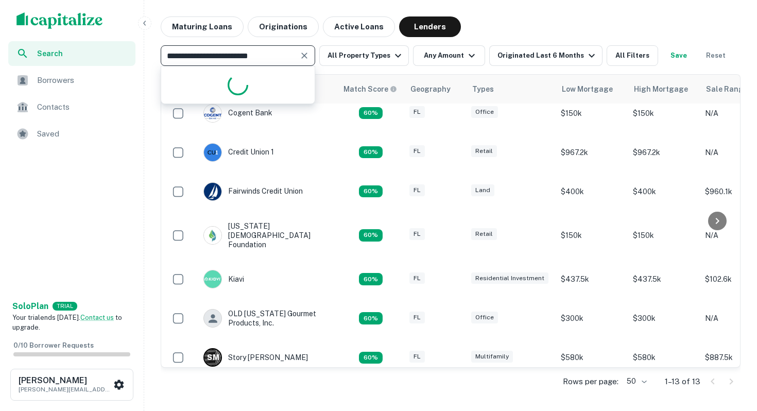
click at [264, 57] on input "**********" at bounding box center [229, 55] width 131 height 14
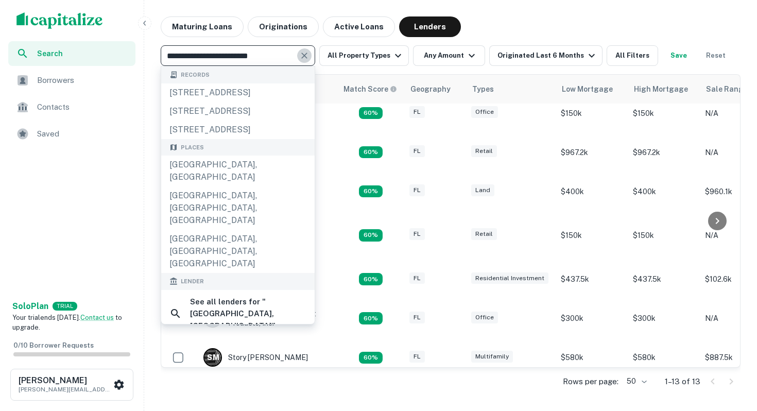
click at [302, 53] on icon "Clear" at bounding box center [304, 56] width 6 height 6
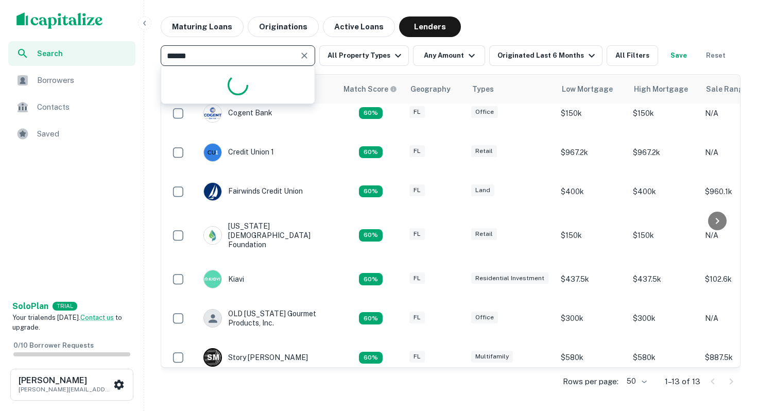
type input "*******"
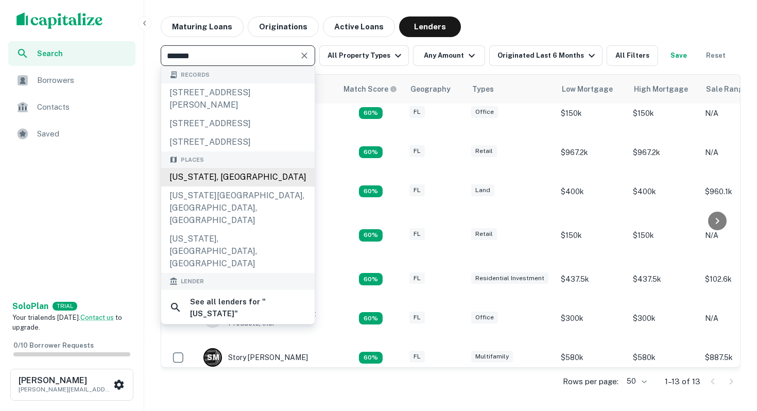
click at [264, 179] on div "Florida, USA" at bounding box center [238, 177] width 154 height 19
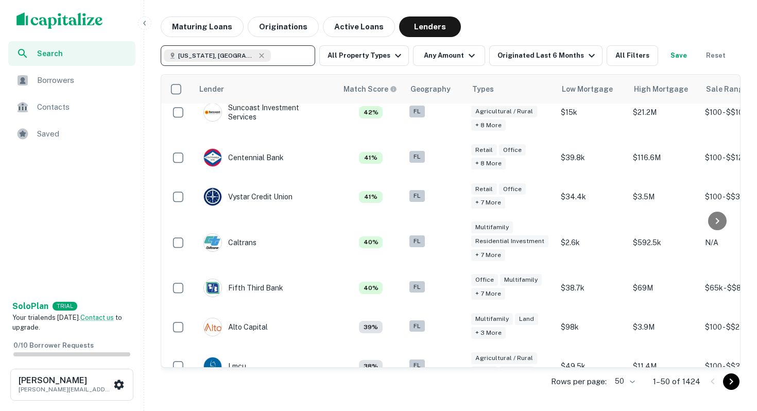
scroll to position [1787, 0]
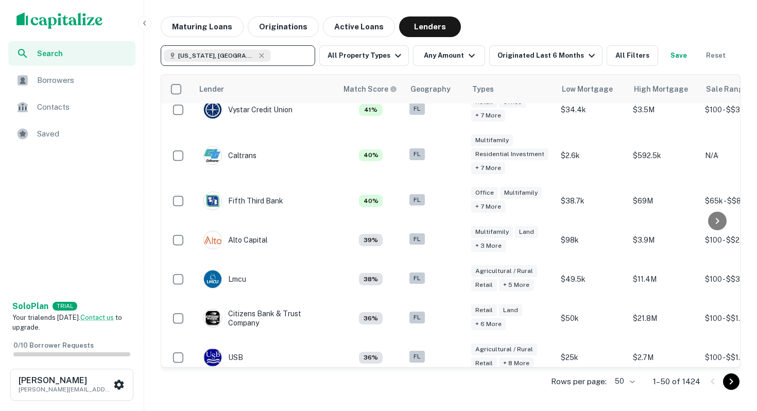
click at [725, 380] on icon "Go to next page" at bounding box center [731, 382] width 12 height 12
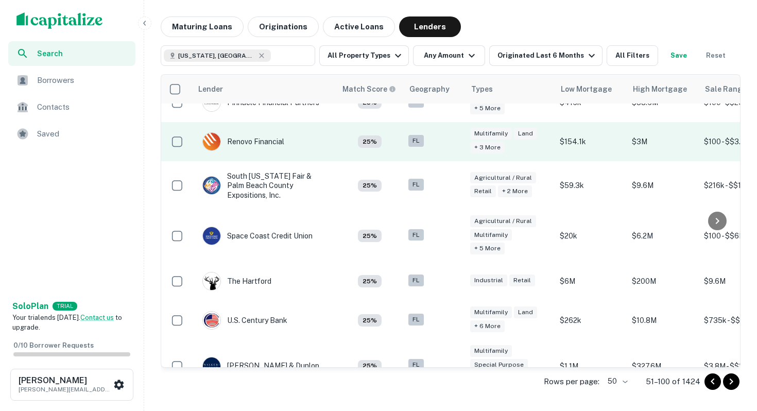
scroll to position [1890, 1]
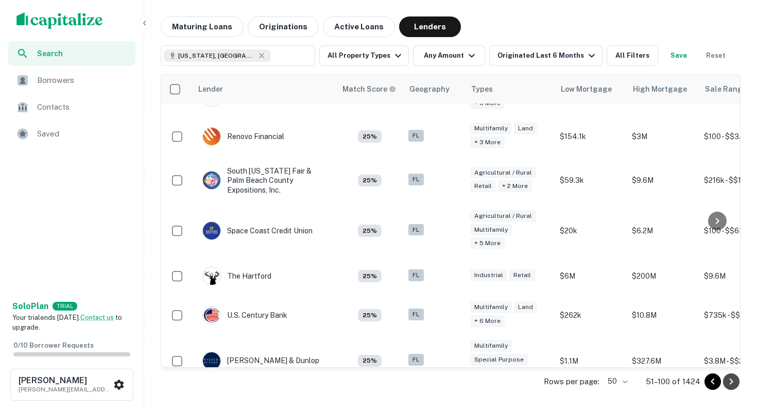
click at [733, 383] on icon "Go to next page" at bounding box center [731, 382] width 12 height 12
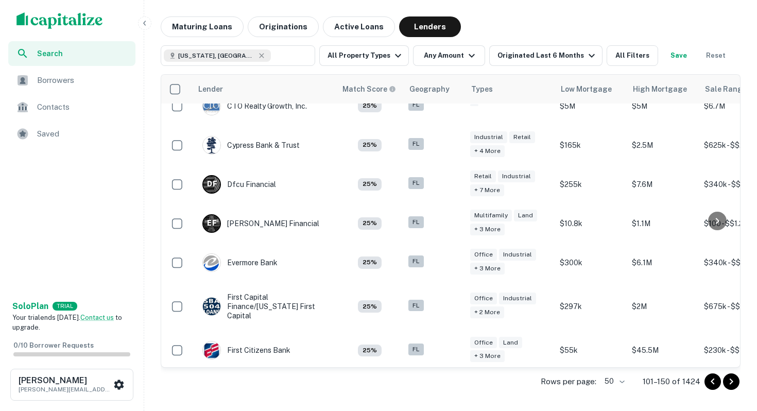
scroll to position [649, 1]
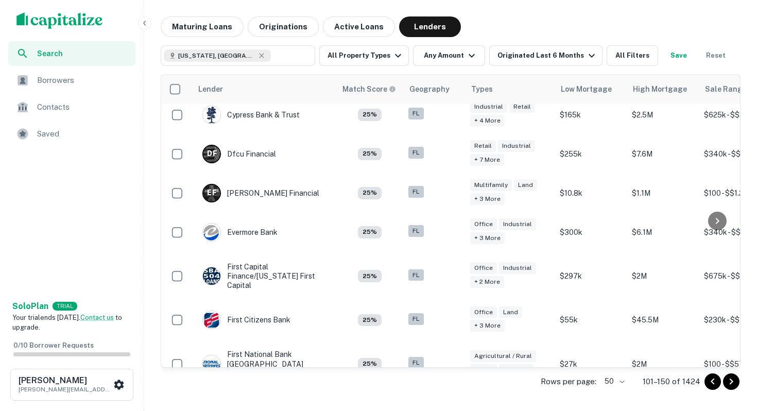
click at [45, 53] on span "Search" at bounding box center [83, 53] width 92 height 11
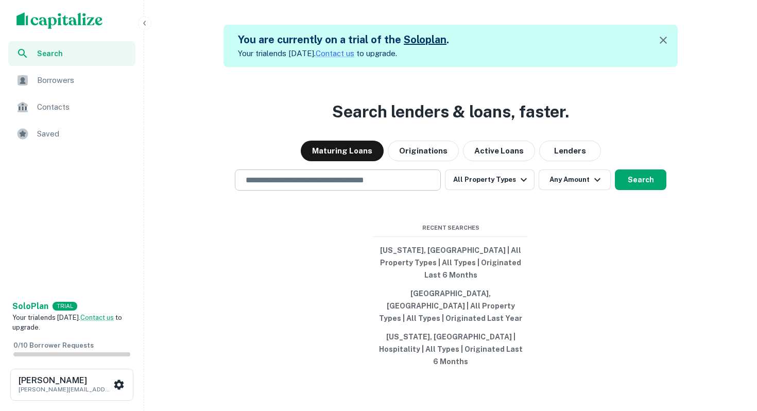
click at [282, 184] on div "​" at bounding box center [338, 179] width 206 height 21
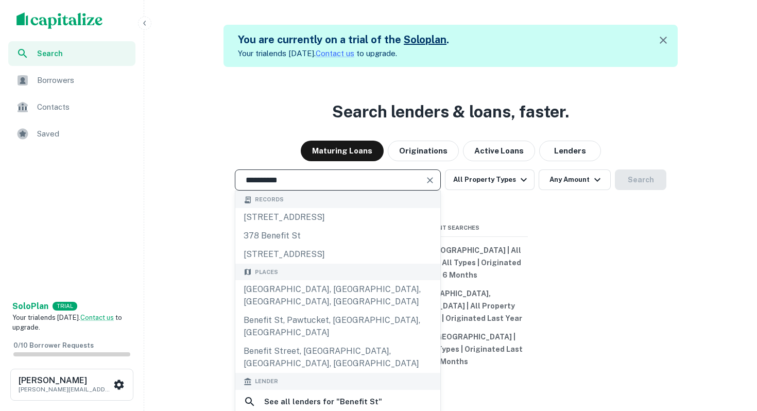
scroll to position [43, 0]
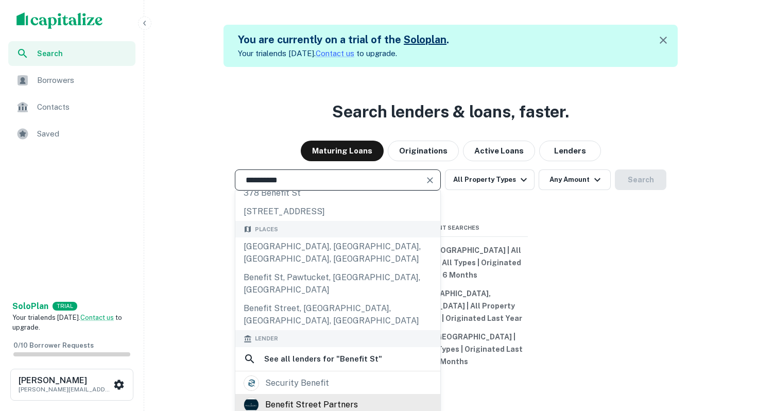
type input "**********"
click at [292, 397] on div "benefit street partners" at bounding box center [311, 404] width 93 height 15
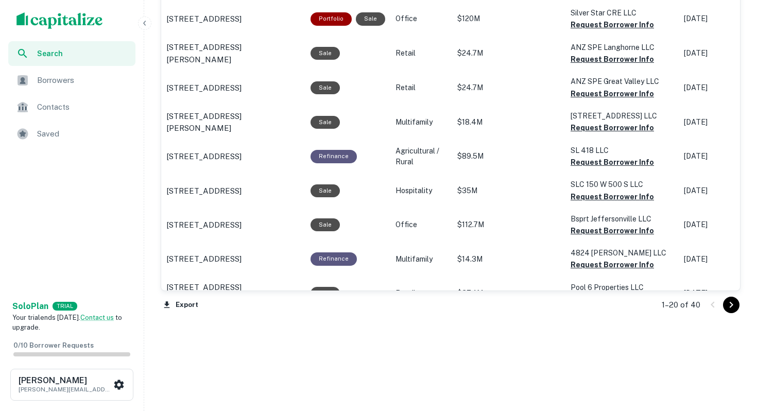
scroll to position [1026, 0]
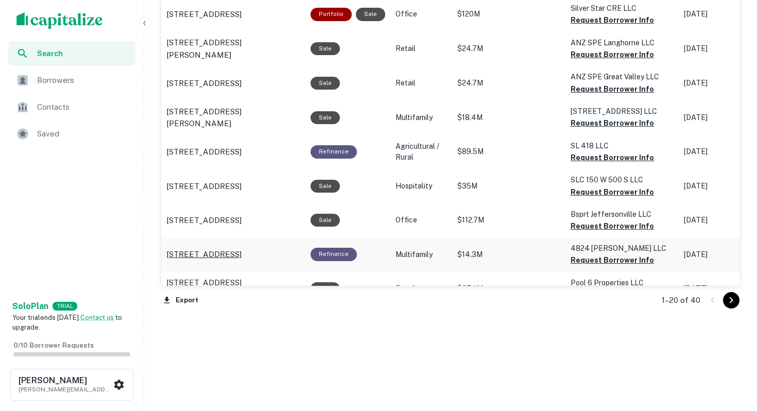
click at [242, 248] on p "[STREET_ADDRESS]" at bounding box center [203, 254] width 75 height 12
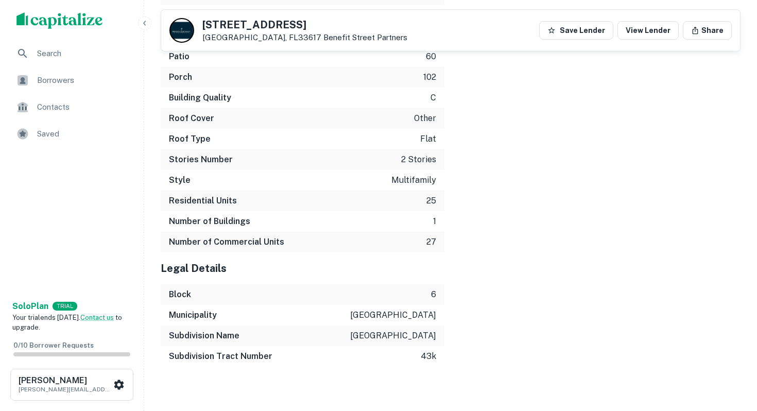
scroll to position [1670, 0]
click at [65, 76] on span "Borrowers" at bounding box center [83, 80] width 92 height 12
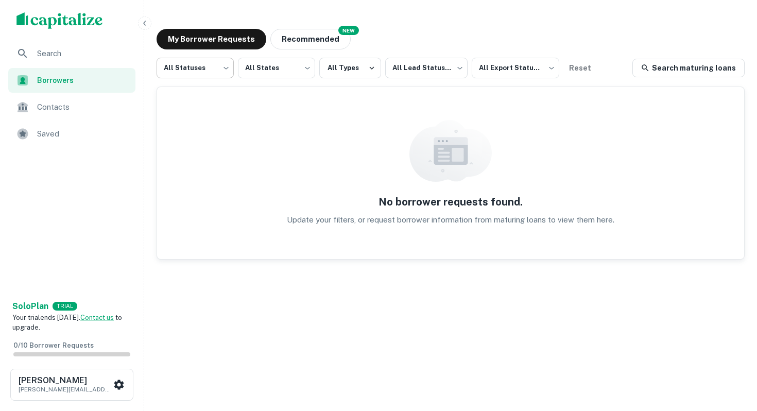
click at [213, 63] on body "Search Borrowers Contacts Saved Solo Plan TRIAL Your trial ends [DATE]. Contact…" at bounding box center [378, 205] width 757 height 411
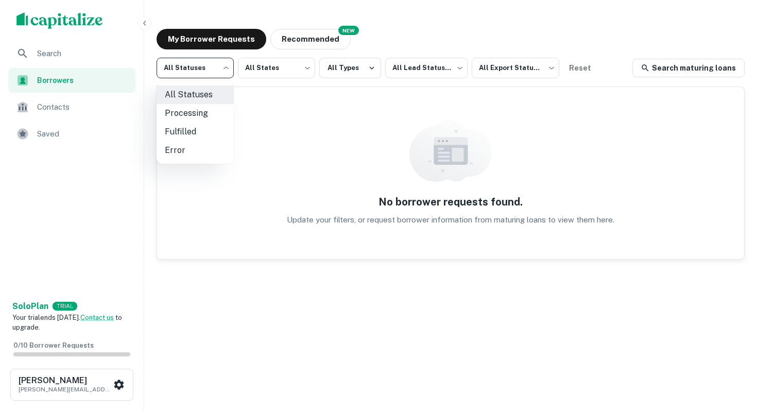
click at [268, 68] on div at bounding box center [378, 205] width 757 height 411
click at [262, 69] on body "Search Borrowers Contacts Saved Solo Plan TRIAL Your trial ends [DATE]. Contact…" at bounding box center [378, 205] width 757 height 411
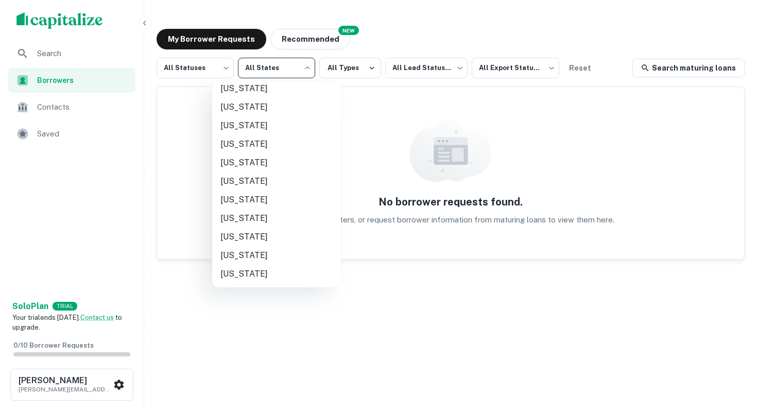
scroll to position [674, 0]
click at [290, 203] on li "[US_STATE]" at bounding box center [276, 199] width 129 height 19
type input "**"
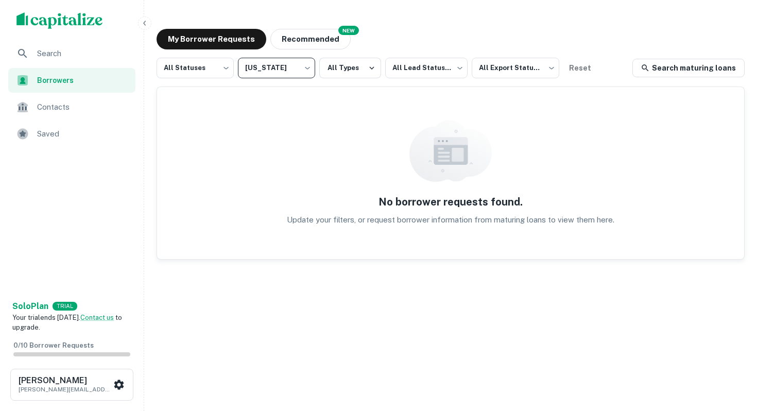
click at [87, 114] on div "Contacts" at bounding box center [71, 107] width 127 height 25
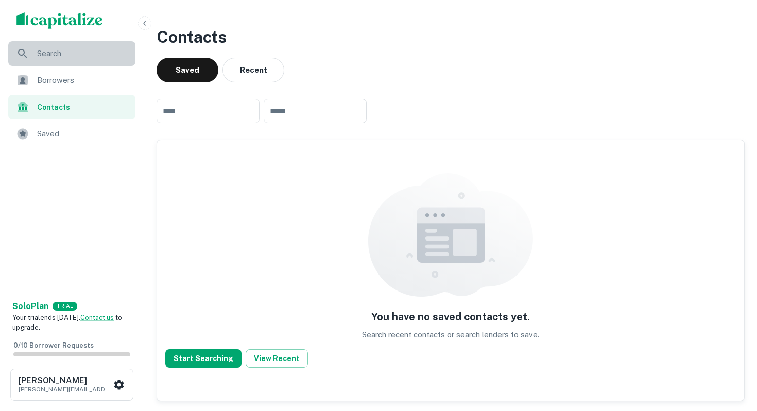
click at [86, 61] on div "Search" at bounding box center [71, 53] width 127 height 25
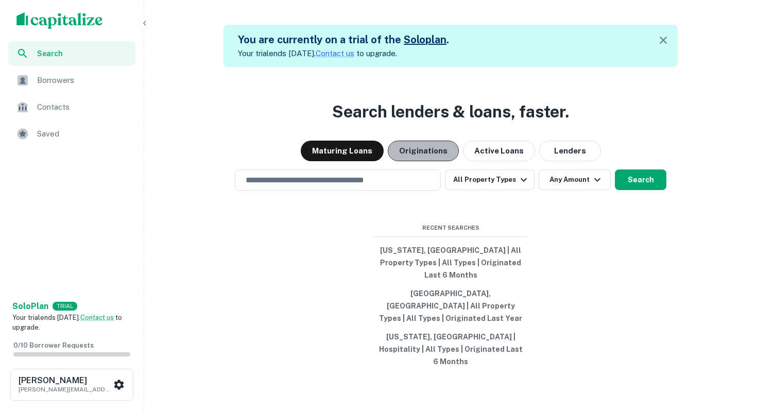
click at [407, 156] on button "Originations" at bounding box center [423, 151] width 71 height 21
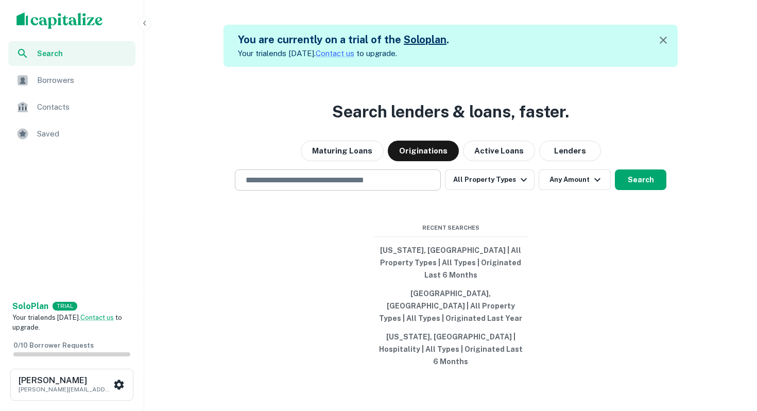
click at [377, 186] on input "text" at bounding box center [338, 180] width 197 height 12
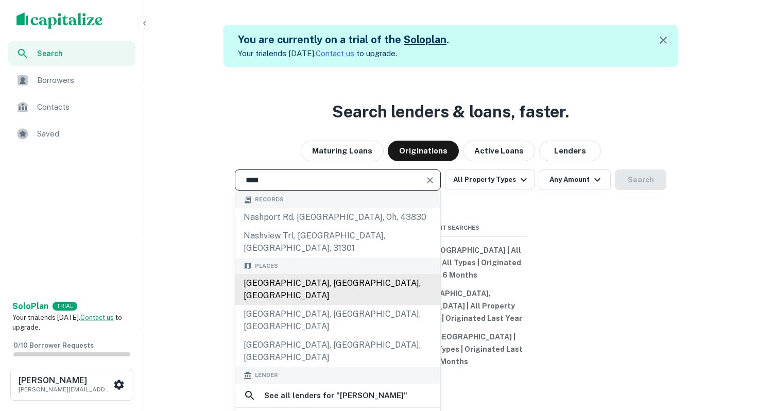
click at [323, 283] on div "[GEOGRAPHIC_DATA], [GEOGRAPHIC_DATA], [GEOGRAPHIC_DATA]" at bounding box center [337, 289] width 205 height 31
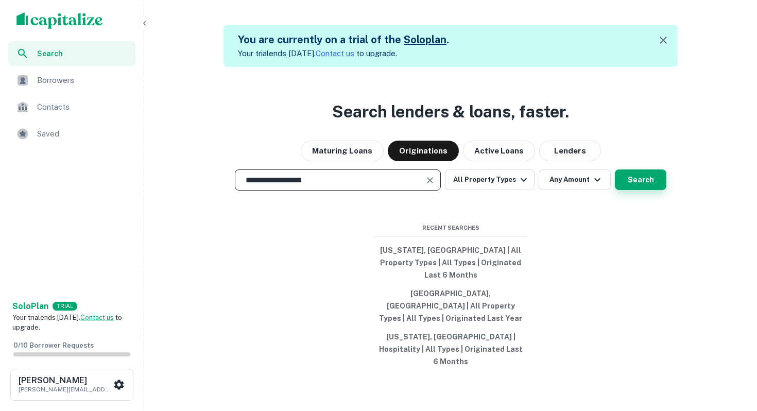
type input "**********"
click at [641, 188] on button "Search" at bounding box center [641, 179] width 52 height 21
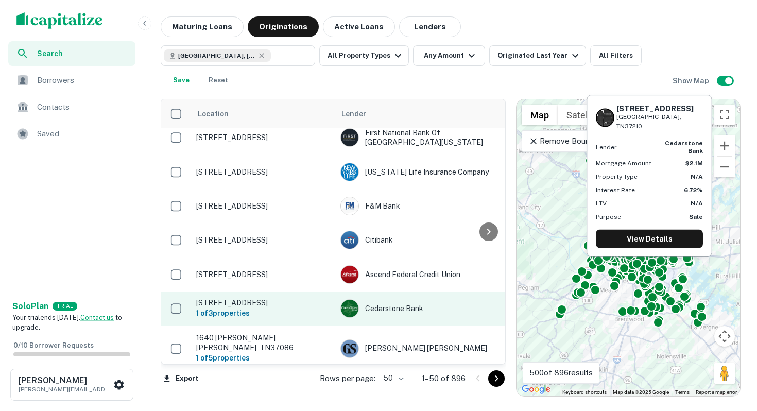
scroll to position [131, 0]
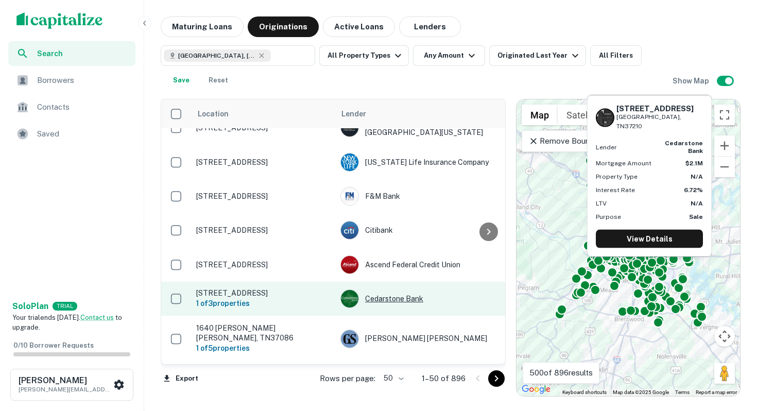
click at [383, 304] on div "Cedarstone Bank" at bounding box center [417, 299] width 155 height 19
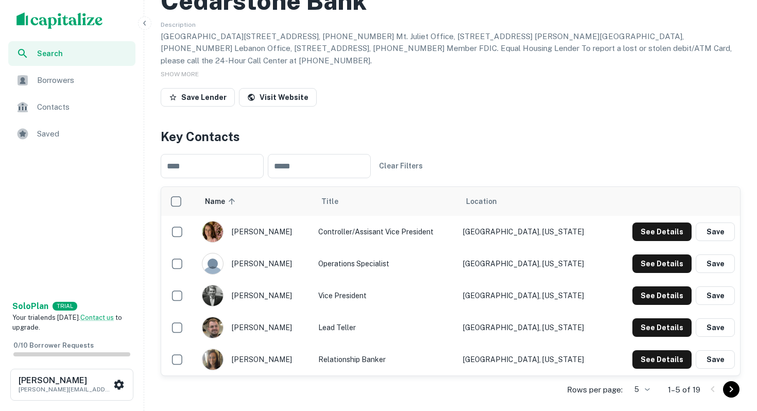
scroll to position [108, 0]
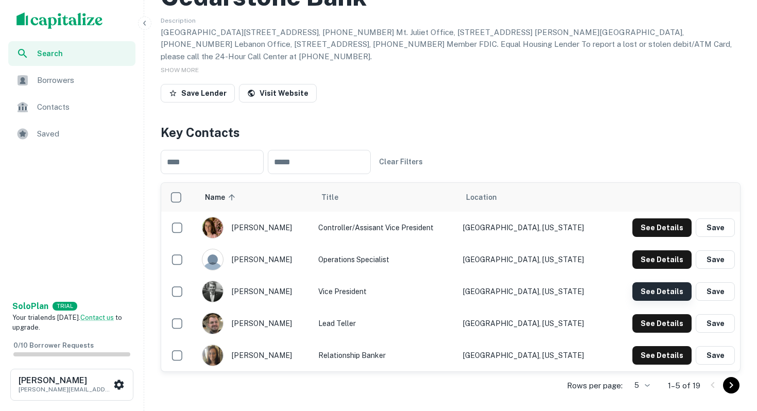
click at [635, 282] on button "See Details" at bounding box center [662, 291] width 59 height 19
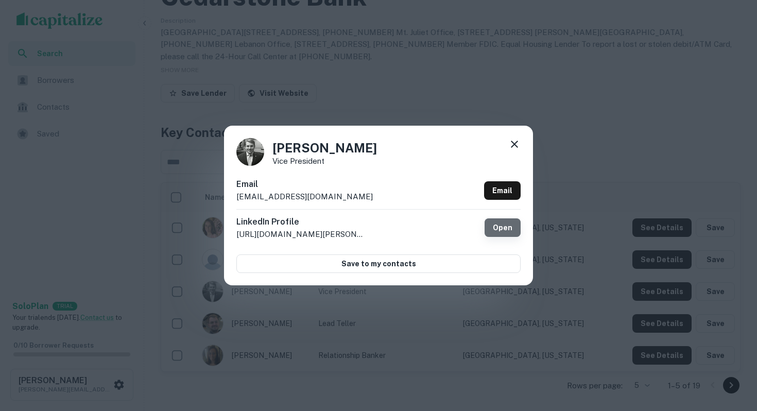
click at [502, 231] on link "Open" at bounding box center [503, 227] width 36 height 19
click at [508, 144] on icon at bounding box center [514, 144] width 12 height 12
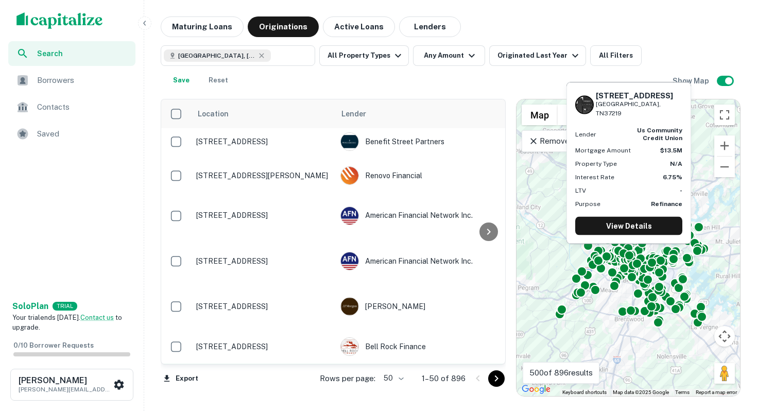
scroll to position [1475, 0]
click at [426, 371] on div "US Community Credit Union" at bounding box center [417, 380] width 155 height 19
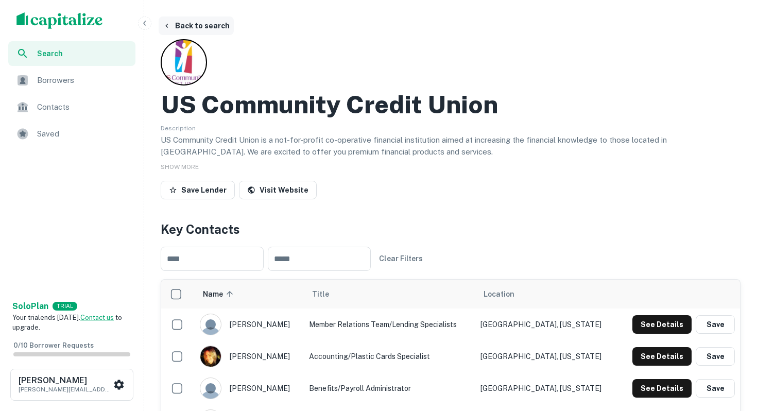
click at [205, 28] on button "Back to search" at bounding box center [196, 25] width 75 height 19
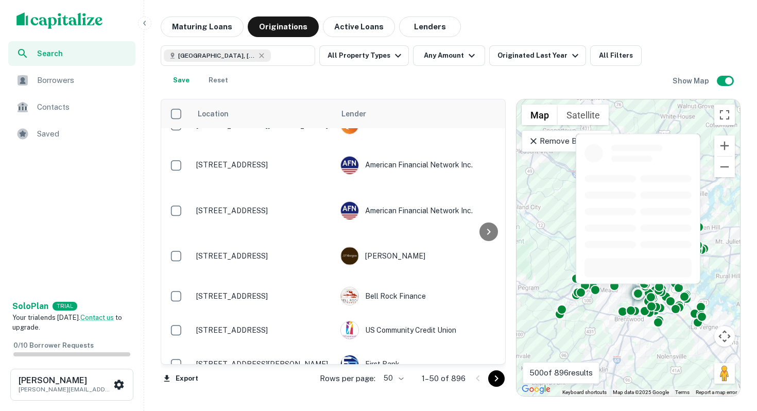
scroll to position [1513, 0]
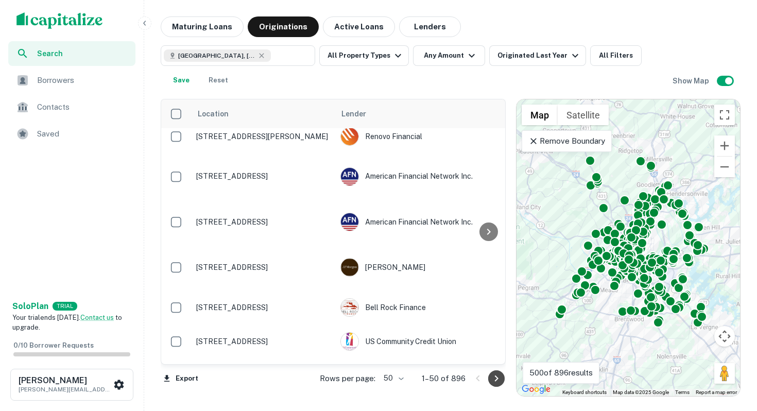
click at [500, 385] on button "Go to next page" at bounding box center [496, 378] width 16 height 16
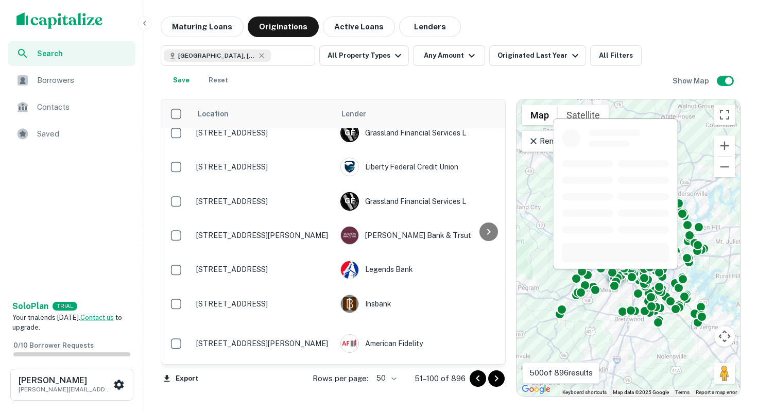
scroll to position [1419, 0]
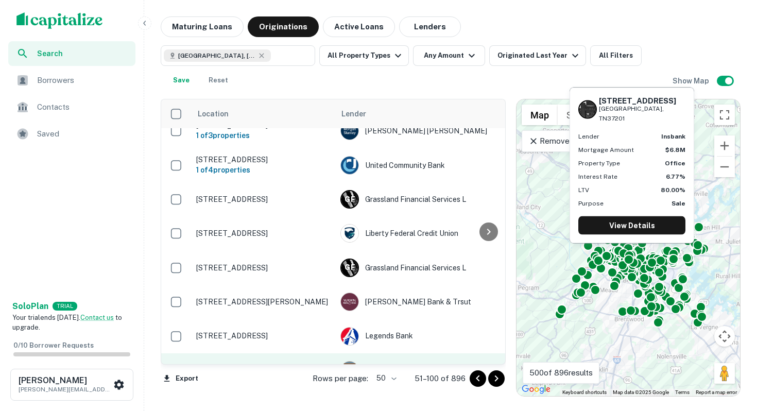
click at [388, 361] on div "Insbank" at bounding box center [417, 370] width 155 height 19
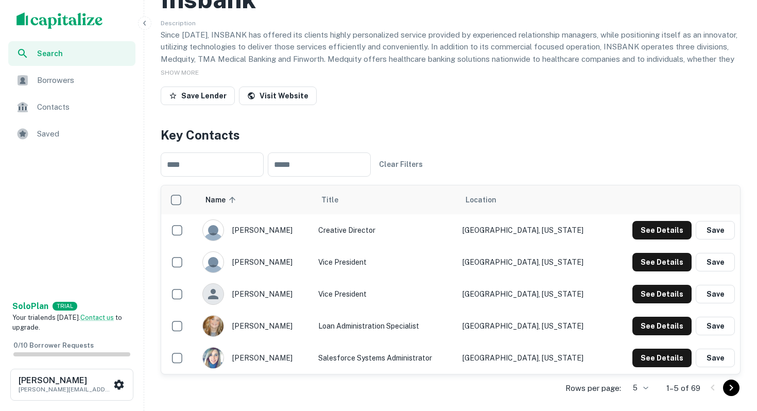
scroll to position [108, 0]
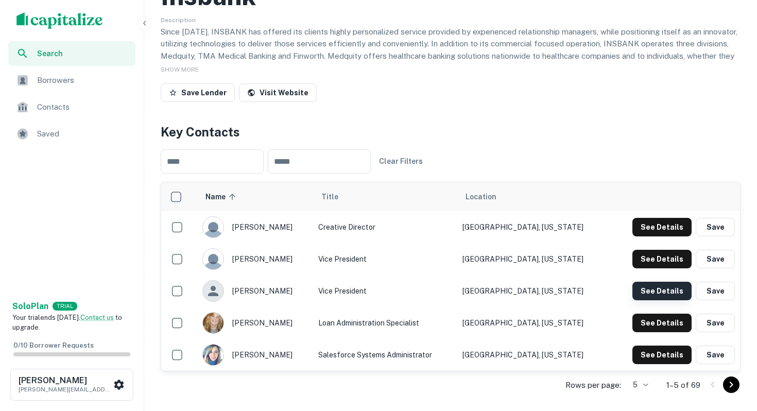
click at [639, 288] on button "See Details" at bounding box center [662, 291] width 59 height 19
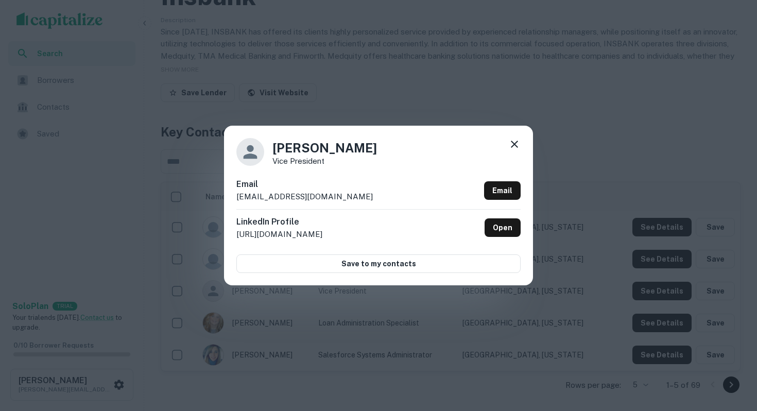
click at [527, 140] on div "[PERSON_NAME] Vice President Email [EMAIL_ADDRESS][DOMAIN_NAME] Email LinkedIn …" at bounding box center [378, 206] width 309 height 160
click at [521, 144] on div "[PERSON_NAME] Vice President Email [EMAIL_ADDRESS][DOMAIN_NAME] Email LinkedIn …" at bounding box center [378, 206] width 309 height 160
click at [515, 146] on icon at bounding box center [514, 144] width 12 height 12
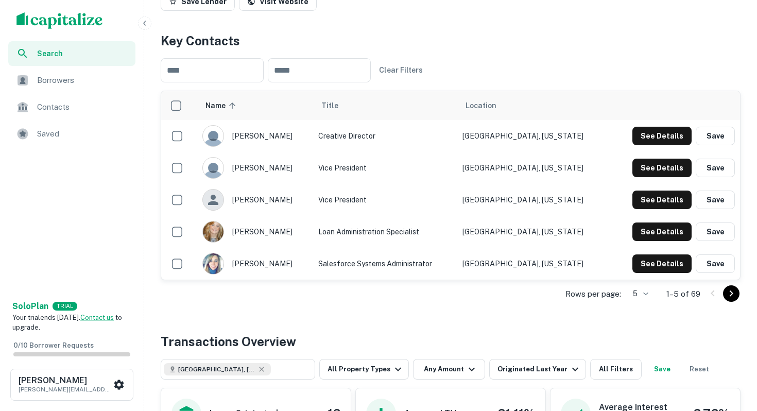
scroll to position [265, 0]
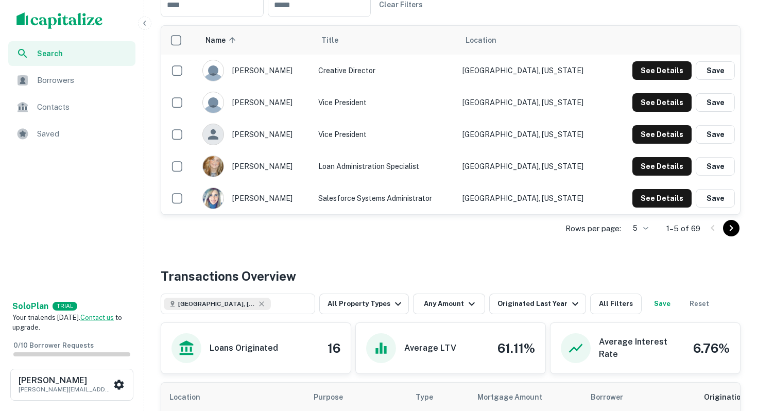
click at [728, 227] on icon "Go to next page" at bounding box center [731, 228] width 12 height 12
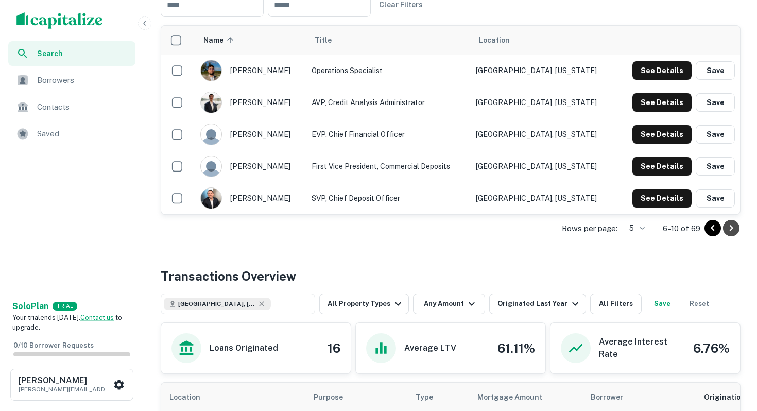
click at [728, 228] on icon "Go to next page" at bounding box center [731, 228] width 12 height 12
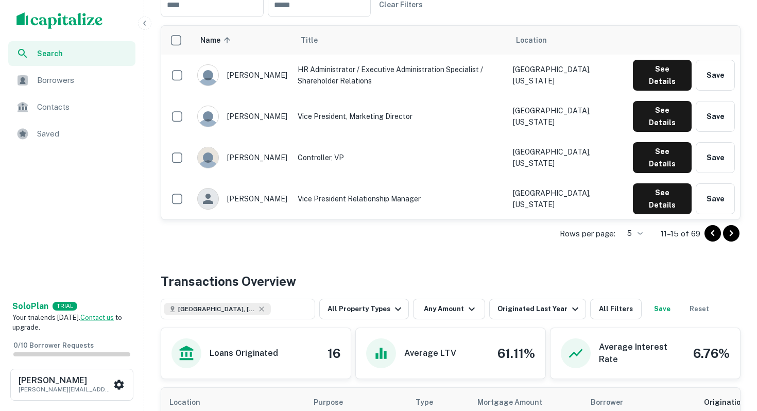
click at [728, 228] on icon "Go to next page" at bounding box center [731, 233] width 12 height 12
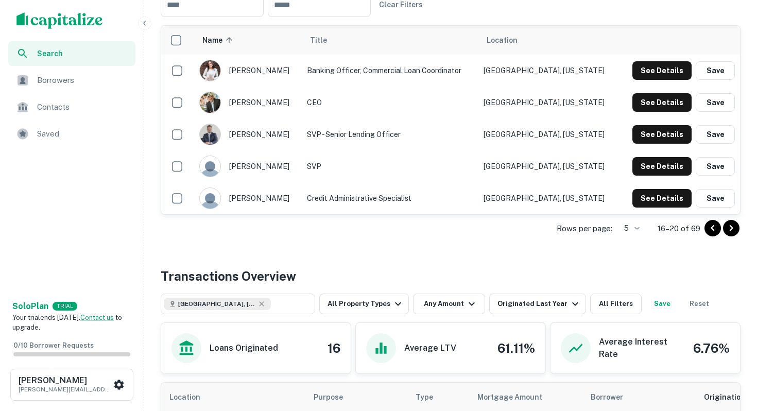
click at [728, 228] on icon "Go to next page" at bounding box center [731, 228] width 12 height 12
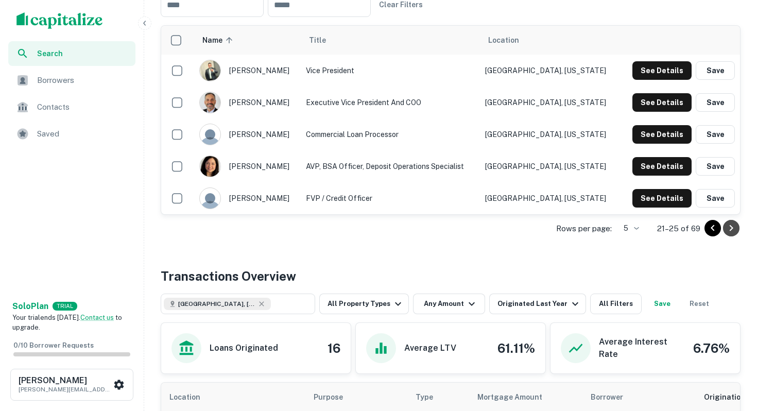
click at [728, 228] on icon "Go to next page" at bounding box center [731, 228] width 12 height 12
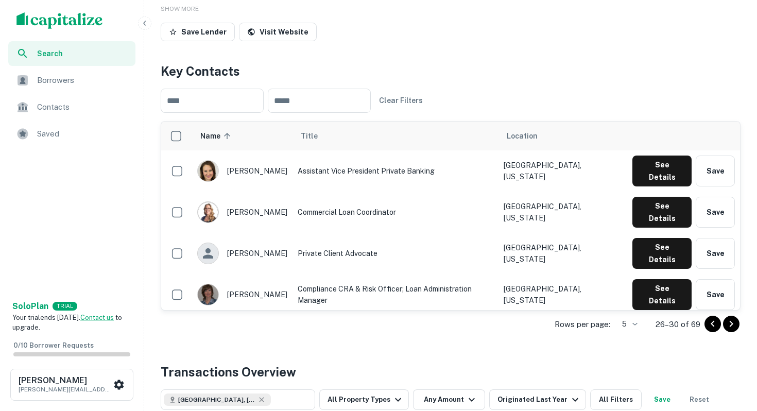
scroll to position [183, 0]
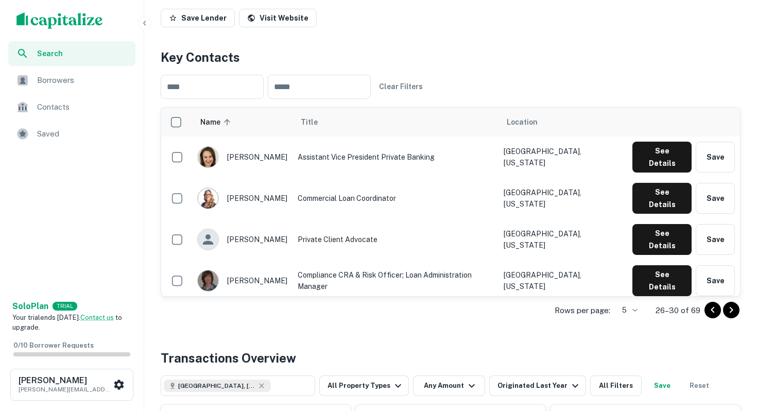
click at [731, 307] on icon "Go to next page" at bounding box center [731, 310] width 12 height 12
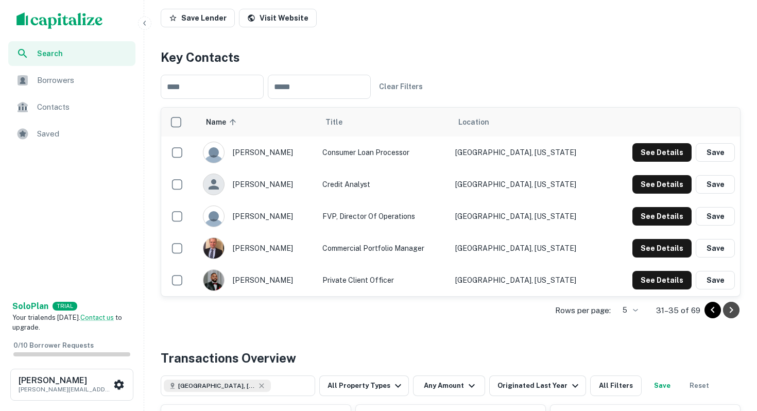
click at [731, 307] on icon "Go to next page" at bounding box center [731, 310] width 12 height 12
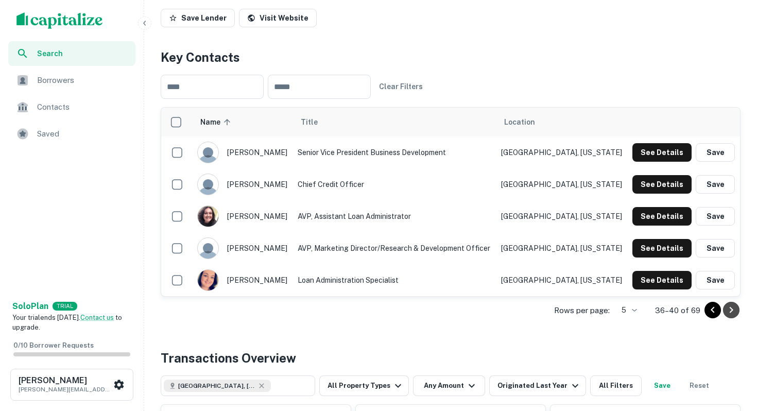
click at [731, 307] on icon "Go to next page" at bounding box center [731, 310] width 12 height 12
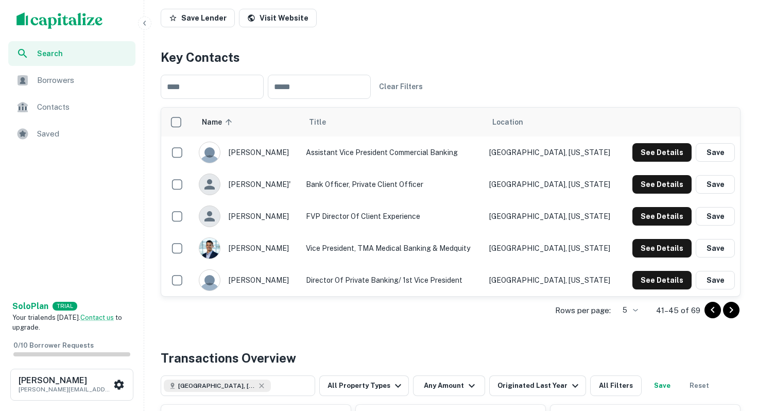
click at [729, 308] on icon "Go to next page" at bounding box center [731, 310] width 12 height 12
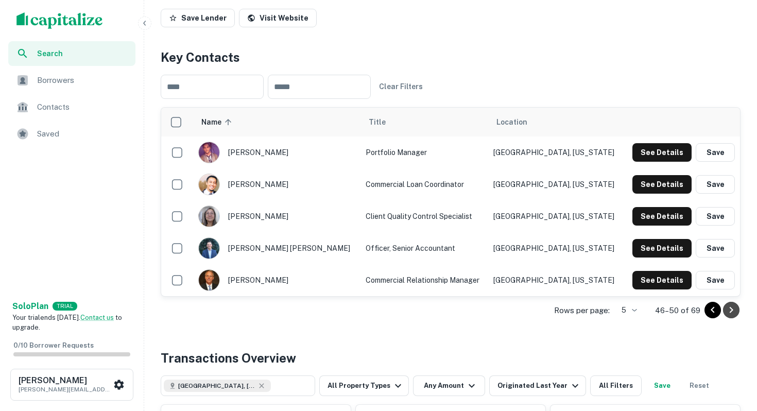
click at [729, 308] on icon "Go to next page" at bounding box center [731, 310] width 12 height 12
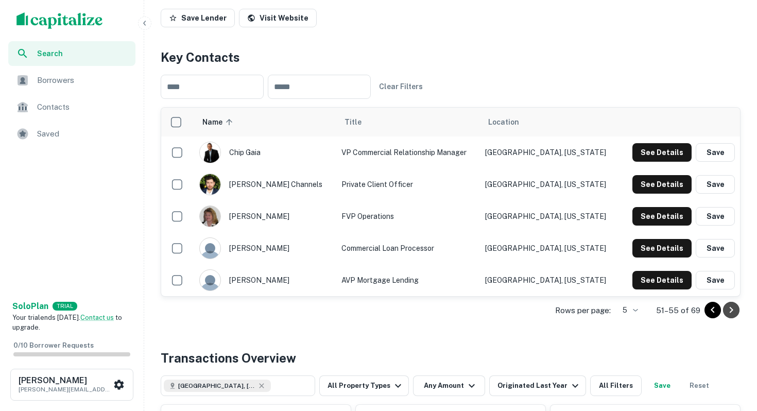
click at [729, 308] on icon "Go to next page" at bounding box center [731, 310] width 12 height 12
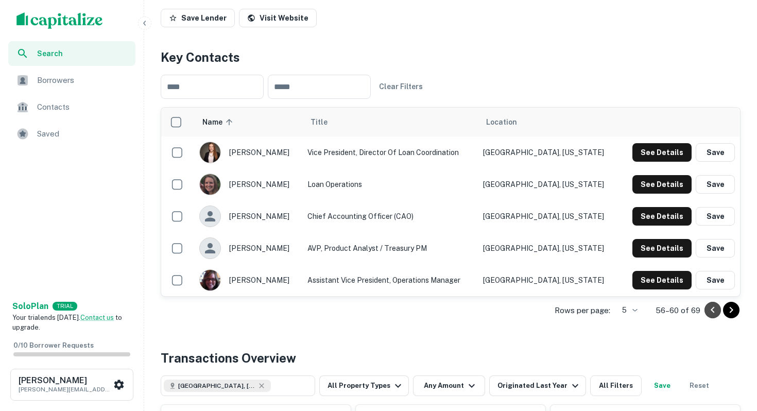
click at [707, 312] on icon "Go to previous page" at bounding box center [713, 310] width 12 height 12
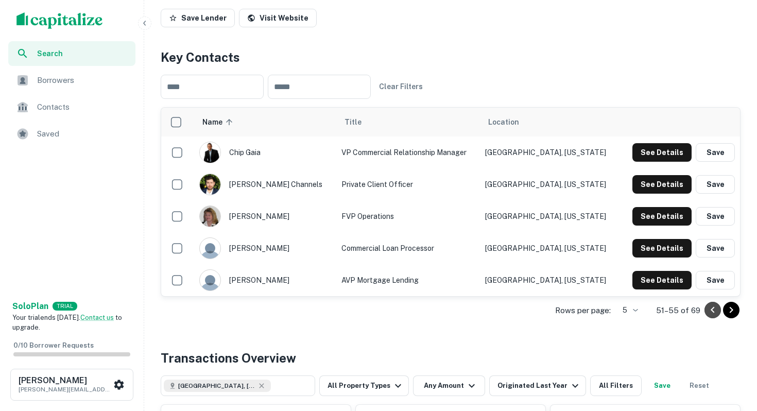
click at [707, 312] on icon "Go to previous page" at bounding box center [713, 310] width 12 height 12
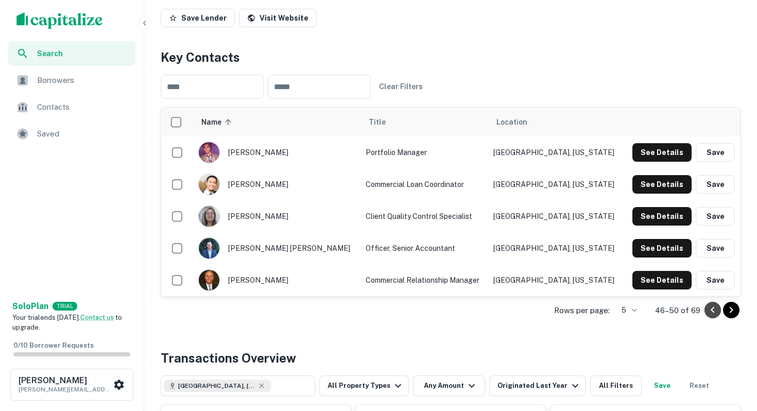
click at [707, 312] on icon "Go to previous page" at bounding box center [713, 310] width 12 height 12
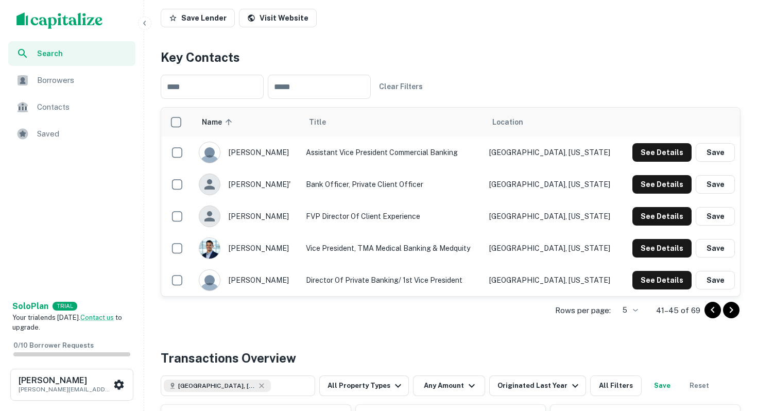
click at [707, 312] on icon "Go to previous page" at bounding box center [713, 310] width 12 height 12
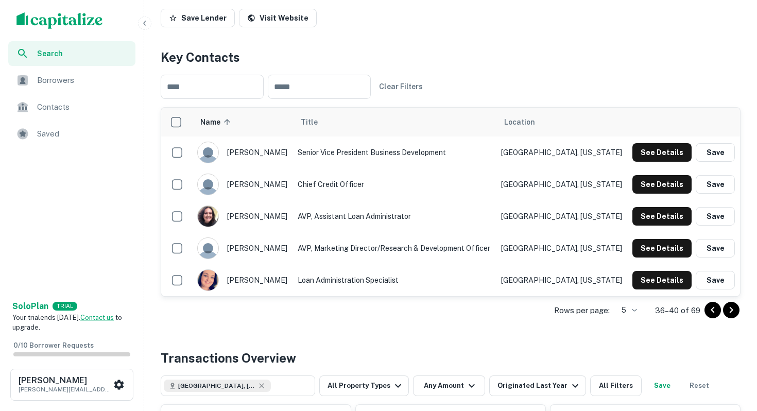
click at [707, 312] on icon "Go to previous page" at bounding box center [713, 310] width 12 height 12
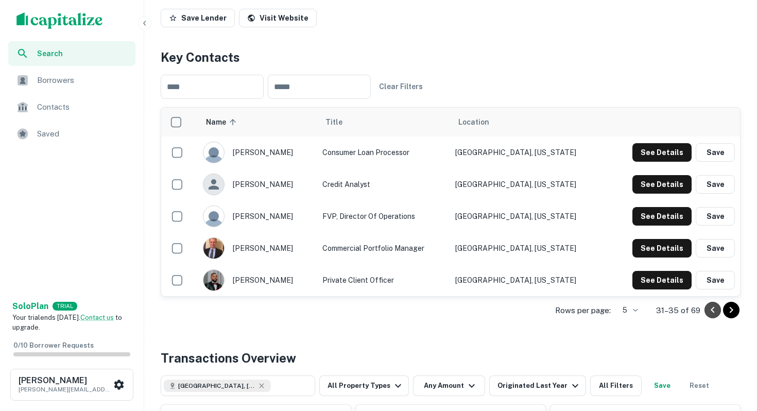
click at [707, 312] on icon "Go to previous page" at bounding box center [713, 310] width 12 height 12
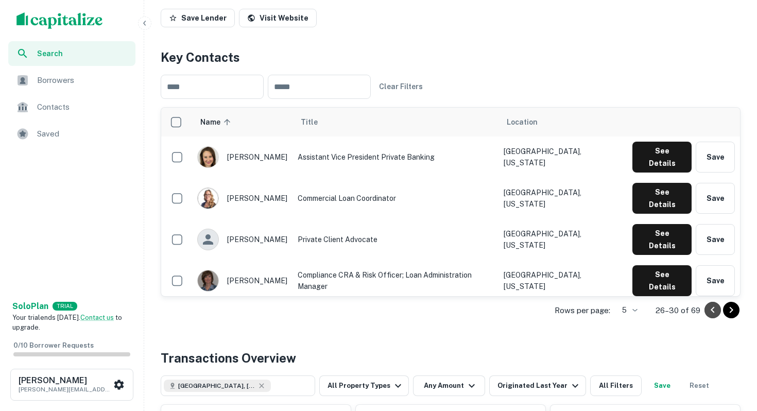
click at [707, 312] on icon "Go to previous page" at bounding box center [713, 310] width 12 height 12
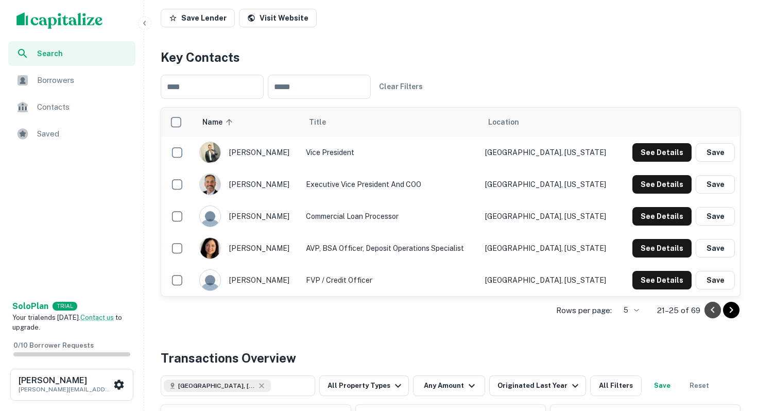
click at [707, 312] on icon "Go to previous page" at bounding box center [713, 310] width 12 height 12
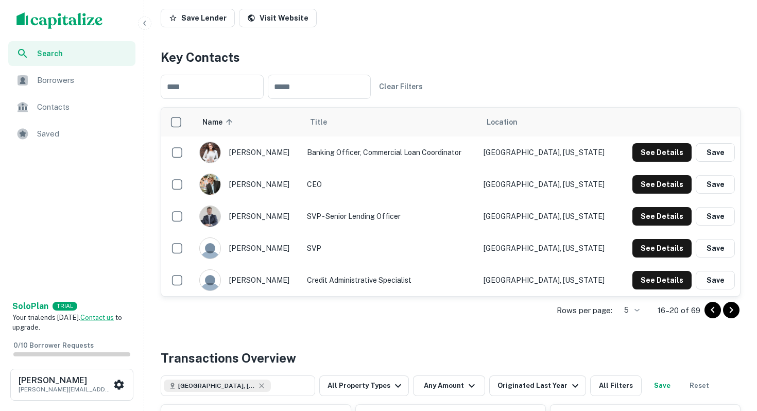
click at [707, 312] on icon "Go to previous page" at bounding box center [713, 310] width 12 height 12
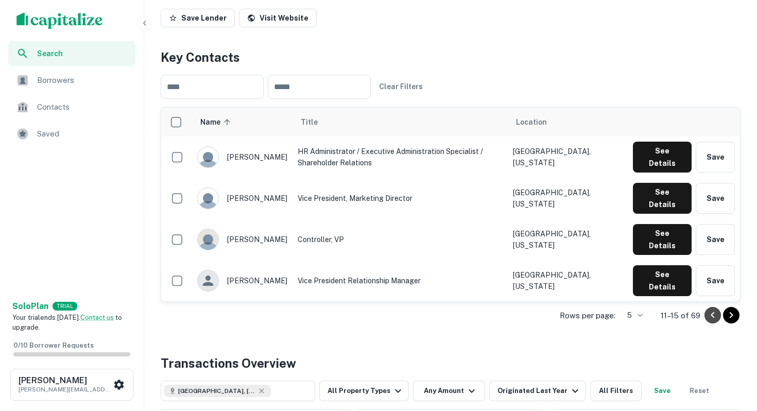
click at [707, 312] on icon "Go to previous page" at bounding box center [713, 315] width 12 height 12
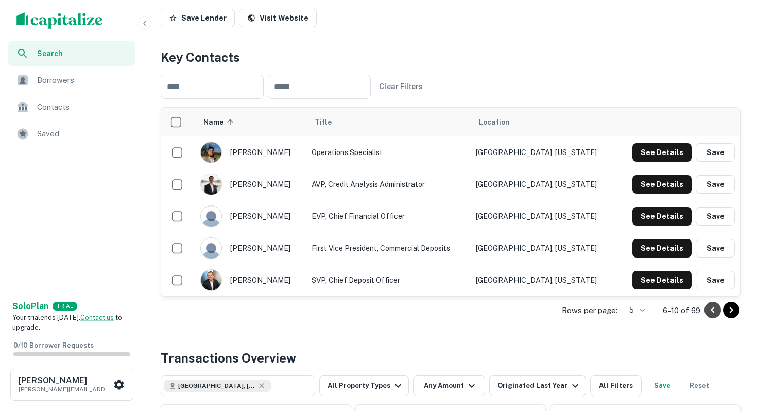
click at [707, 312] on icon "Go to previous page" at bounding box center [713, 310] width 12 height 12
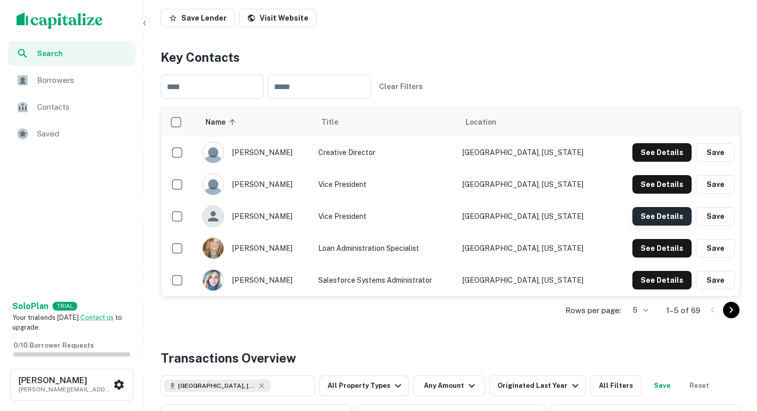
click at [657, 220] on button "See Details" at bounding box center [662, 216] width 59 height 19
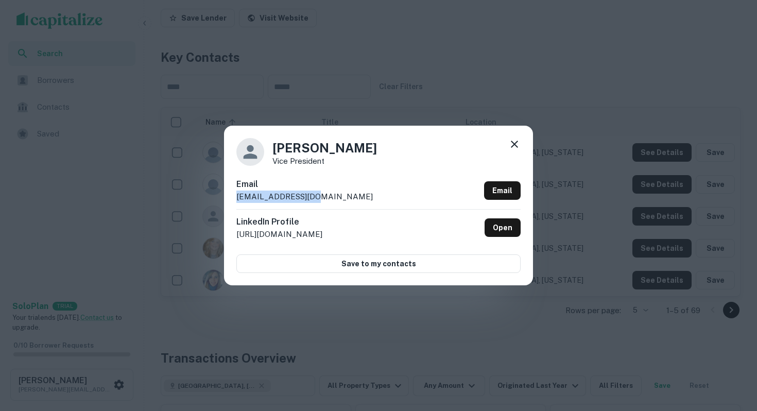
copy p "[EMAIL_ADDRESS][DOMAIN_NAME]"
drag, startPoint x: 235, startPoint y: 195, endPoint x: 327, endPoint y: 201, distance: 91.4
click at [327, 201] on div "[PERSON_NAME] Vice President Email [EMAIL_ADDRESS][DOMAIN_NAME] Email LinkedIn …" at bounding box center [378, 206] width 309 height 160
click at [503, 223] on link "Open" at bounding box center [503, 227] width 36 height 19
copy p "[EMAIL_ADDRESS][DOMAIN_NAME]"
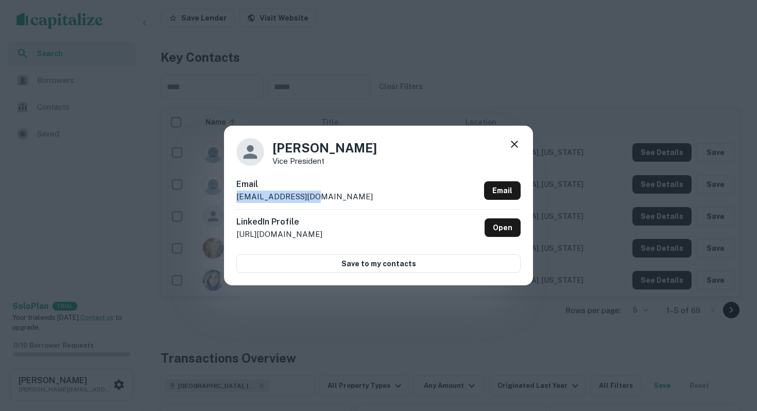
click at [513, 140] on icon at bounding box center [514, 144] width 12 height 12
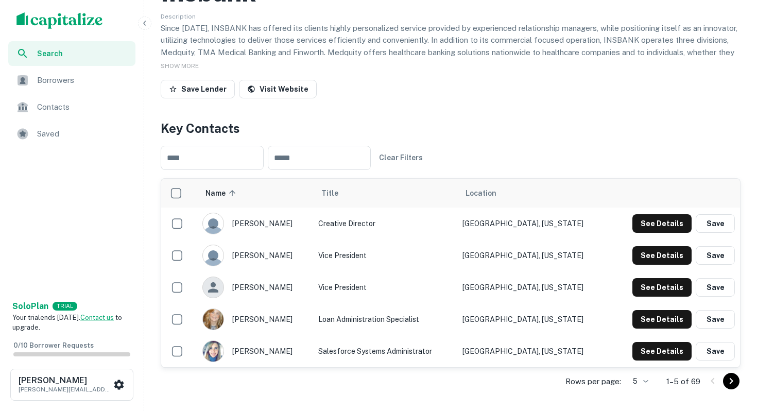
scroll to position [0, 0]
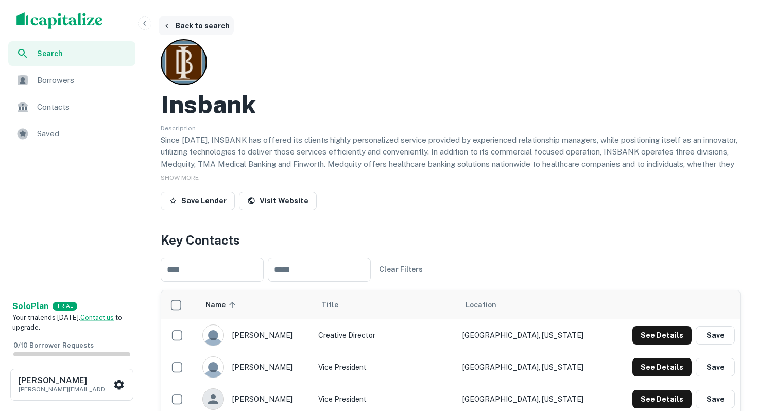
click at [192, 22] on button "Back to search" at bounding box center [196, 25] width 75 height 19
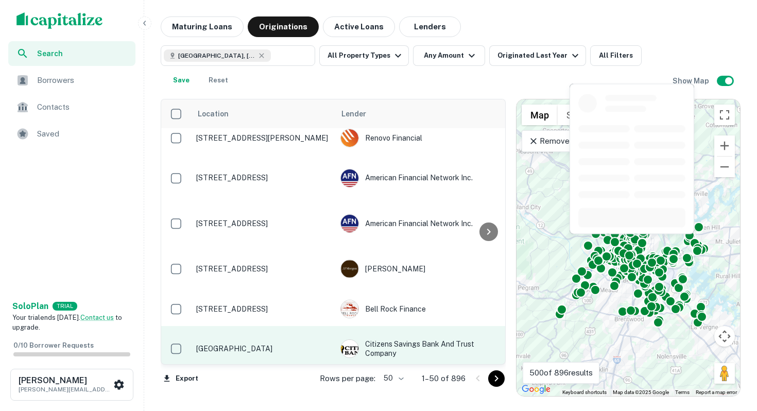
scroll to position [1525, 0]
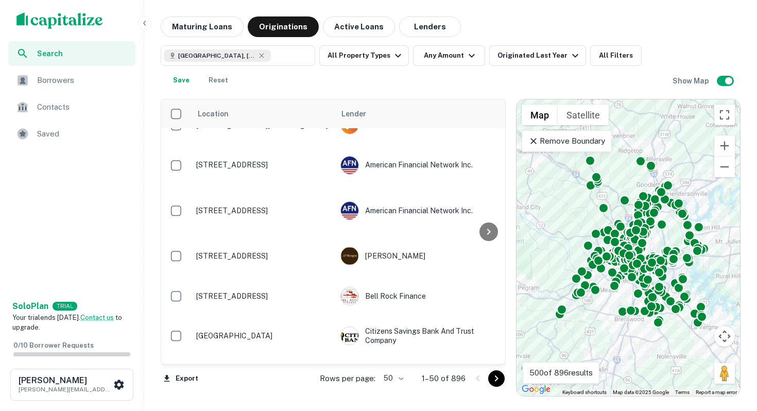
click at [498, 383] on icon "Go to next page" at bounding box center [496, 378] width 12 height 12
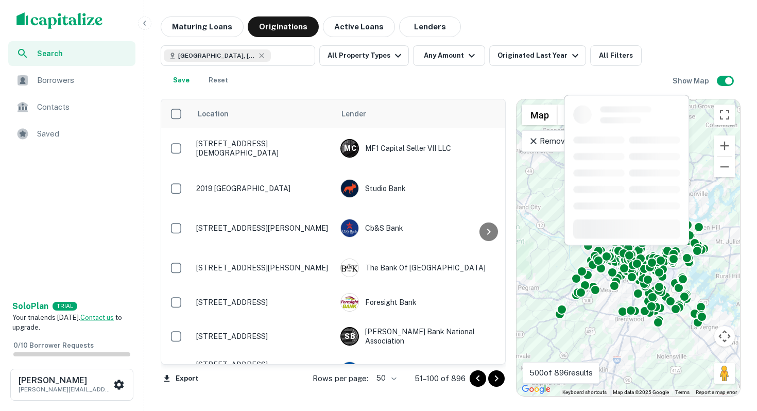
scroll to position [1079, 0]
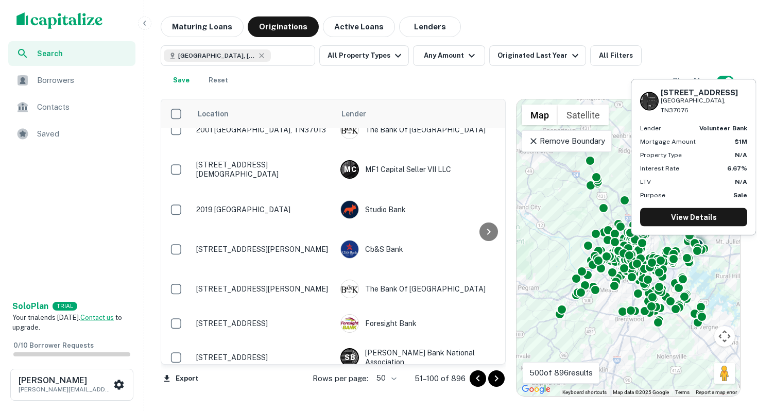
click at [428, 383] on div "Volunteer State Bank" at bounding box center [417, 392] width 155 height 19
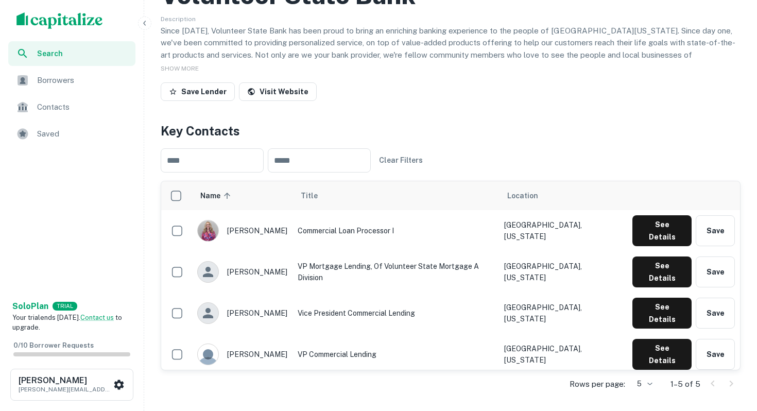
scroll to position [113, 0]
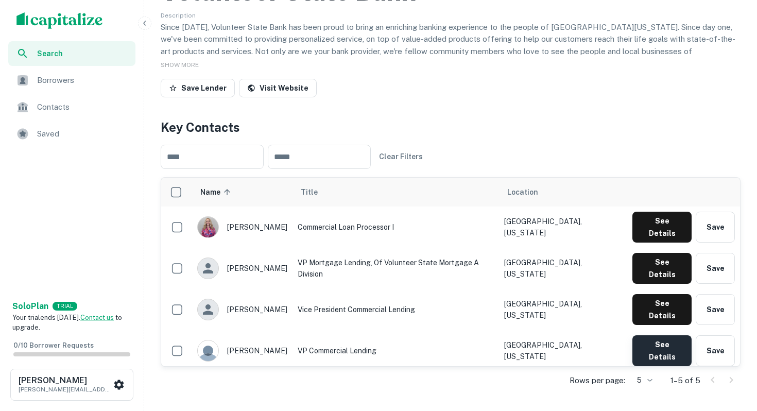
click at [648, 335] on button "See Details" at bounding box center [662, 350] width 59 height 31
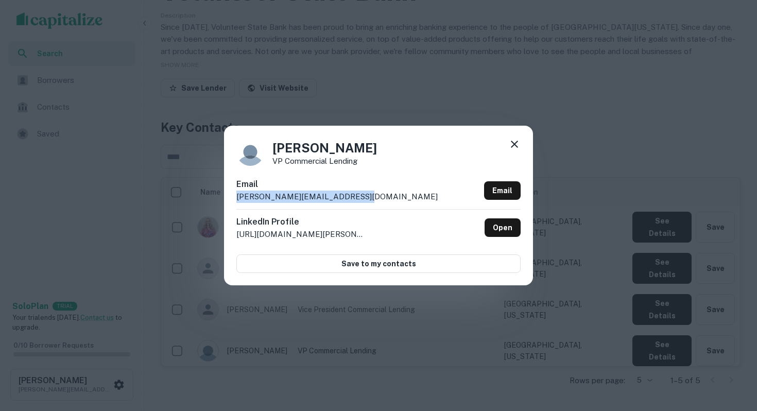
copy p "[PERSON_NAME][EMAIL_ADDRESS][DOMAIN_NAME]"
drag, startPoint x: 233, startPoint y: 196, endPoint x: 354, endPoint y: 202, distance: 121.7
click at [354, 202] on div "[PERSON_NAME] VP Commercial Lending Email [EMAIL_ADDRESS][DOMAIN_NAME] Email Li…" at bounding box center [378, 206] width 309 height 160
copy p "VP Commercial Lending"
drag, startPoint x: 274, startPoint y: 161, endPoint x: 366, endPoint y: 159, distance: 92.2
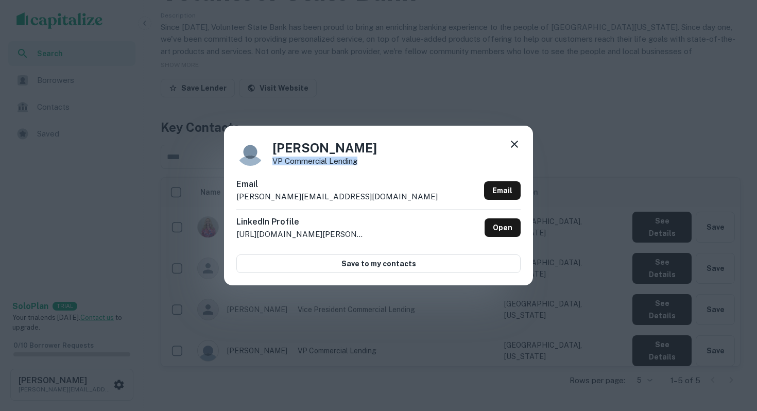
click at [366, 159] on div "[PERSON_NAME] VP Commercial Lending" at bounding box center [378, 152] width 284 height 28
click at [502, 227] on link "Open" at bounding box center [503, 227] width 36 height 19
click at [517, 147] on icon at bounding box center [514, 144] width 7 height 7
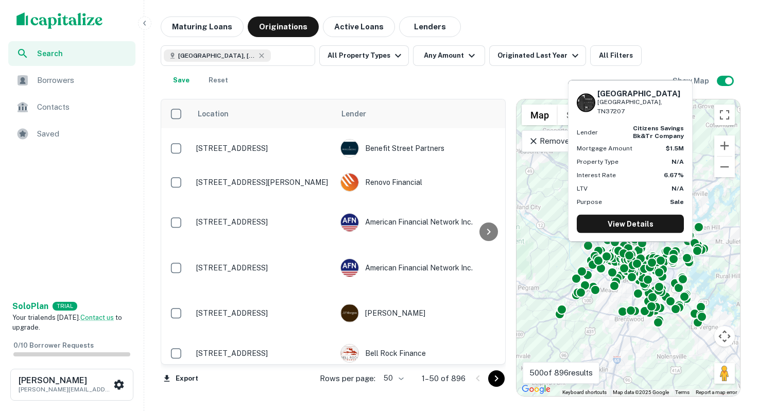
scroll to position [1525, 0]
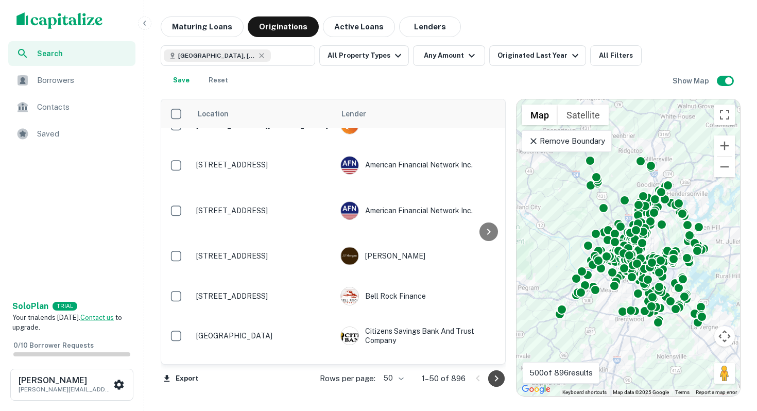
click at [499, 383] on icon "Go to next page" at bounding box center [496, 378] width 12 height 12
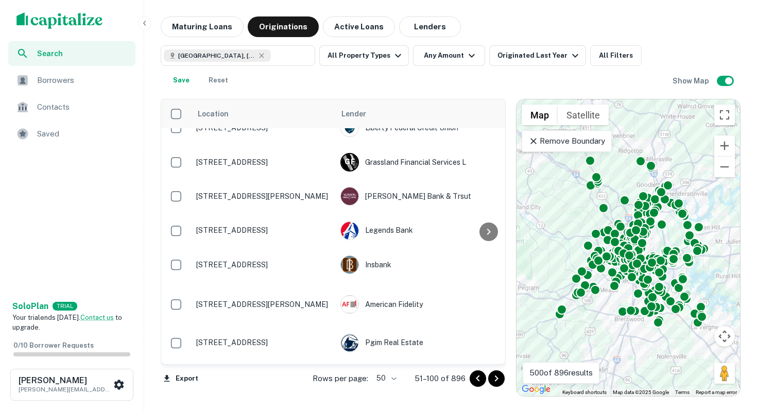
click at [498, 383] on icon "Go to next page" at bounding box center [496, 378] width 12 height 12
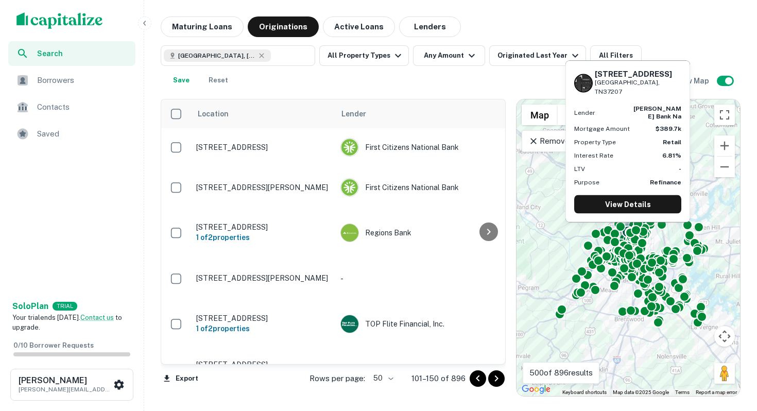
scroll to position [1008, 0]
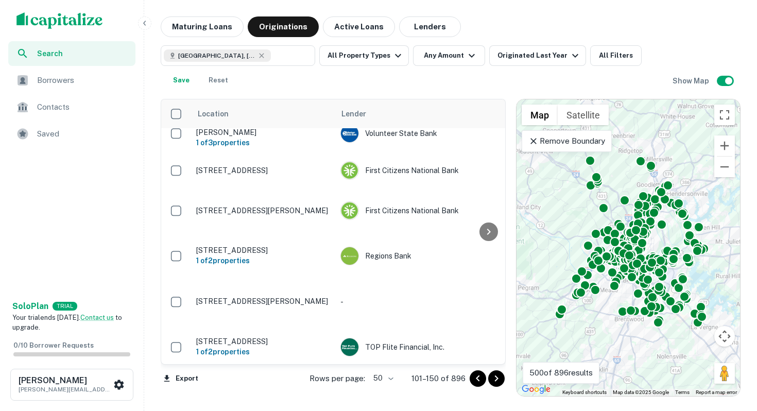
click at [500, 382] on icon "Go to next page" at bounding box center [496, 378] width 12 height 12
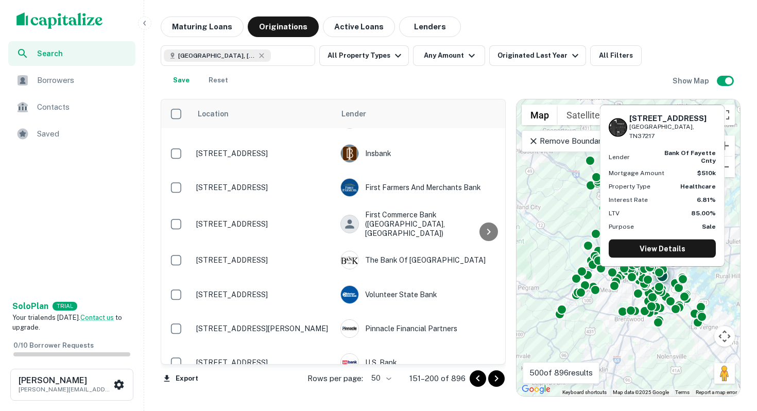
scroll to position [891, 0]
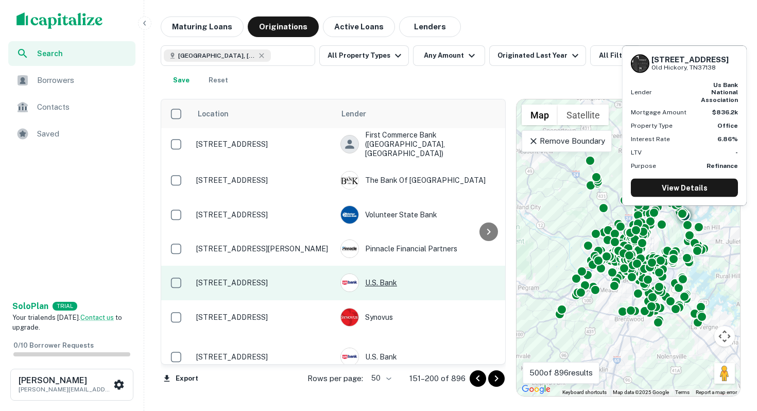
click at [390, 274] on div "U.s. Bank" at bounding box center [417, 283] width 155 height 19
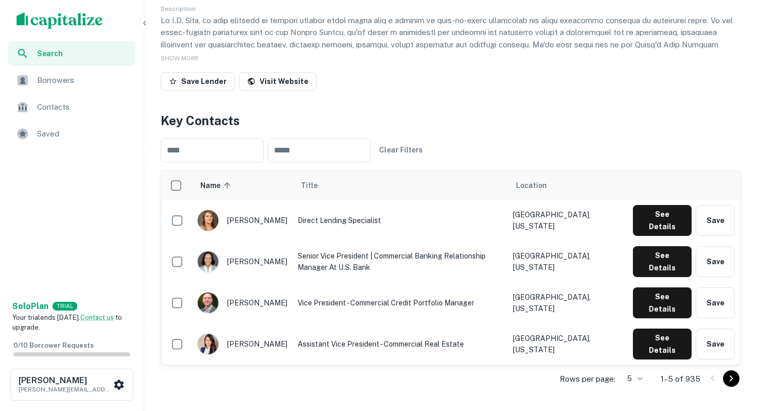
scroll to position [121, 0]
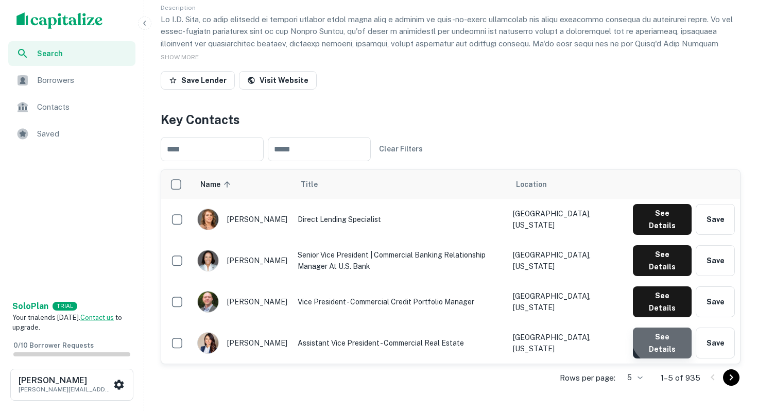
click at [667, 328] on button "See Details" at bounding box center [662, 343] width 59 height 31
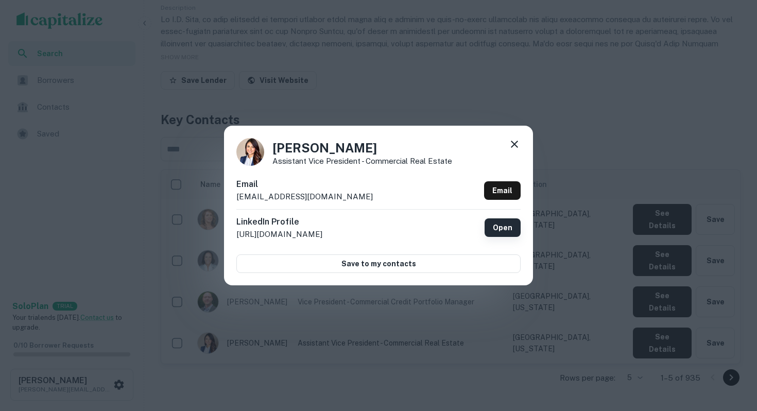
click at [494, 228] on link "Open" at bounding box center [503, 227] width 36 height 19
click at [514, 139] on icon at bounding box center [514, 144] width 12 height 12
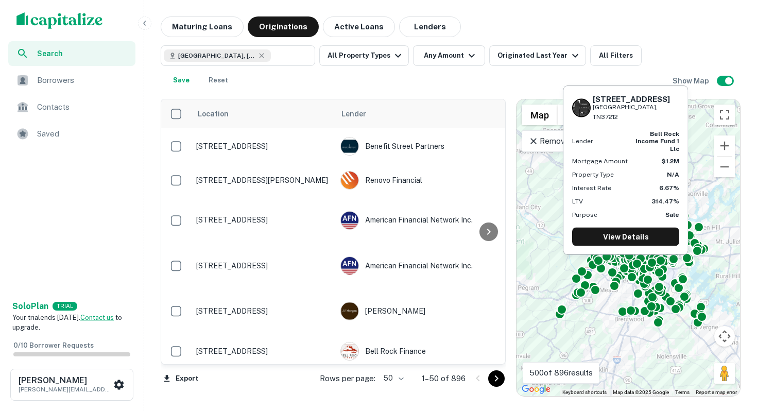
scroll to position [1525, 0]
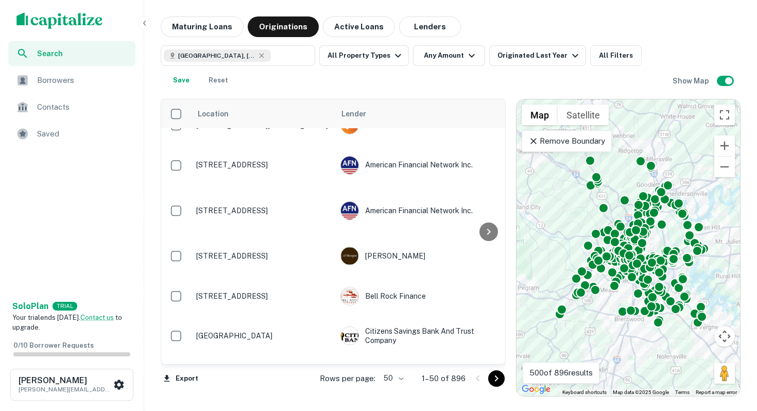
click at [496, 379] on icon "Go to next page" at bounding box center [496, 378] width 12 height 12
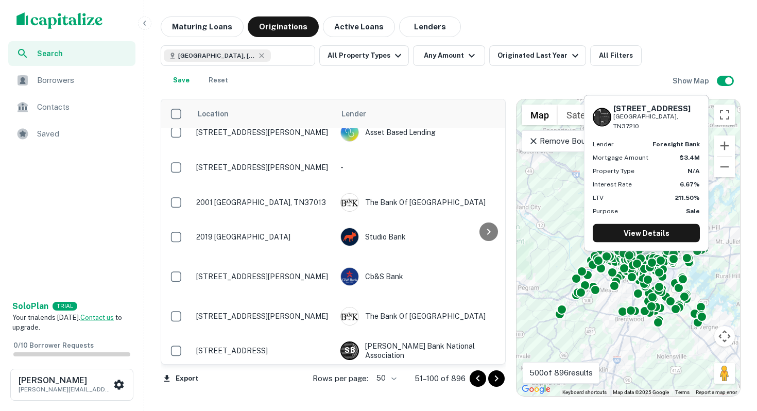
scroll to position [1048, 0]
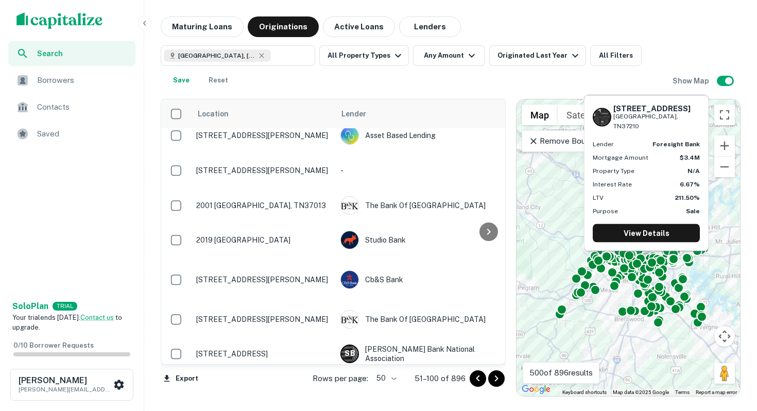
click at [391, 379] on div "Foresight Bank" at bounding box center [417, 388] width 155 height 19
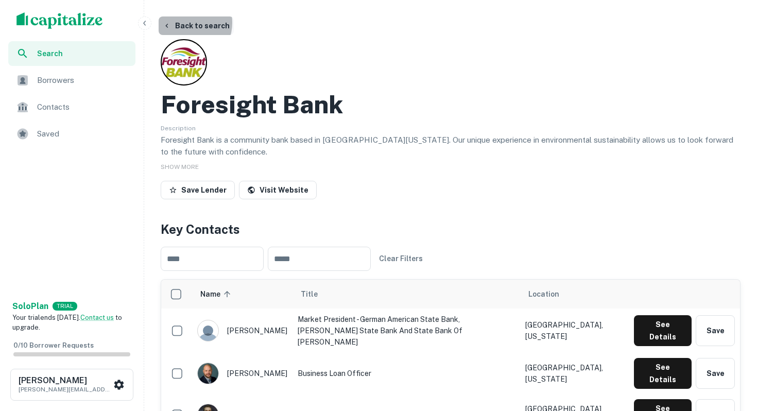
click at [185, 23] on button "Back to search" at bounding box center [196, 25] width 75 height 19
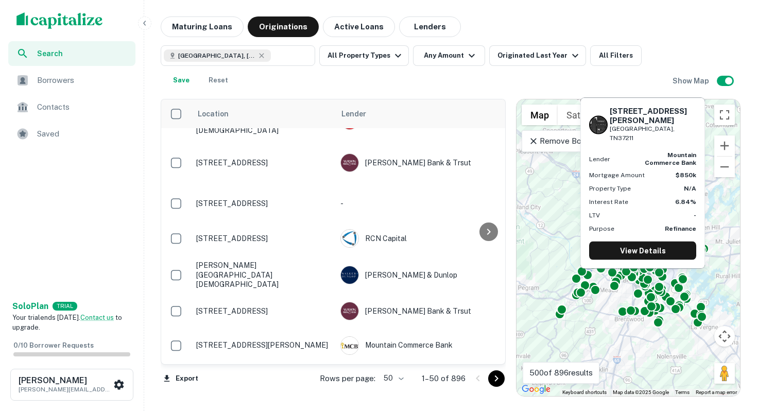
scroll to position [719, 0]
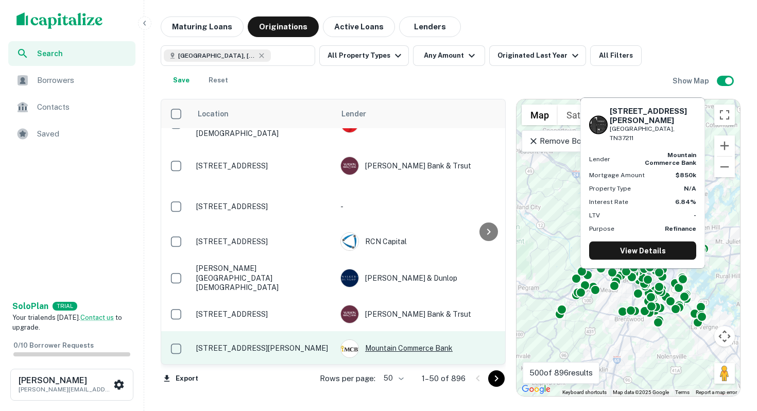
click at [378, 339] on div "Mountain Commerce Bank" at bounding box center [417, 348] width 155 height 19
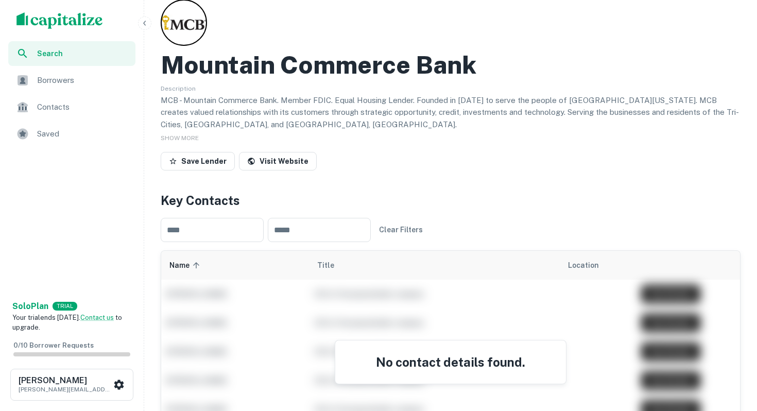
scroll to position [100, 0]
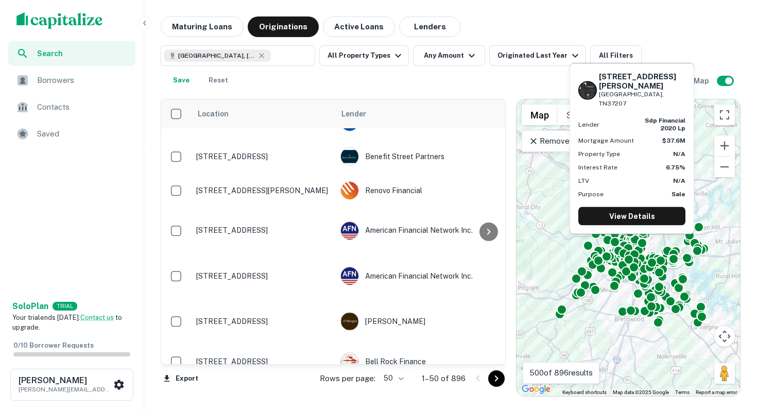
scroll to position [1513, 0]
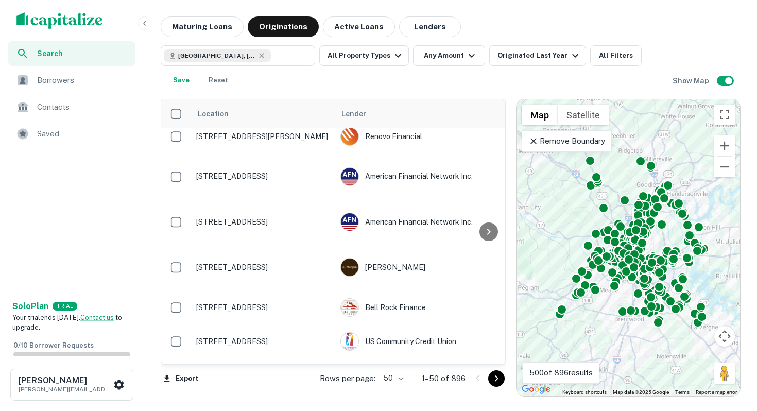
click at [493, 382] on icon "Go to next page" at bounding box center [496, 378] width 12 height 12
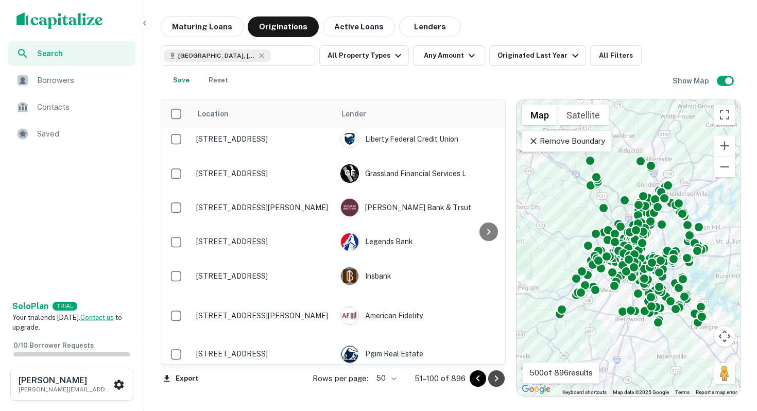
click at [493, 382] on icon "Go to next page" at bounding box center [496, 378] width 12 height 12
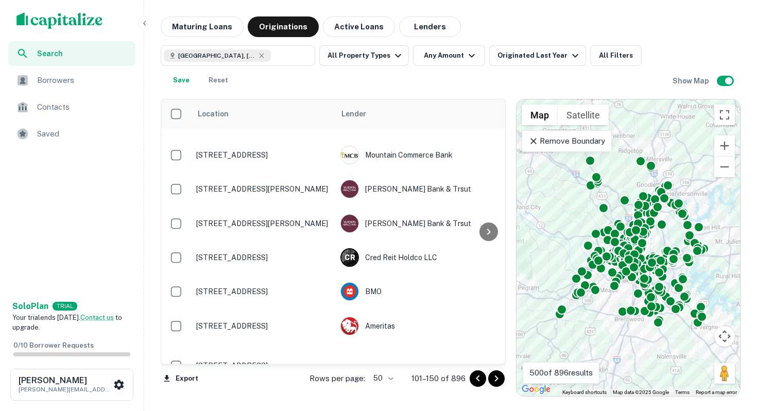
click at [493, 382] on icon "Go to next page" at bounding box center [496, 378] width 12 height 12
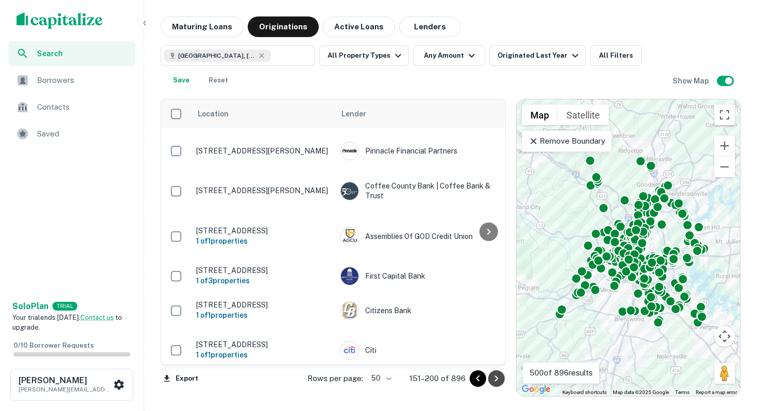
click at [493, 382] on icon "Go to next page" at bounding box center [496, 378] width 12 height 12
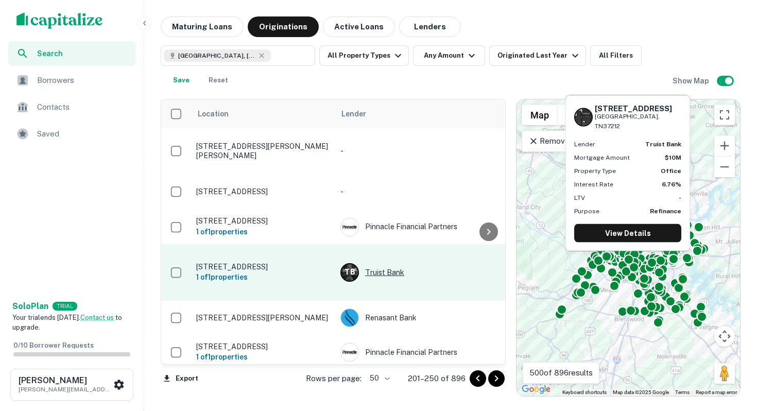
click at [391, 263] on div "T B Truist Bank" at bounding box center [417, 272] width 155 height 19
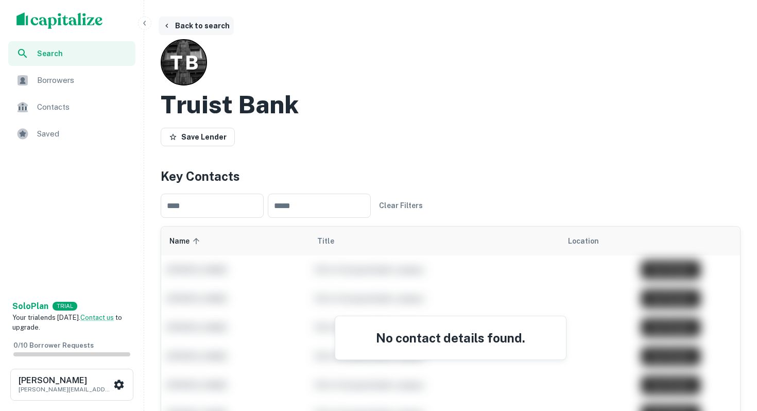
click at [165, 25] on icon "button" at bounding box center [167, 26] width 8 height 8
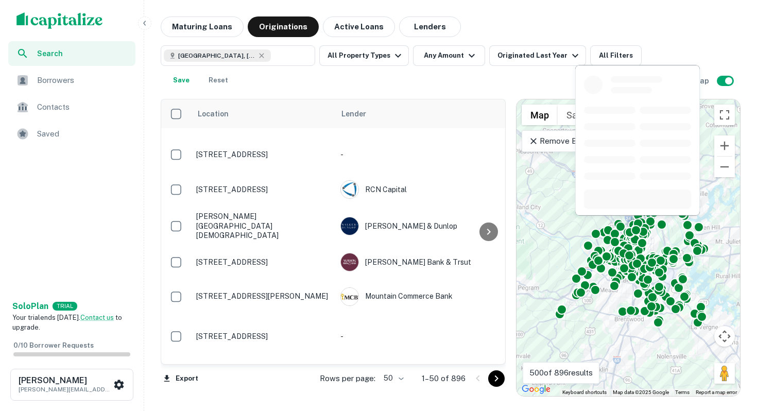
scroll to position [966, 0]
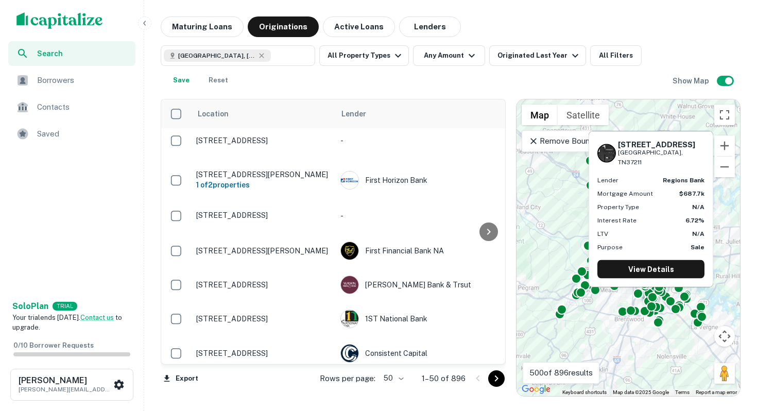
click at [400, 384] on div "Regions Bank" at bounding box center [417, 393] width 155 height 19
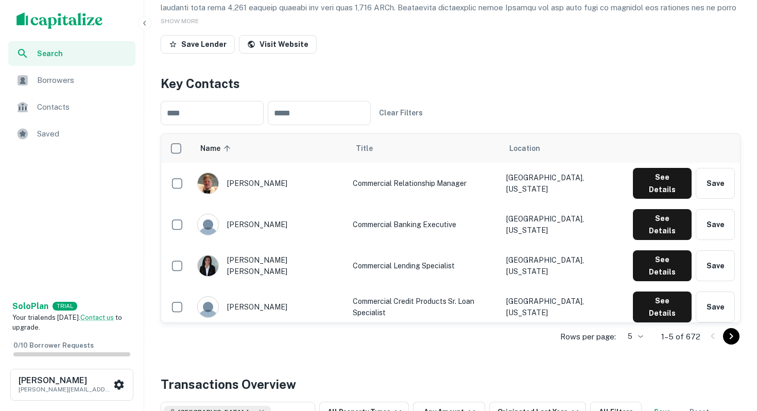
scroll to position [165, 0]
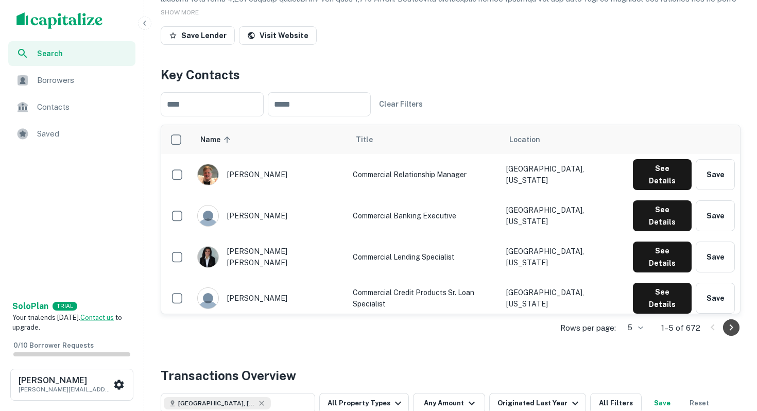
click at [730, 321] on button "Go to next page" at bounding box center [731, 327] width 16 height 16
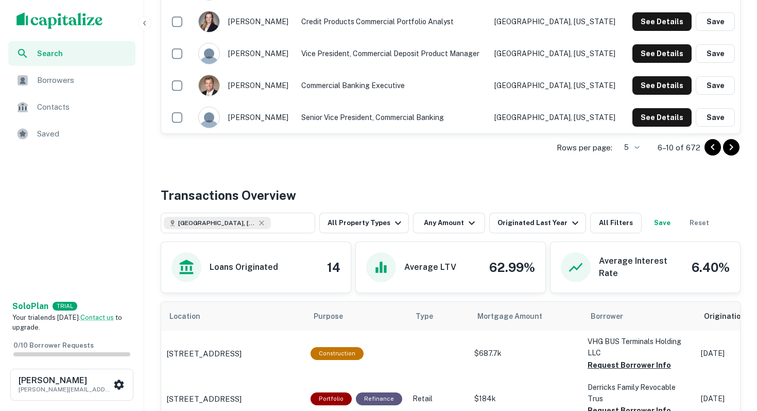
scroll to position [0, 0]
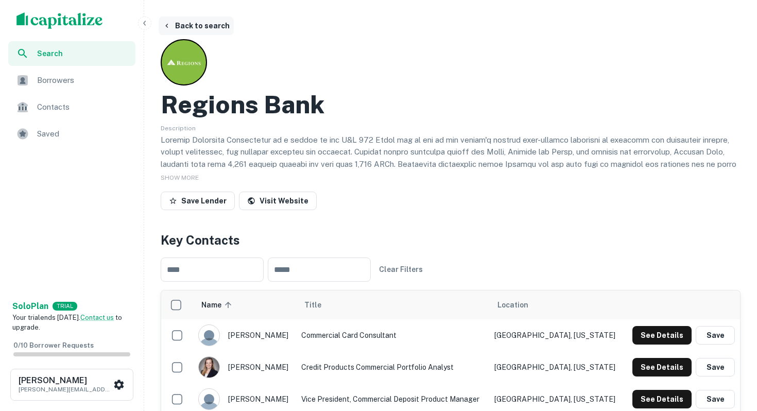
click at [183, 30] on button "Back to search" at bounding box center [196, 25] width 75 height 19
